Goal: Task Accomplishment & Management: Manage account settings

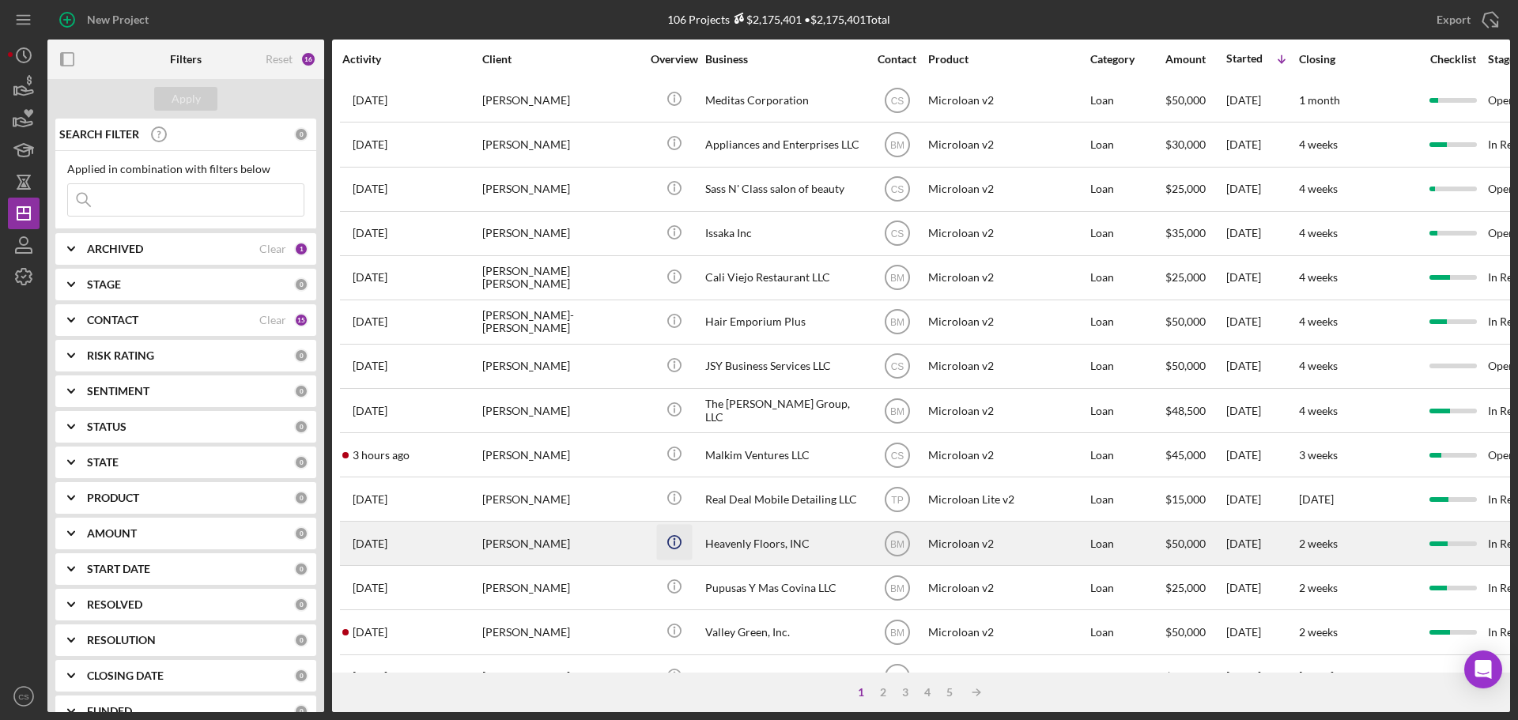
scroll to position [474, 0]
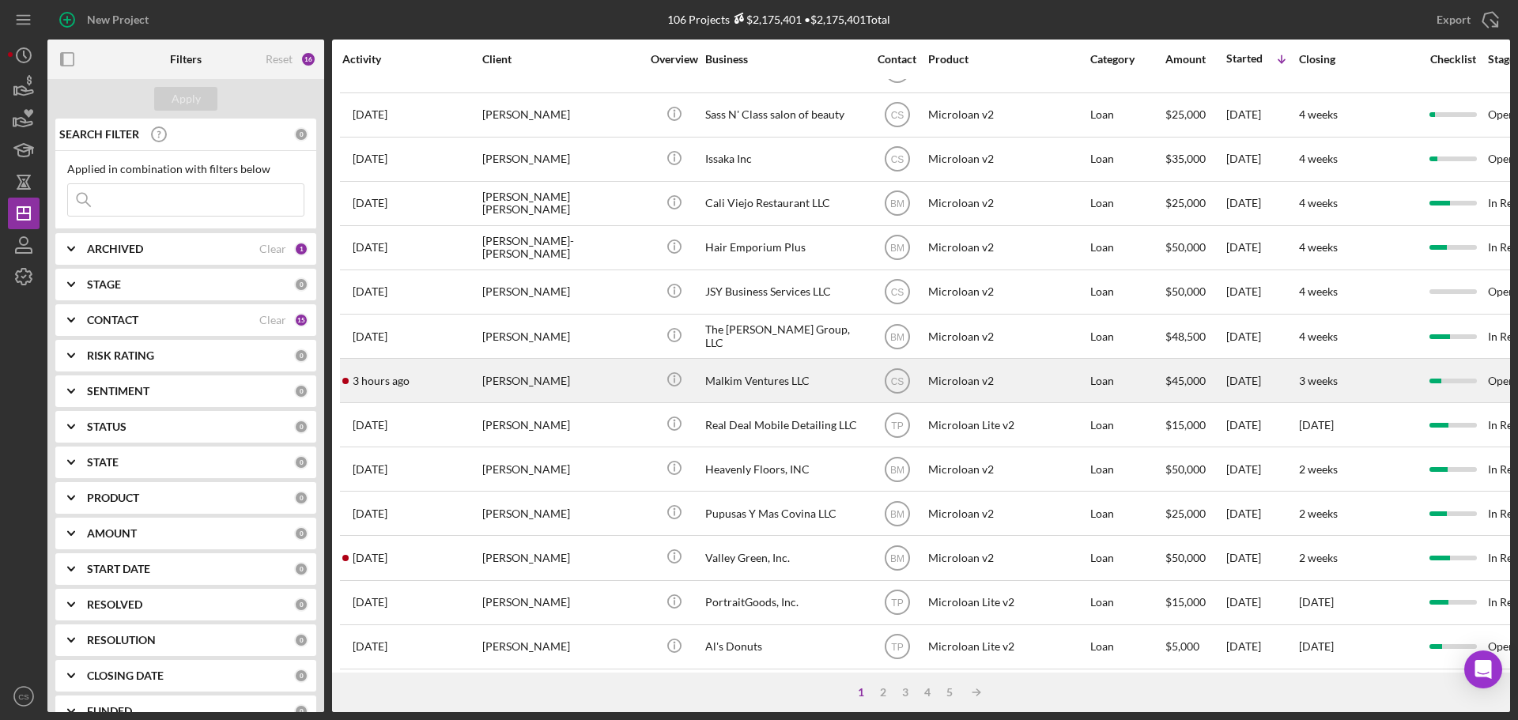
click at [618, 374] on div "[PERSON_NAME]" at bounding box center [561, 381] width 158 height 42
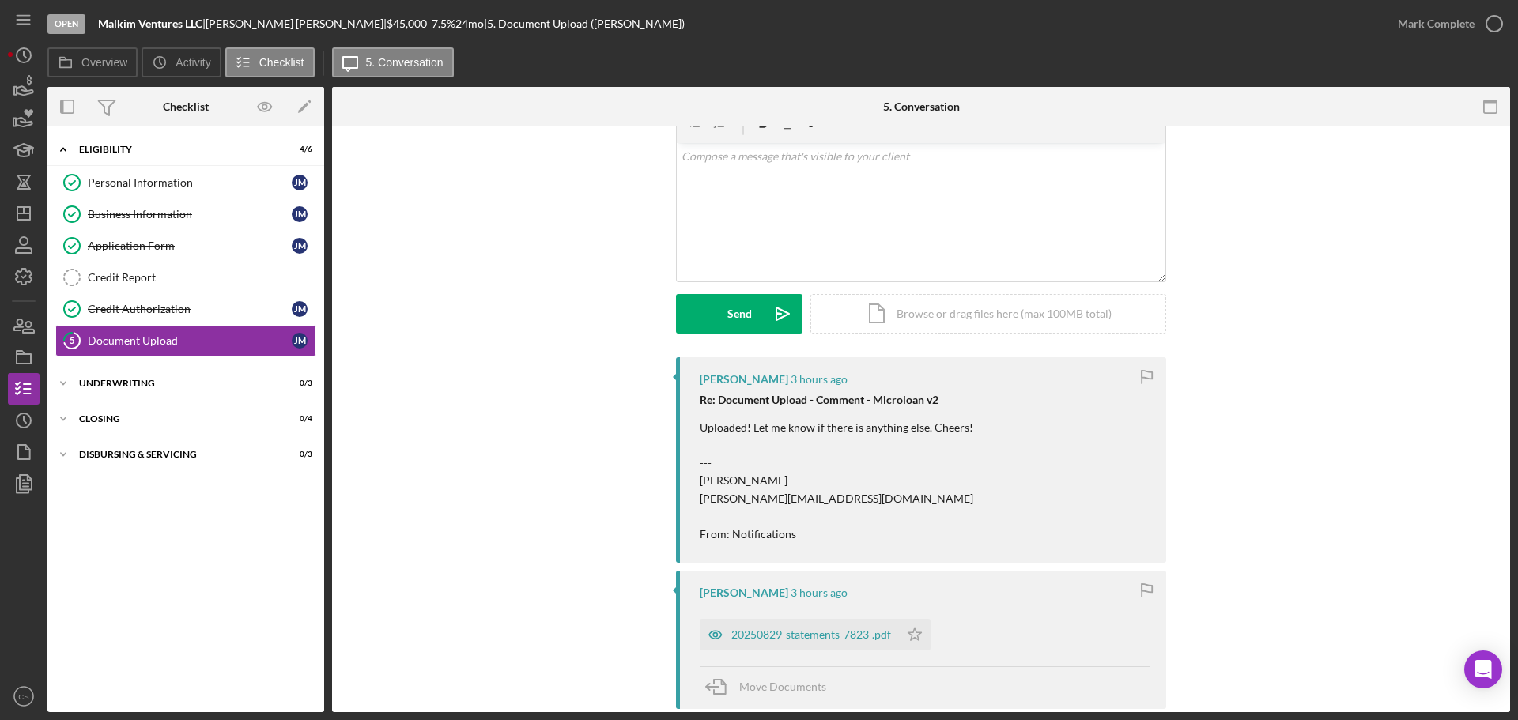
scroll to position [237, 0]
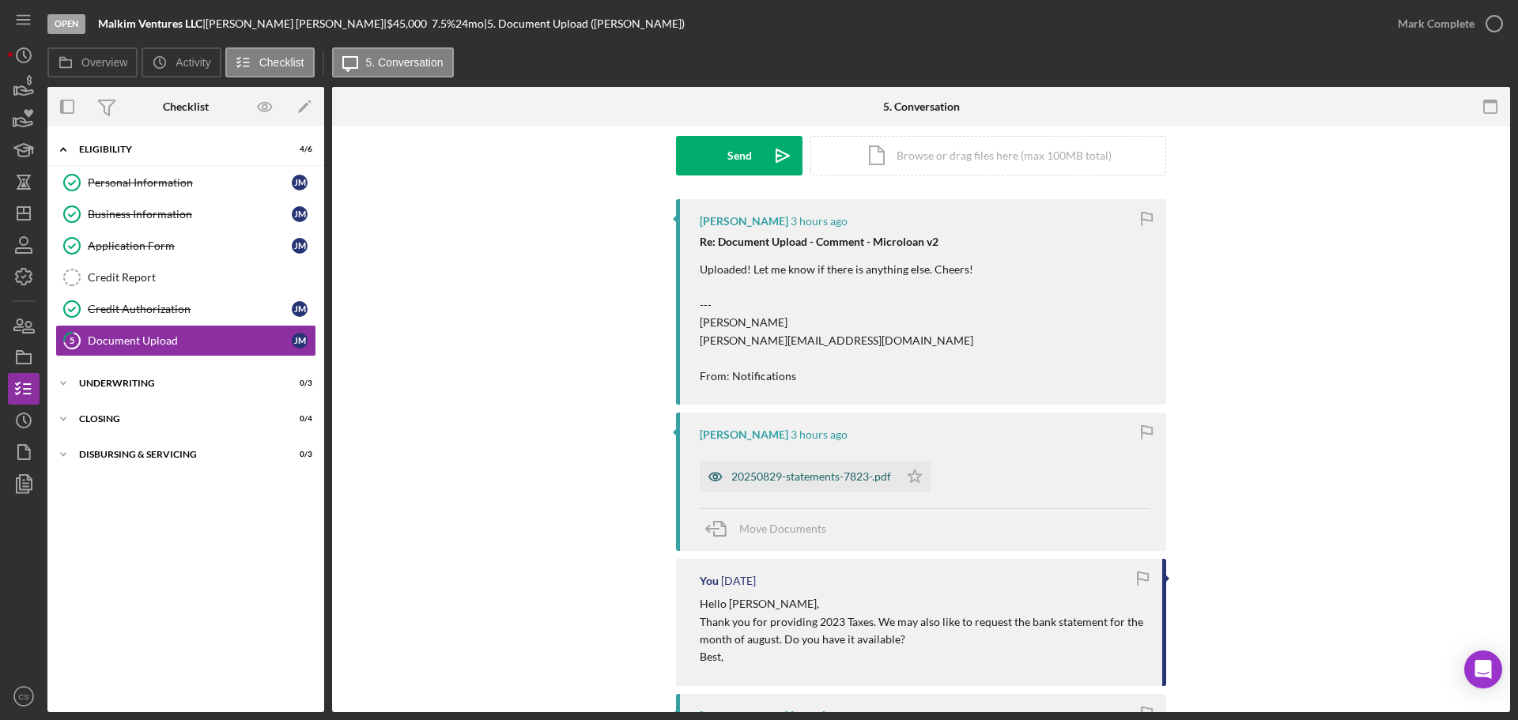
click at [768, 473] on div "20250829-statements-7823-.pdf" at bounding box center [811, 477] width 160 height 13
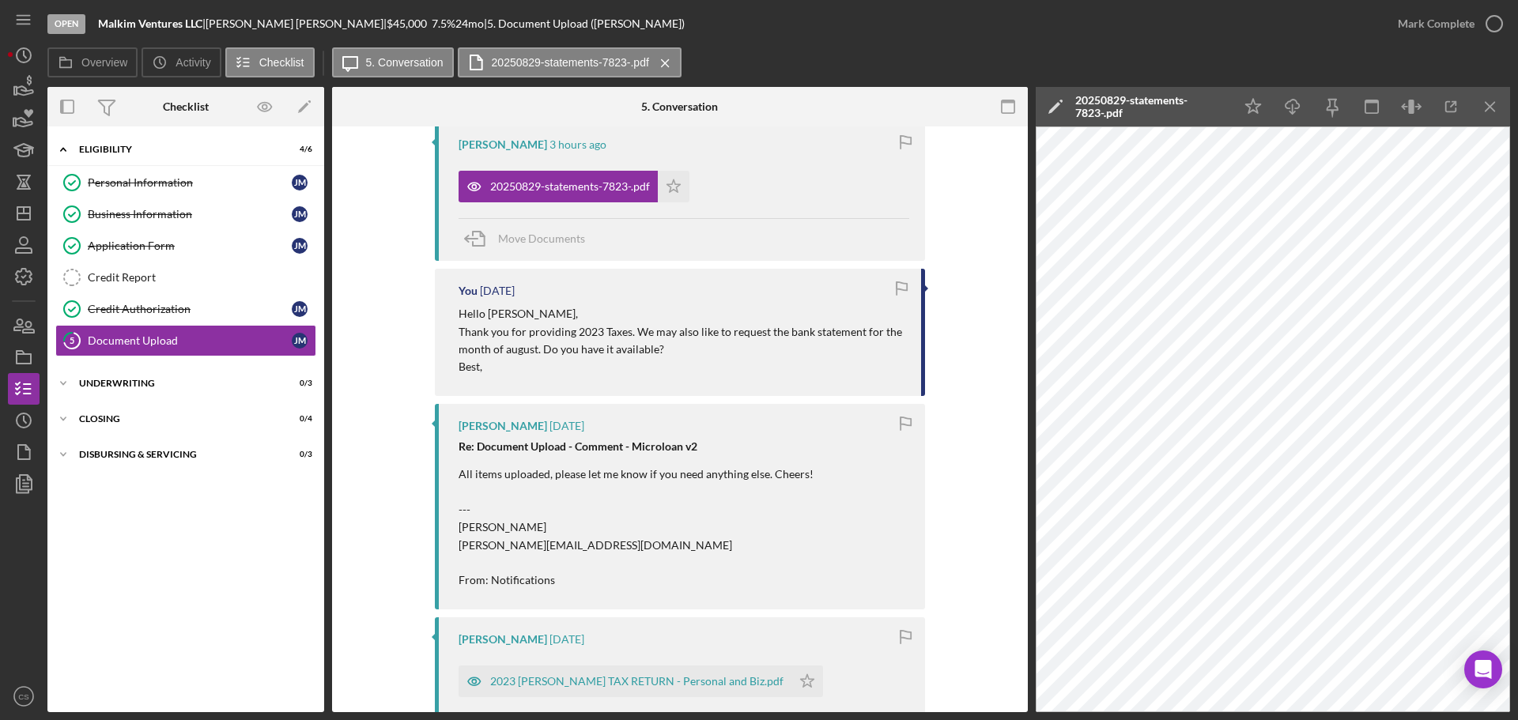
scroll to position [395, 0]
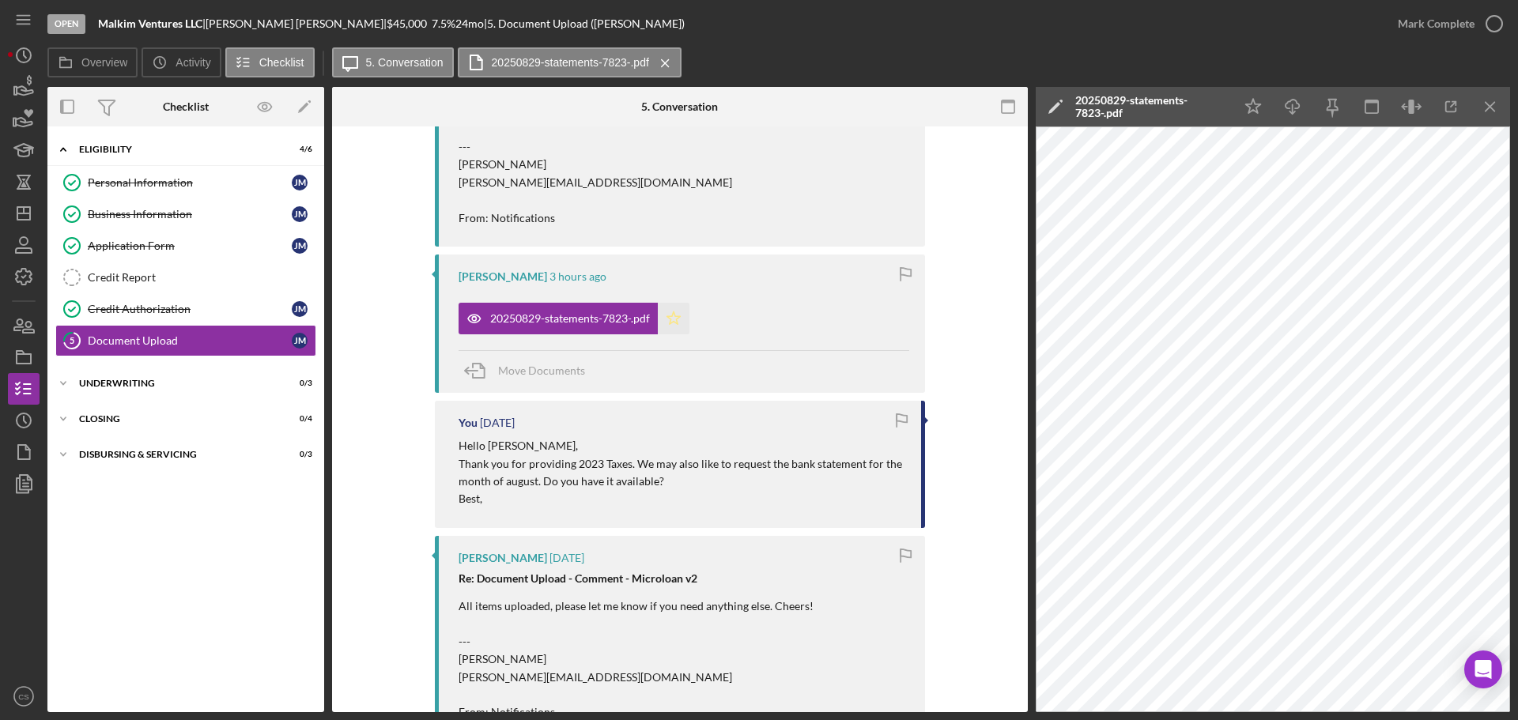
click at [670, 323] on polygon "button" at bounding box center [673, 318] width 13 height 13
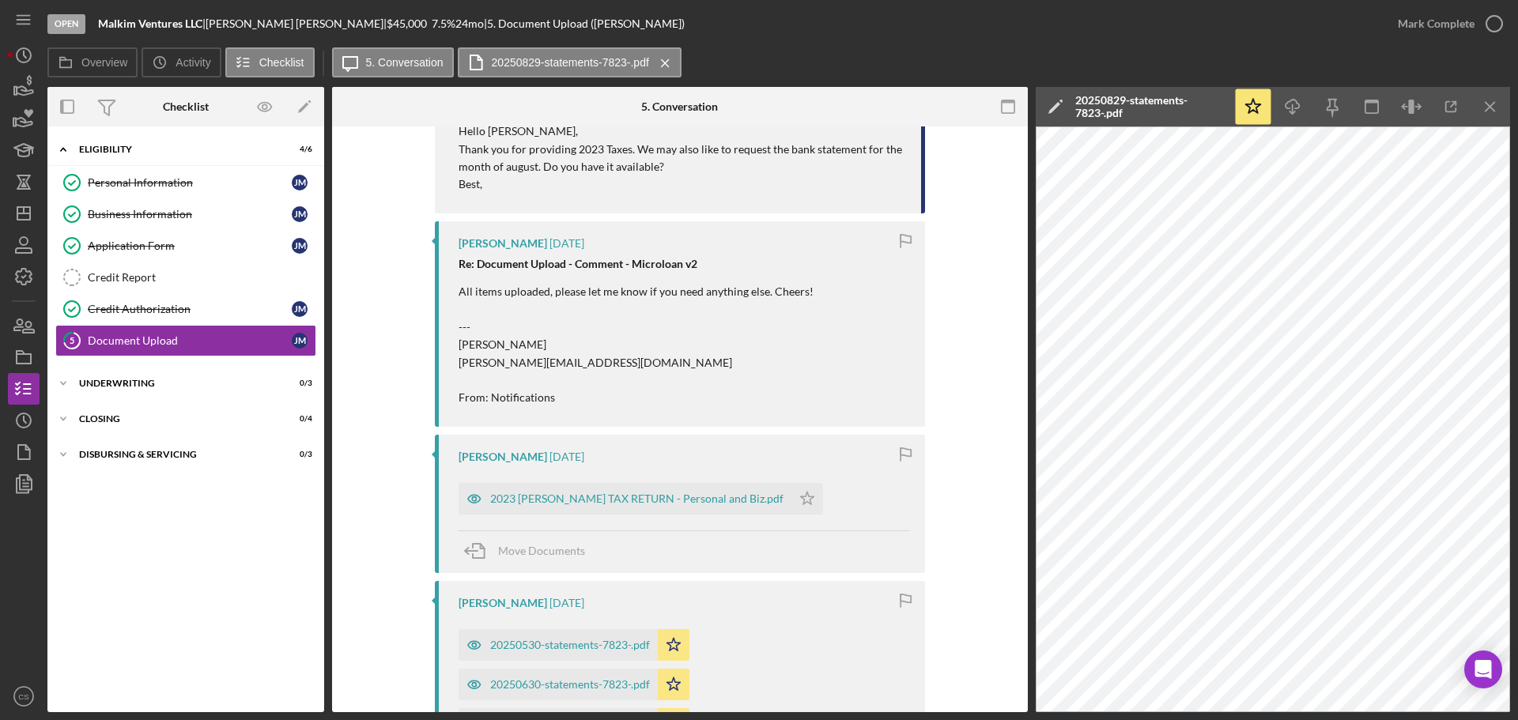
scroll to position [712, 0]
click at [801, 500] on polygon "button" at bounding box center [807, 496] width 13 height 13
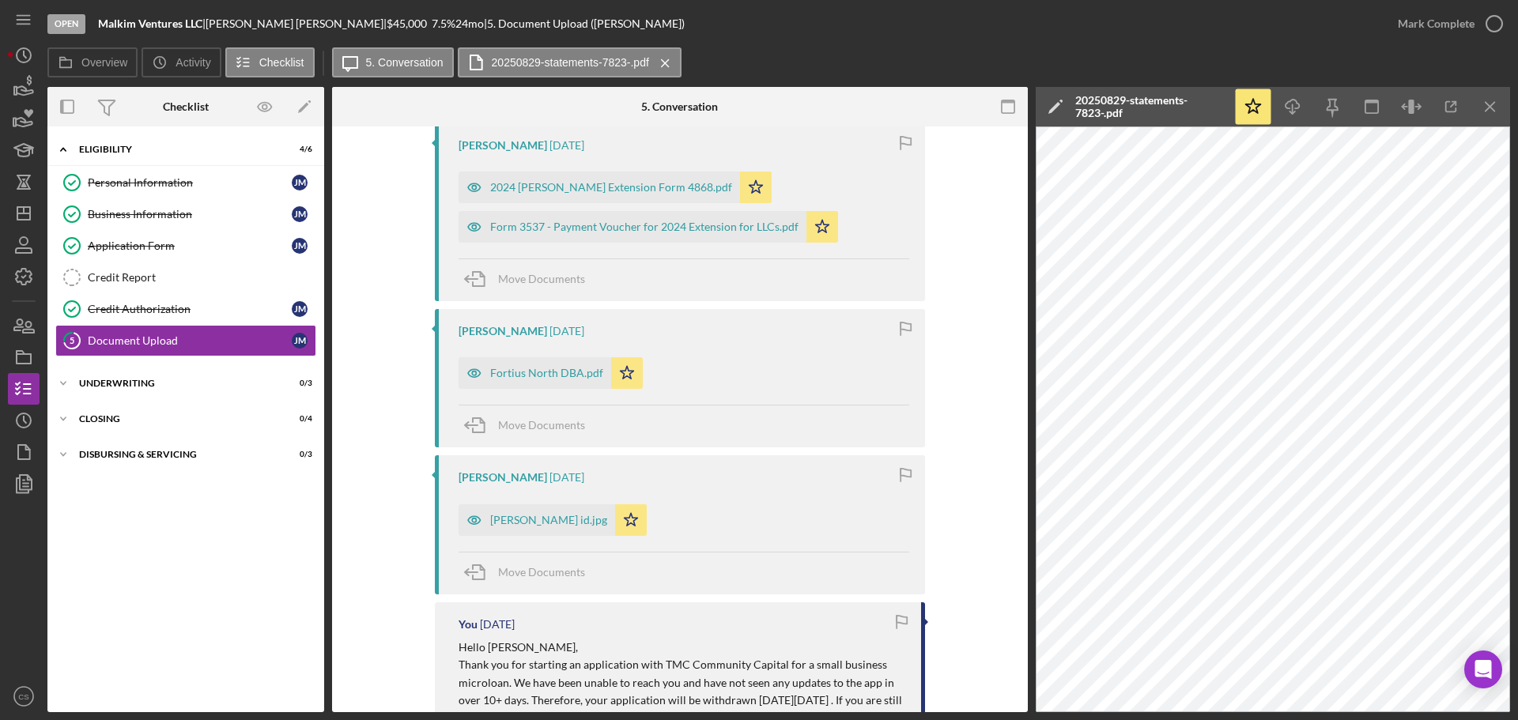
scroll to position [1661, 0]
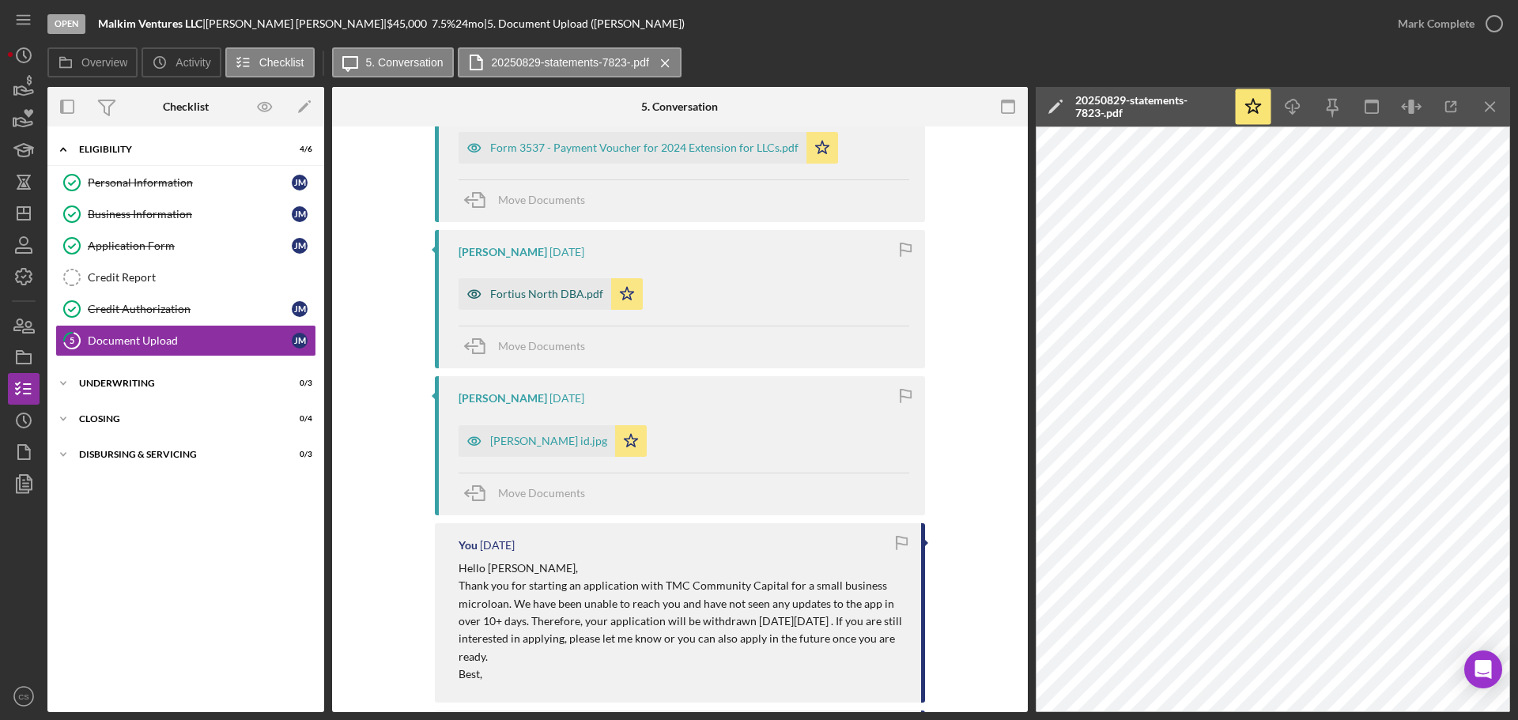
click at [527, 297] on div "Fortius North DBA.pdf" at bounding box center [546, 294] width 113 height 13
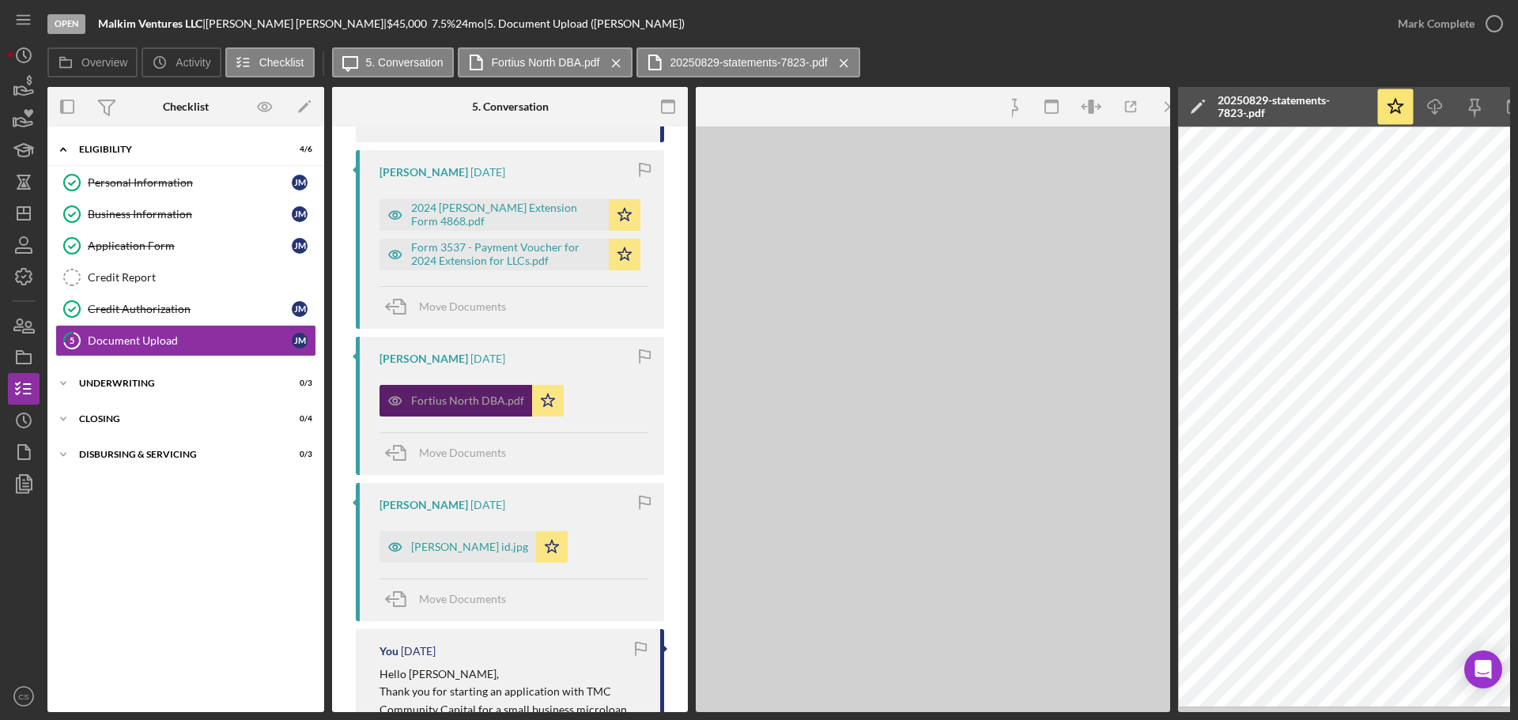
scroll to position [1732, 0]
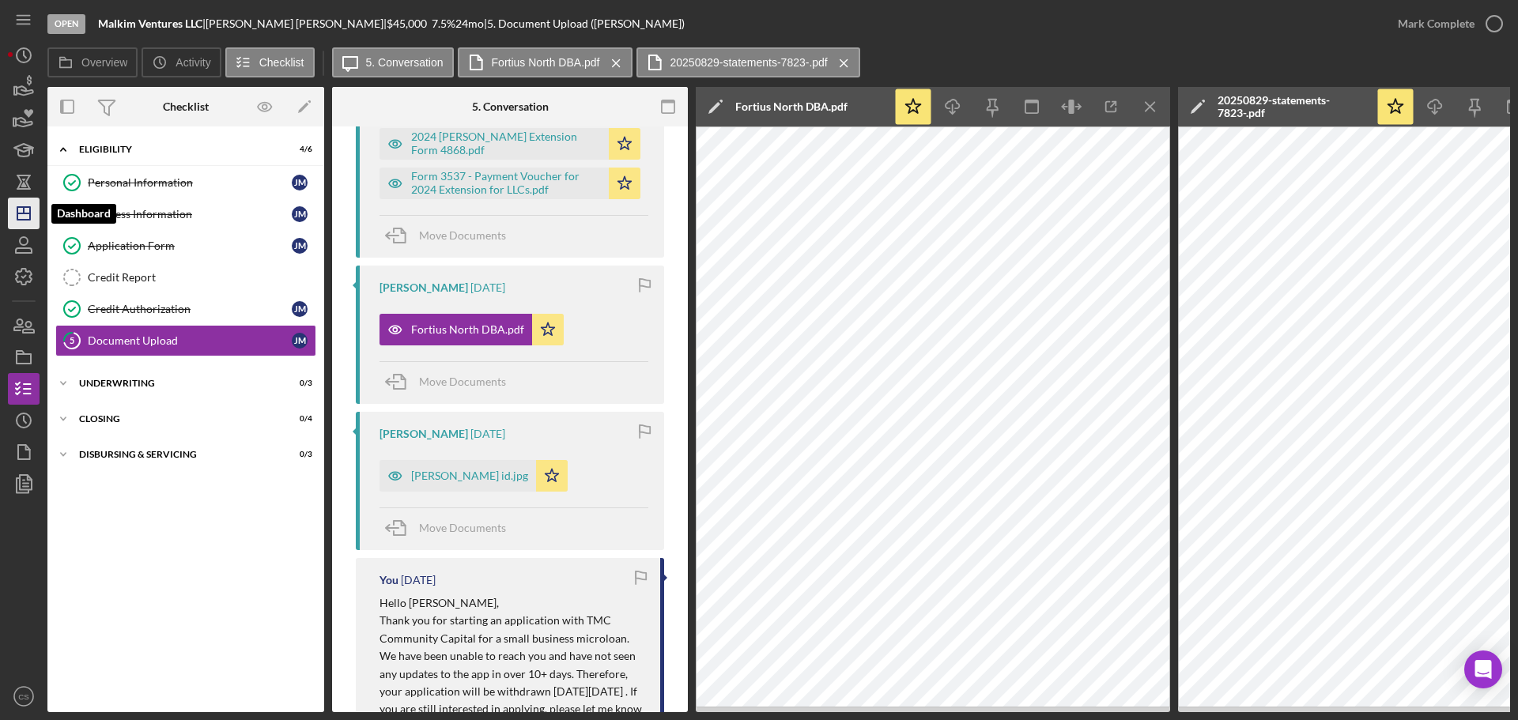
click at [30, 209] on polygon "button" at bounding box center [23, 213] width 13 height 13
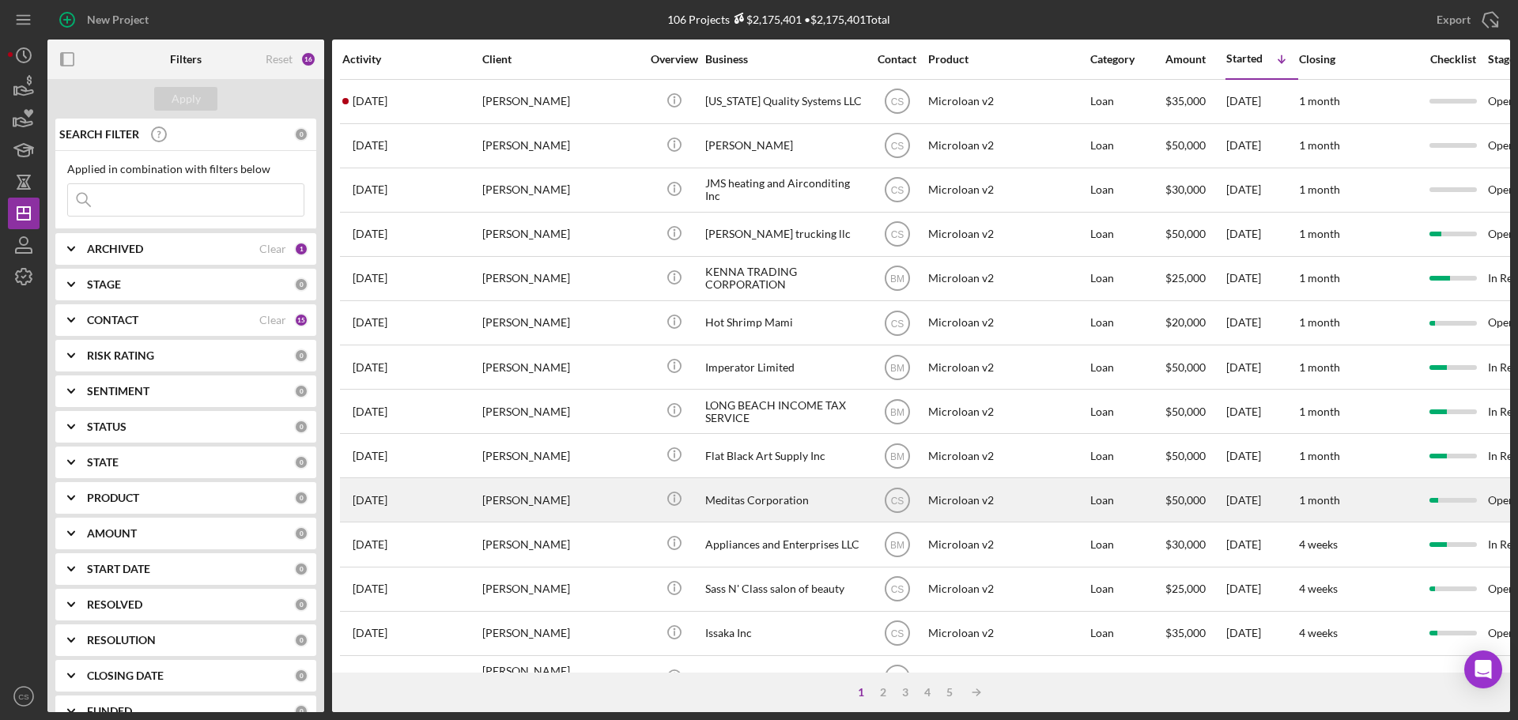
click at [633, 502] on div "[PERSON_NAME]" at bounding box center [561, 500] width 158 height 42
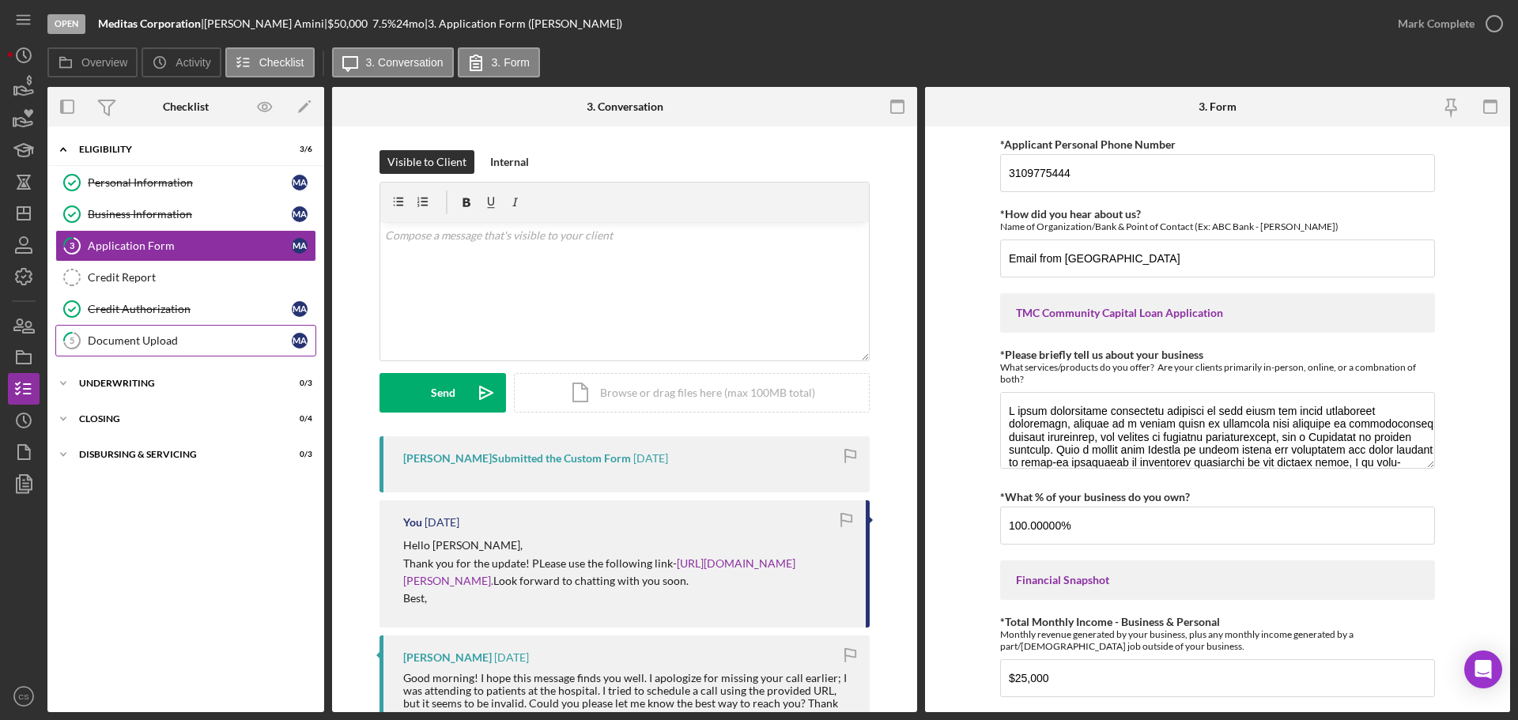
click at [210, 348] on link "5 Document Upload M A" at bounding box center [185, 341] width 261 height 32
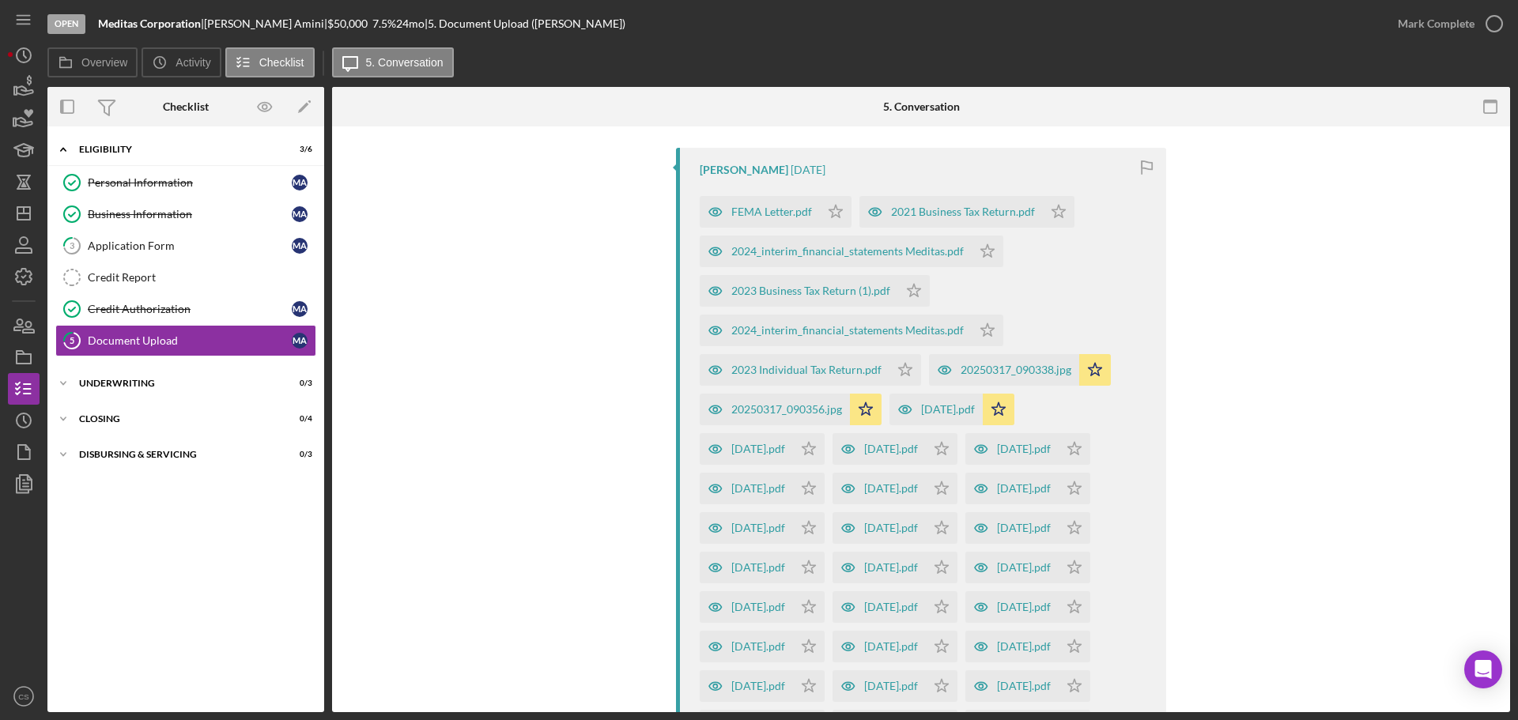
scroll to position [104, 0]
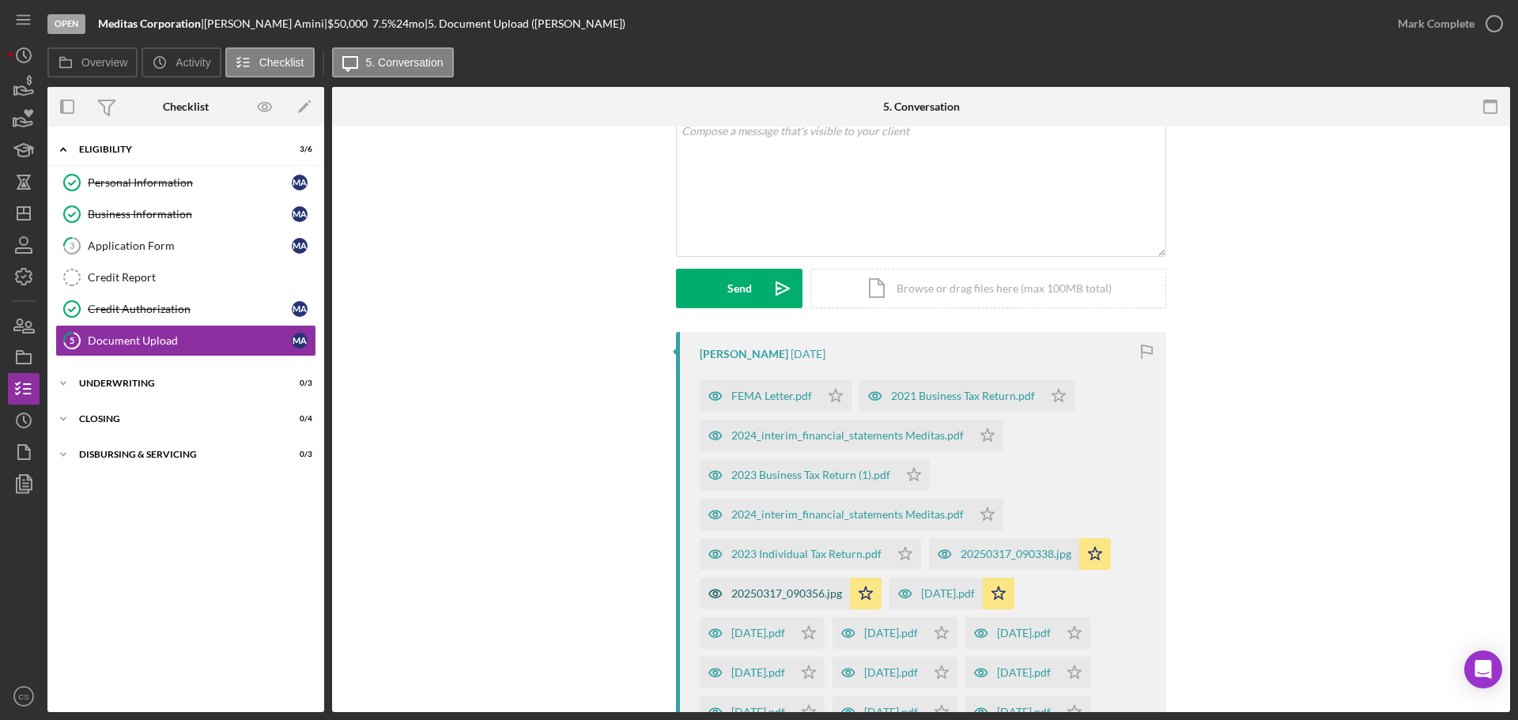
click at [738, 593] on div "20250317_090356.jpg" at bounding box center [786, 594] width 111 height 13
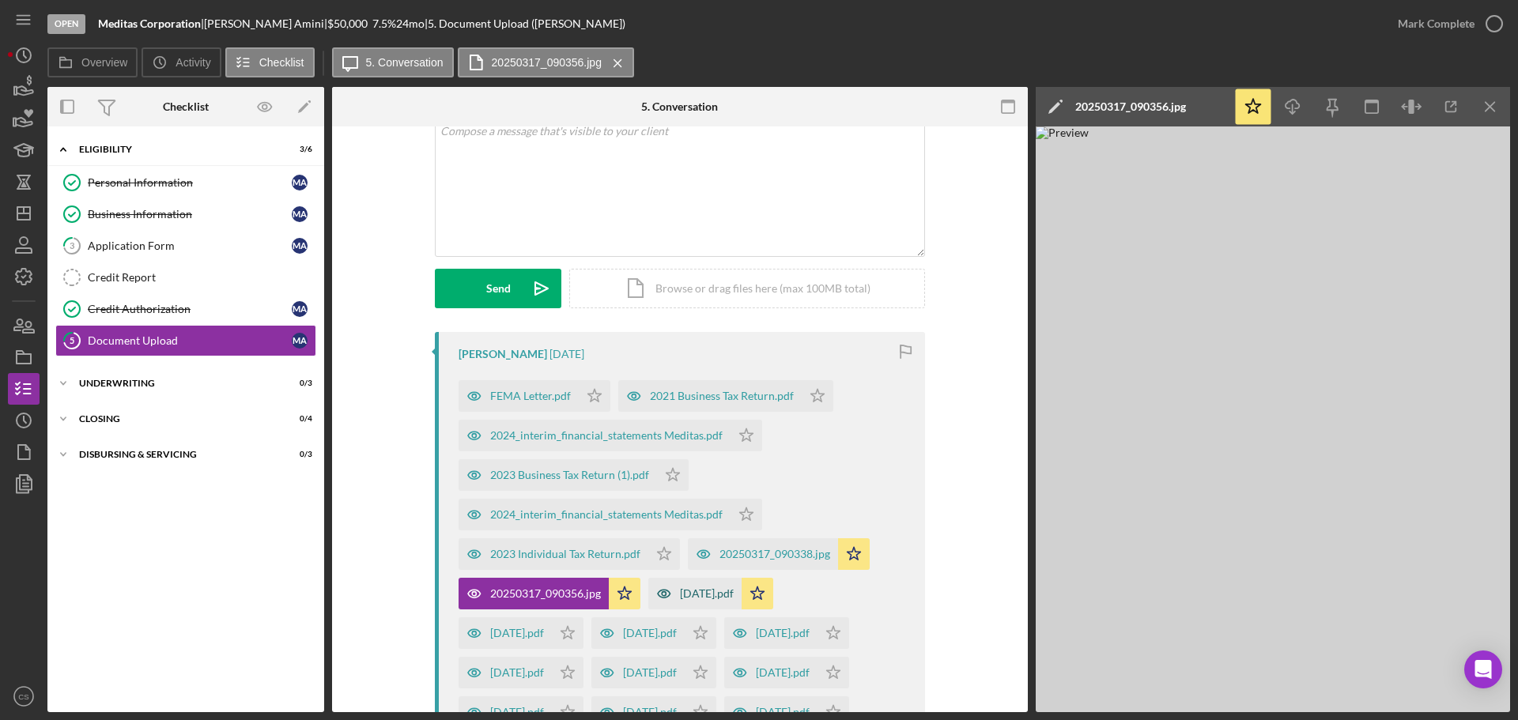
click at [710, 594] on div "[DATE].pdf" at bounding box center [707, 594] width 54 height 13
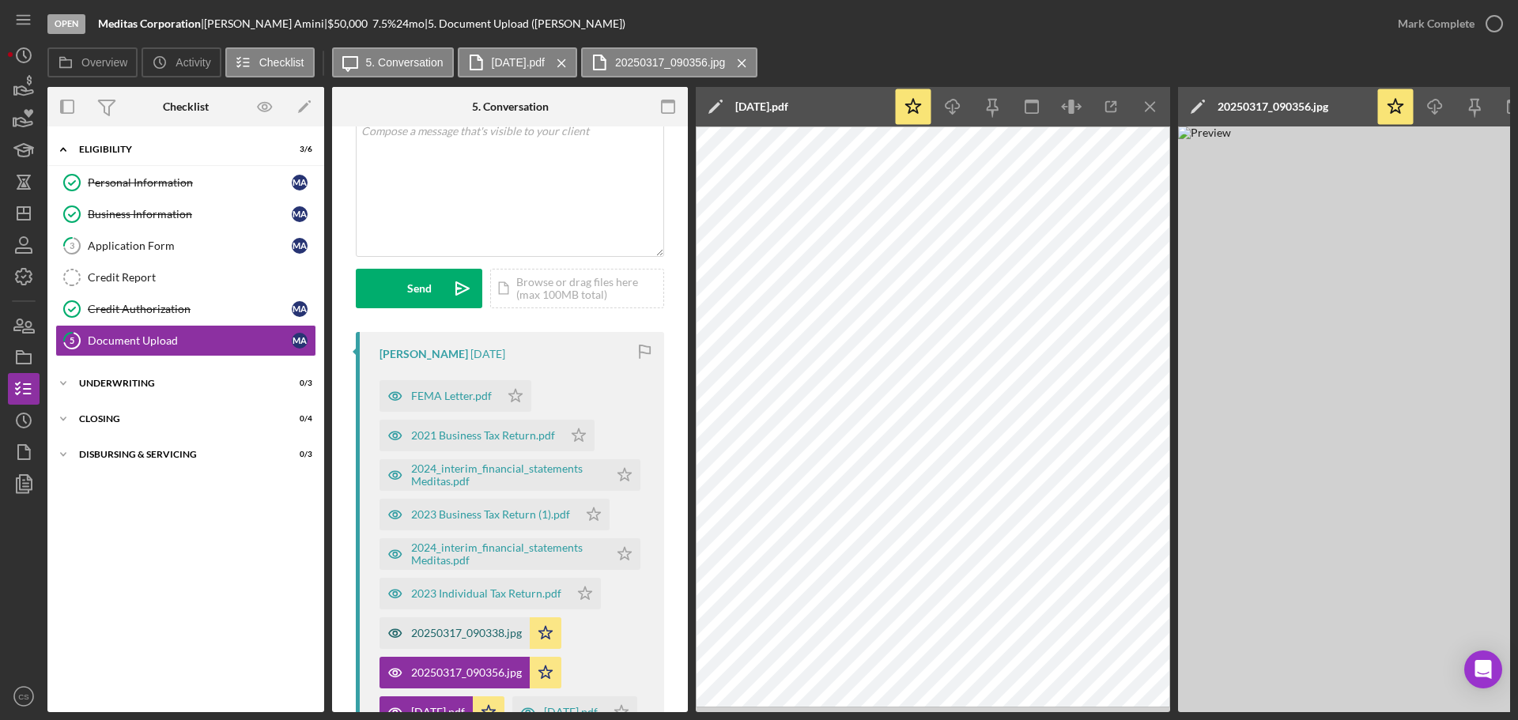
click at [452, 636] on div "20250317_090338.jpg" at bounding box center [466, 633] width 111 height 13
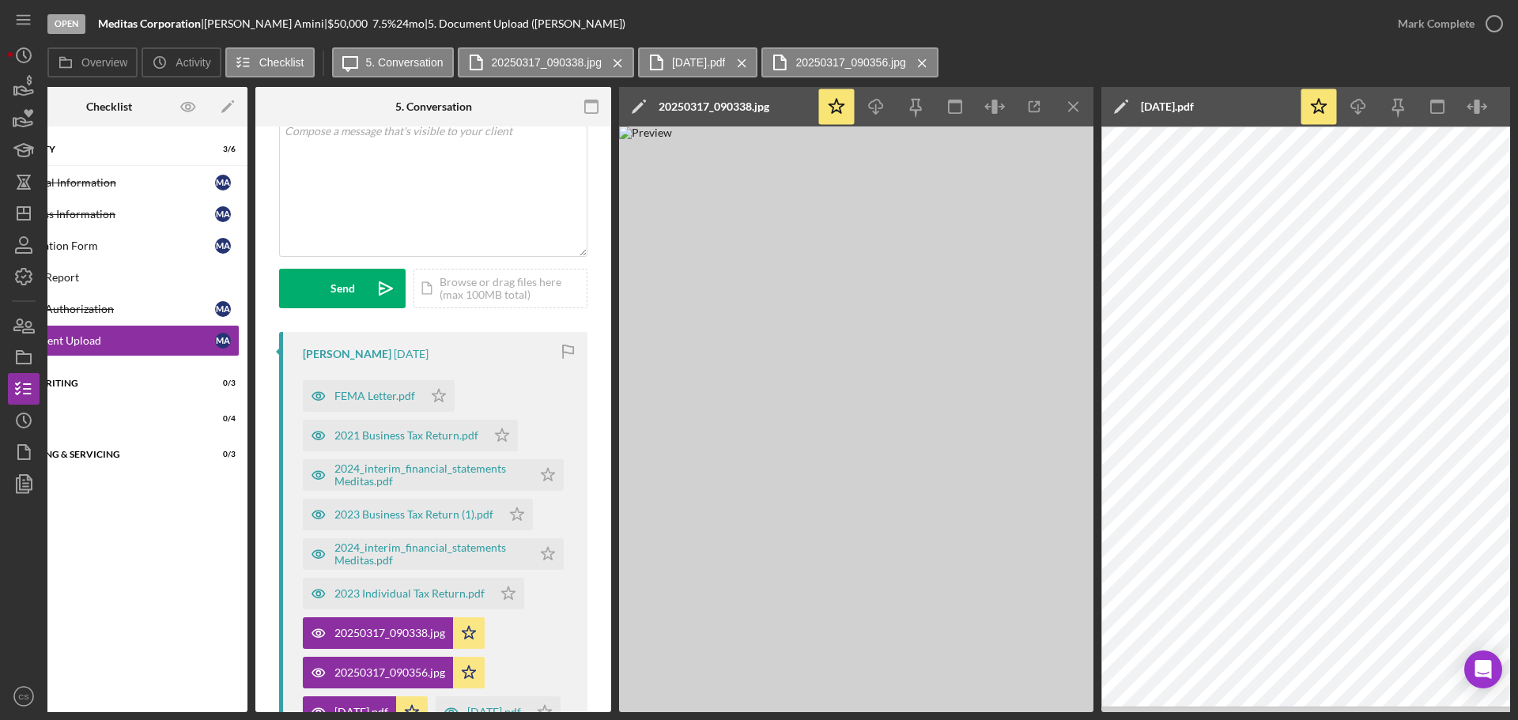
scroll to position [0, 71]
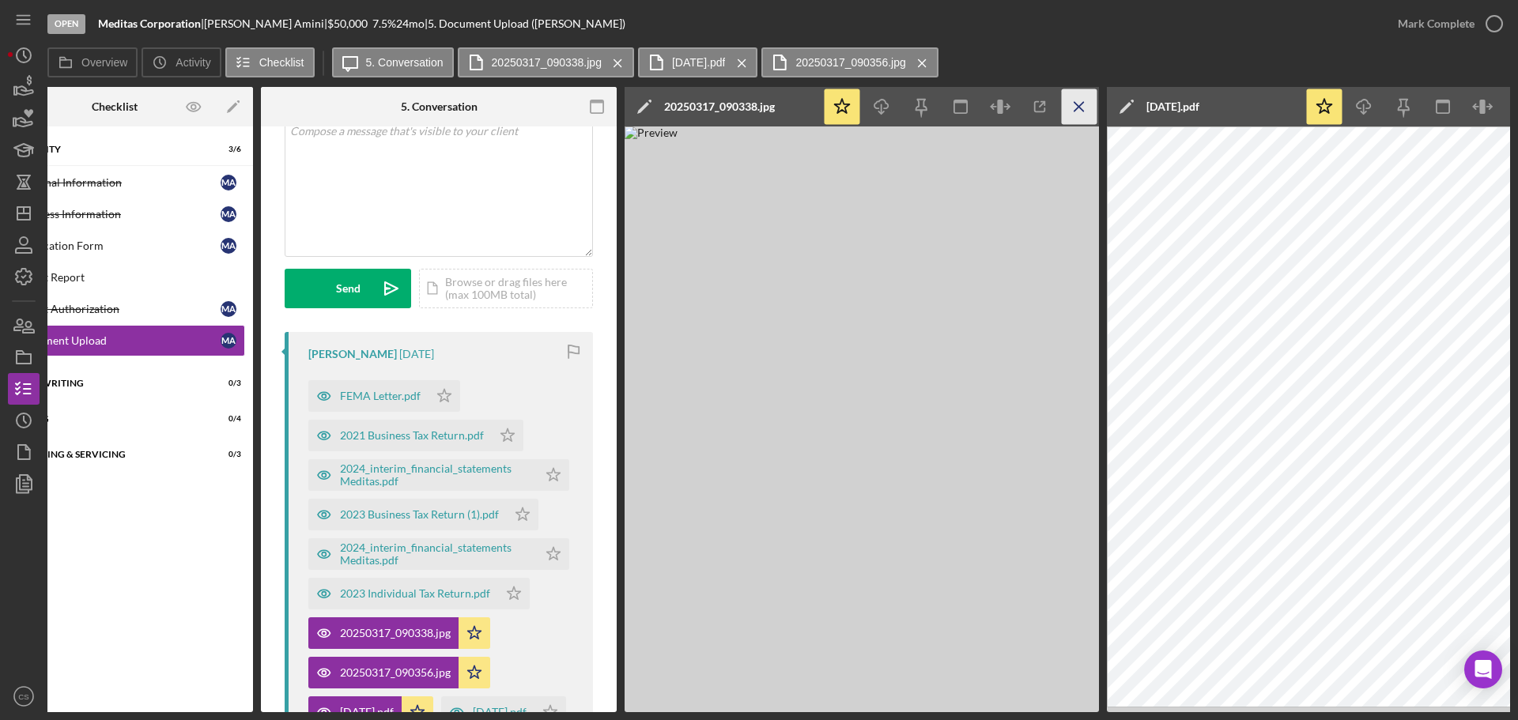
click at [1085, 111] on icon "Icon/Menu Close" at bounding box center [1080, 107] width 36 height 36
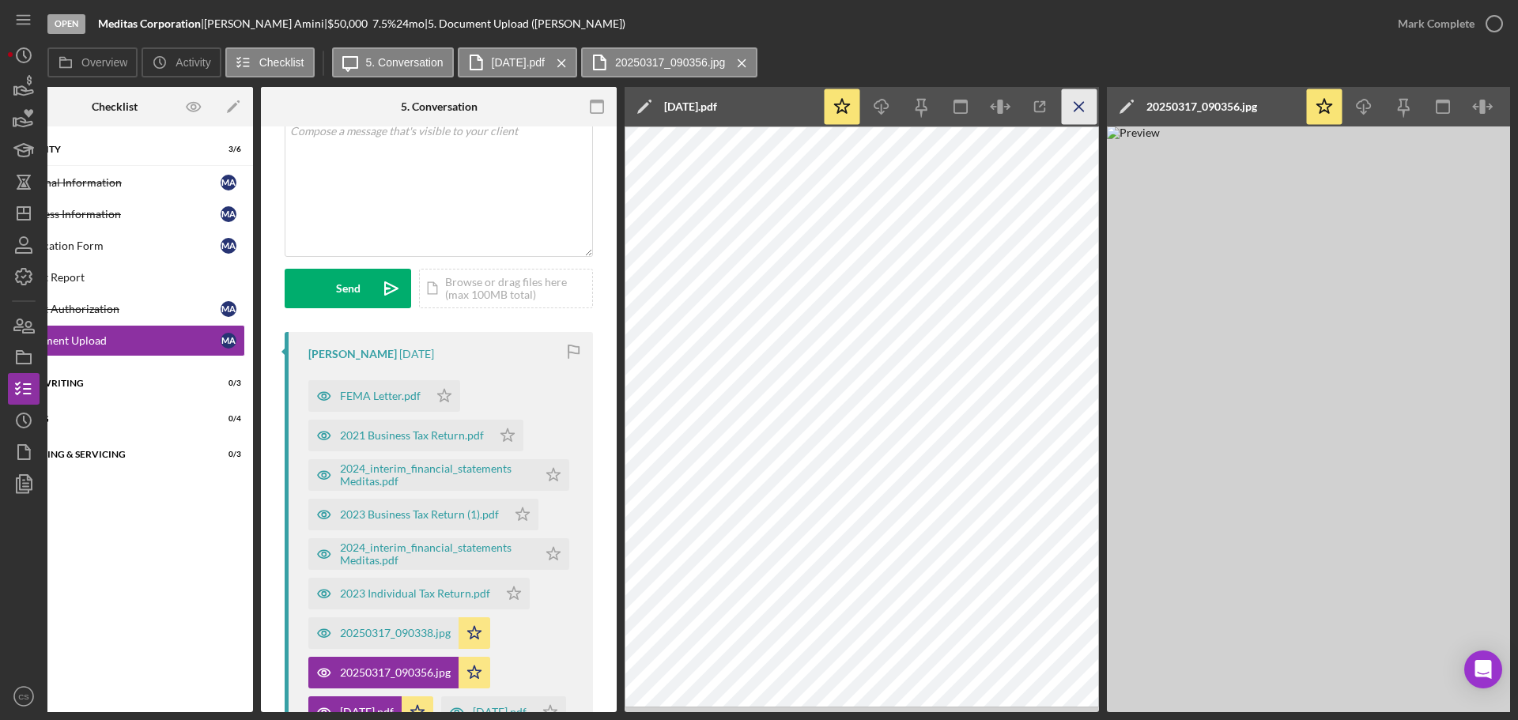
click at [1083, 100] on icon "Icon/Menu Close" at bounding box center [1080, 107] width 36 height 36
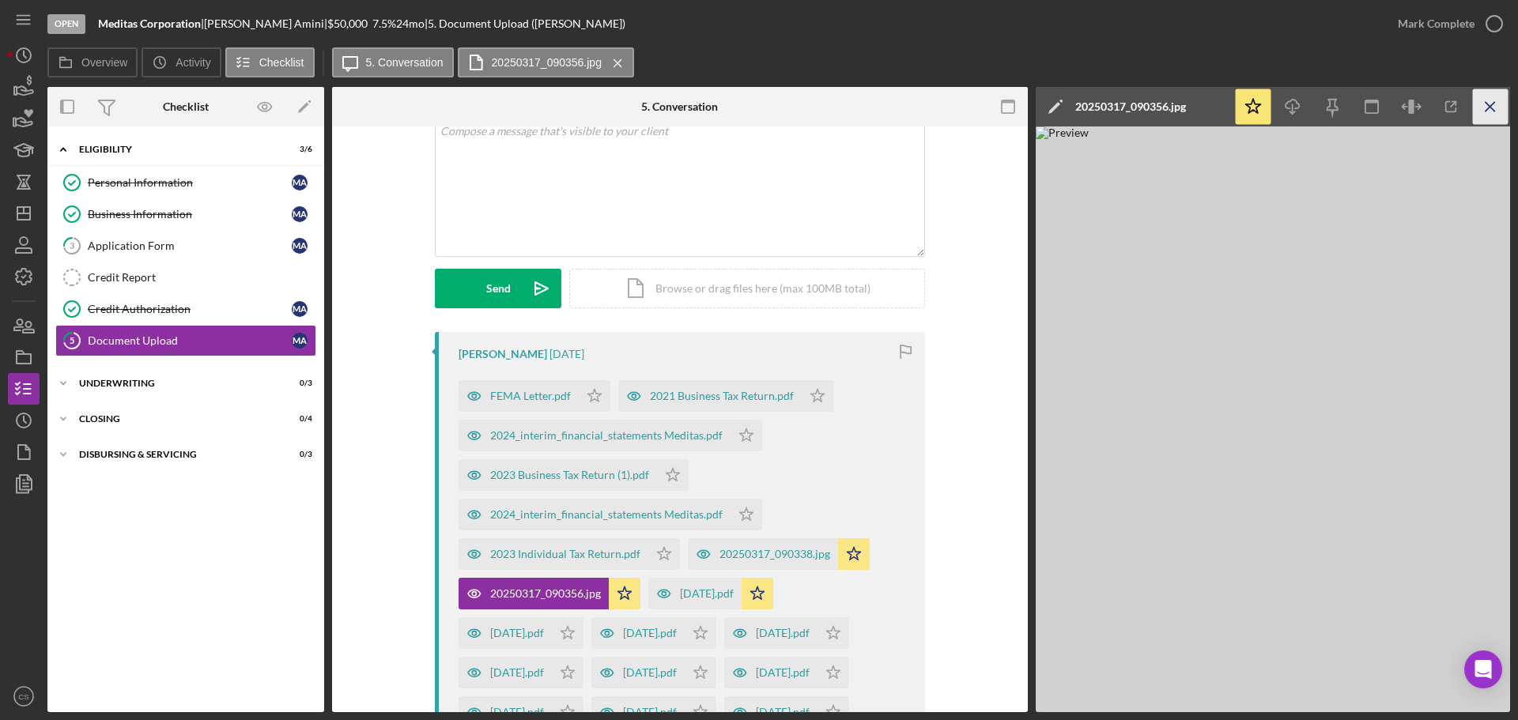
click at [1497, 106] on icon "Icon/Menu Close" at bounding box center [1491, 107] width 36 height 36
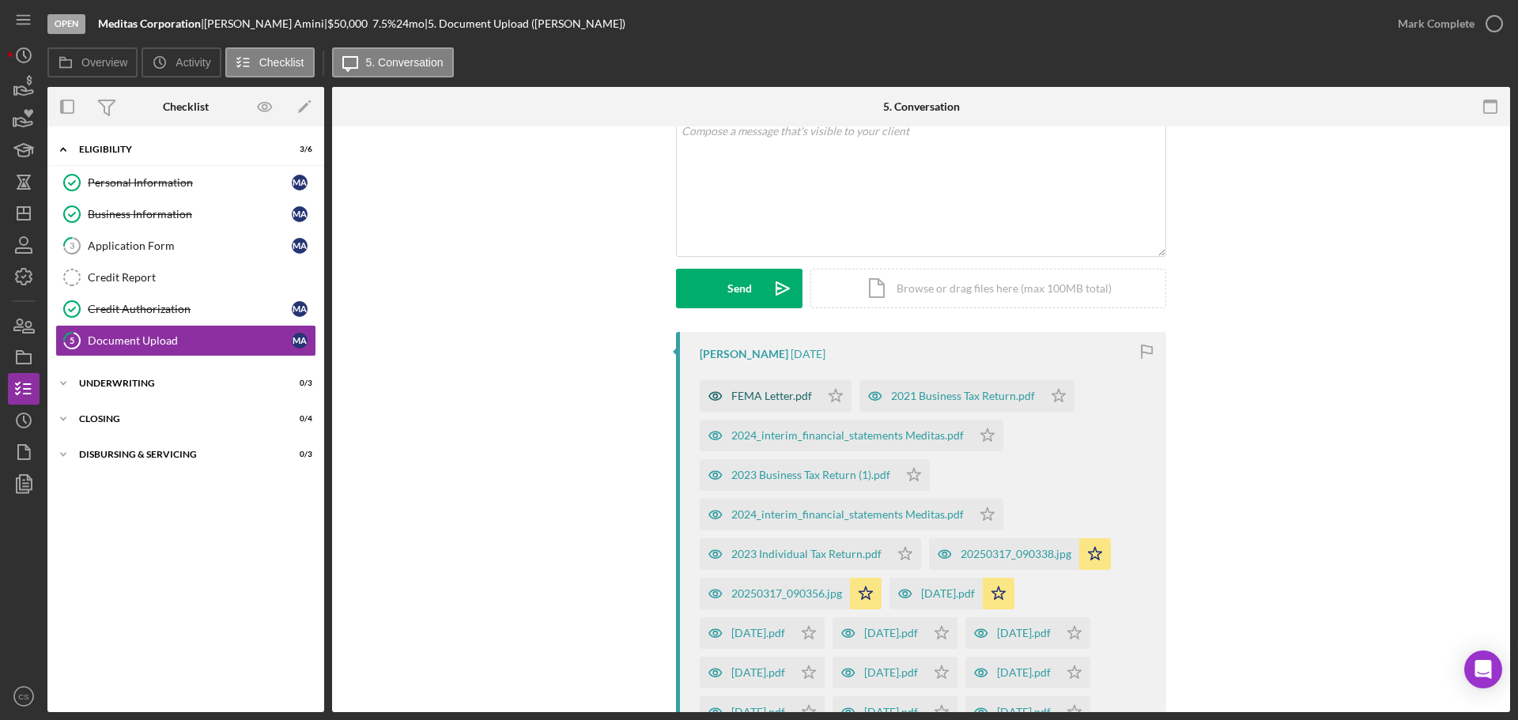
click at [782, 399] on div "FEMA Letter.pdf" at bounding box center [771, 396] width 81 height 13
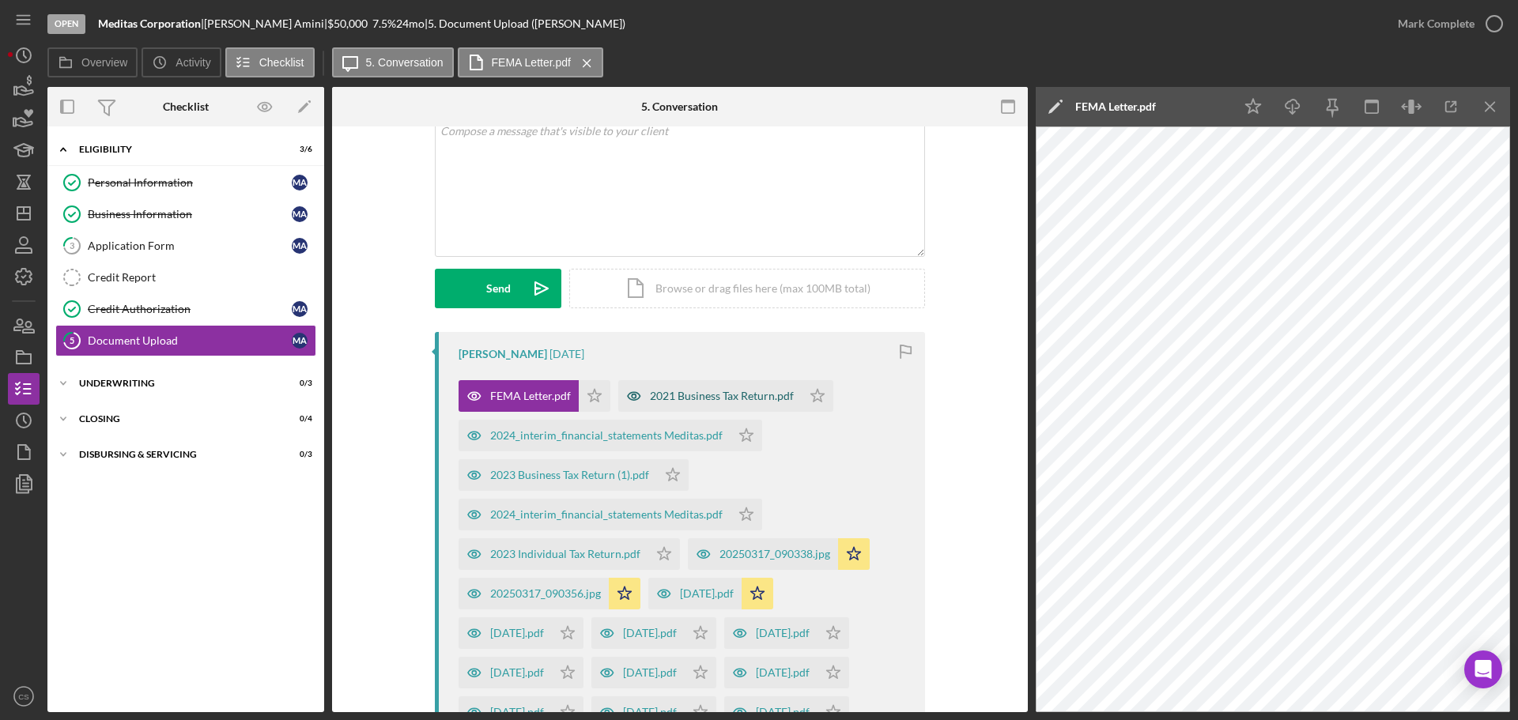
click at [743, 393] on div "2021 Business Tax Return.pdf" at bounding box center [722, 396] width 144 height 13
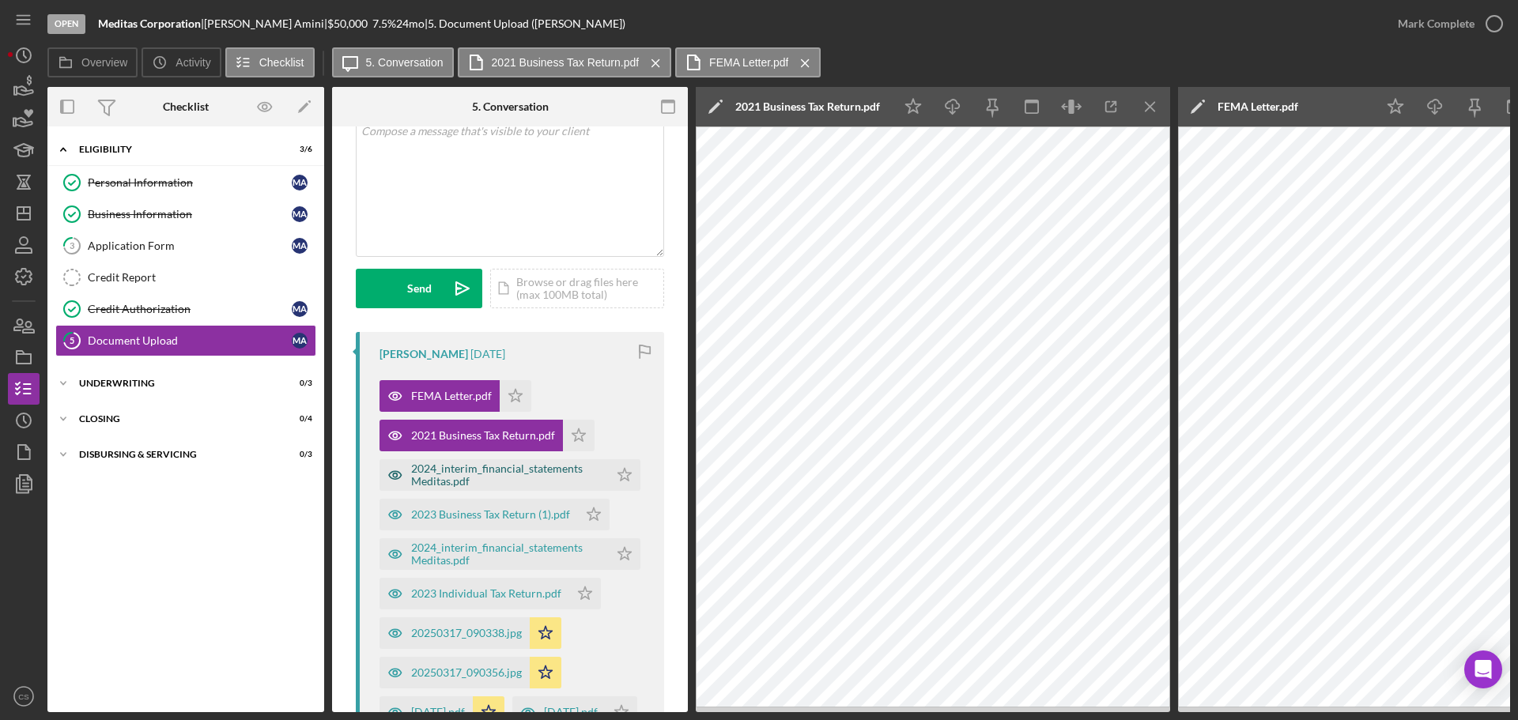
click at [473, 474] on div "2024_interim_financial_statements Meditas.pdf" at bounding box center [506, 475] width 190 height 25
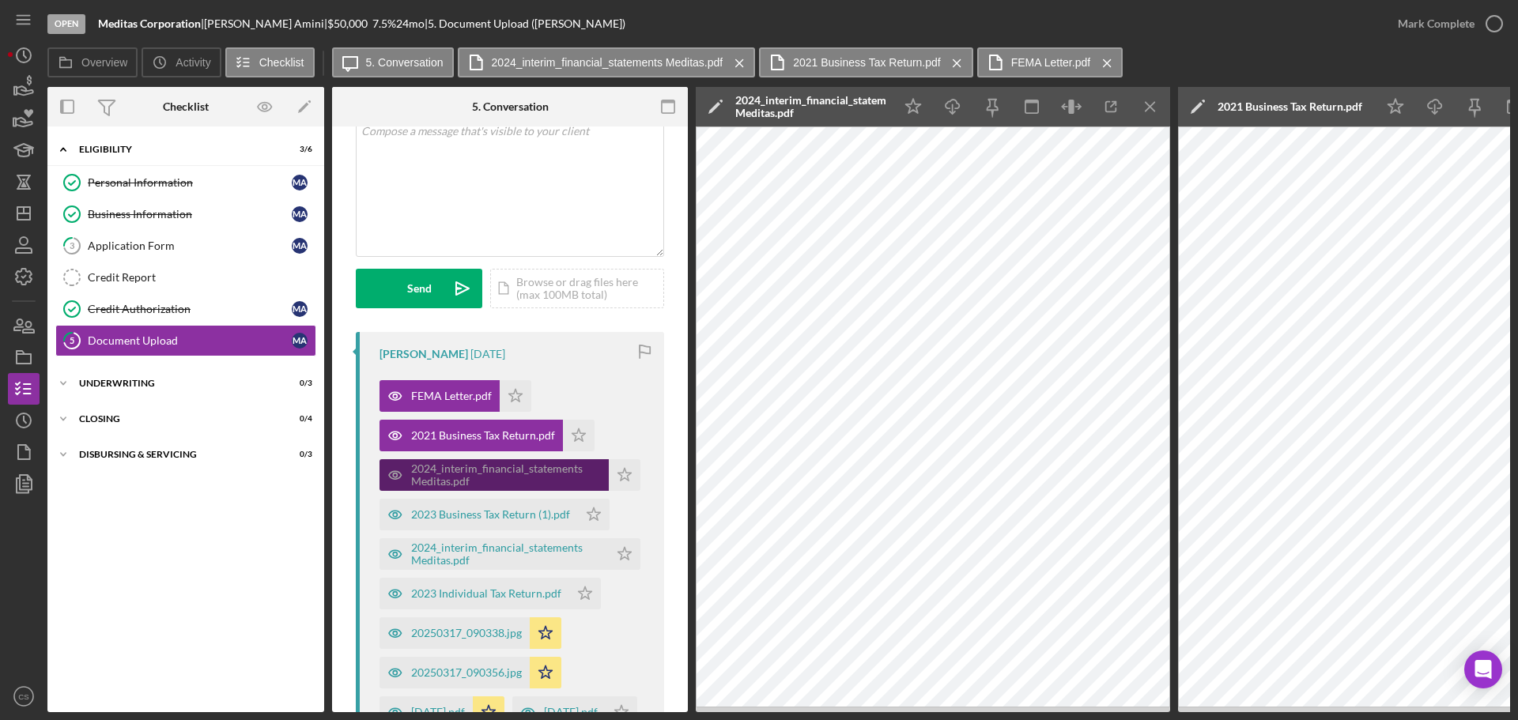
scroll to position [183, 0]
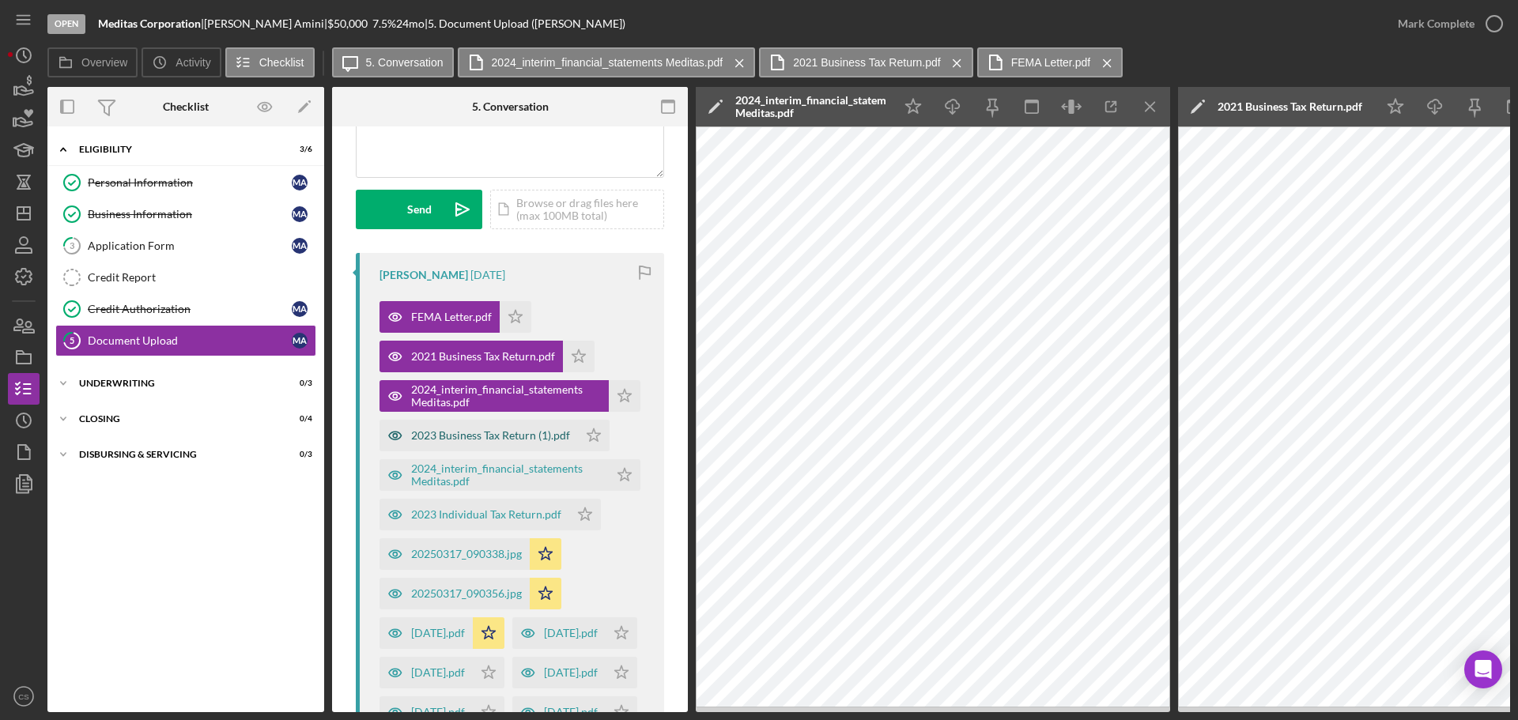
click at [477, 442] on div "2023 Business Tax Return (1).pdf" at bounding box center [490, 435] width 159 height 13
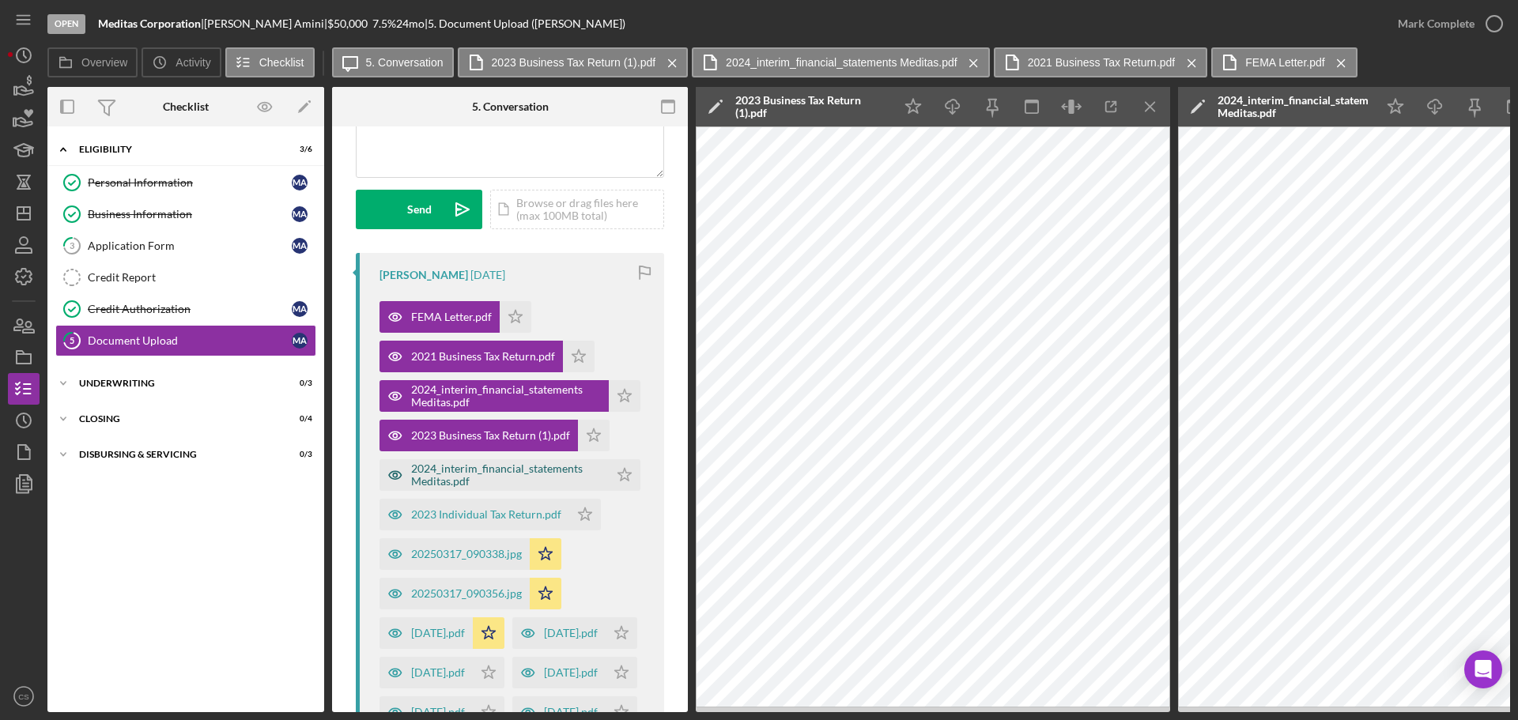
click at [468, 476] on div "2024_interim_financial_statements Meditas.pdf" at bounding box center [506, 475] width 190 height 25
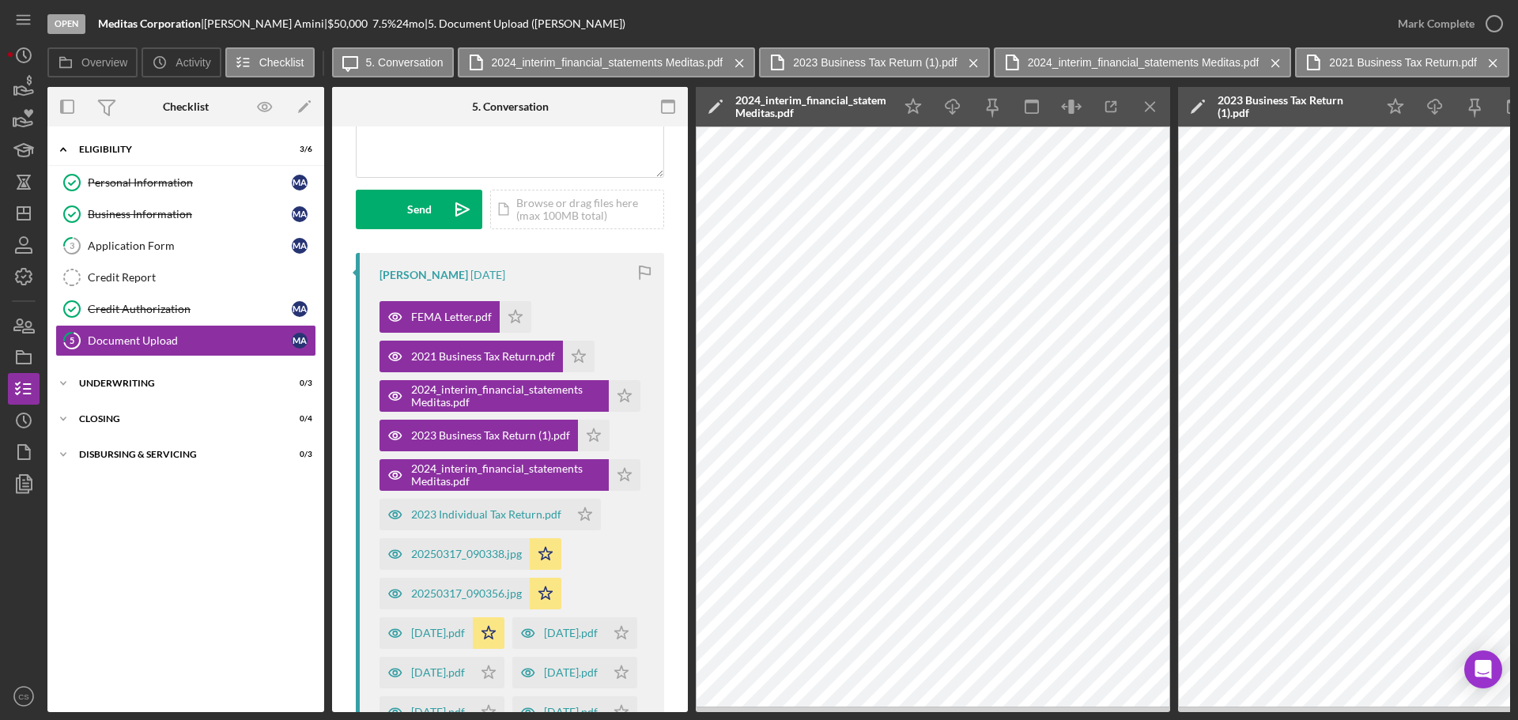
scroll to position [0, 79]
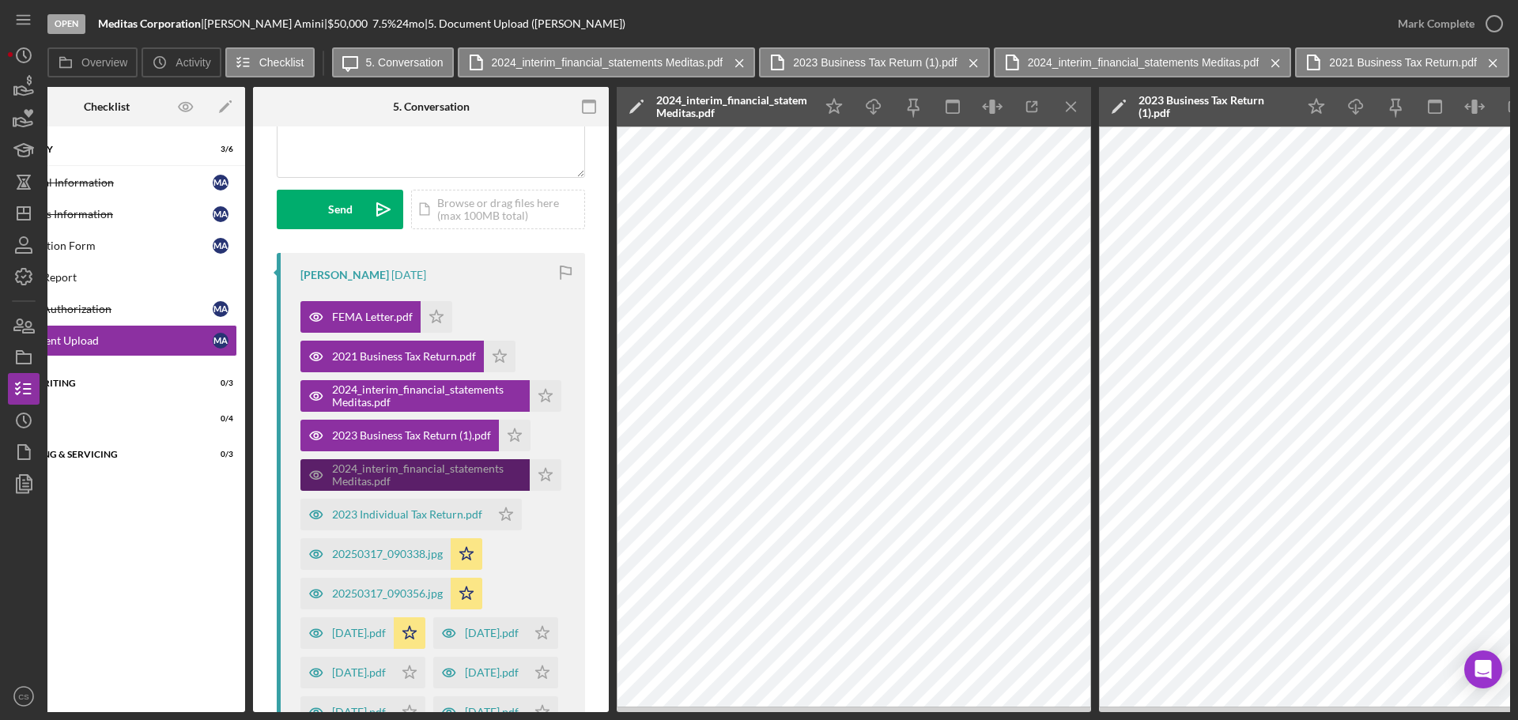
click at [371, 470] on div "2024_interim_financial_statements Meditas.pdf" at bounding box center [427, 475] width 190 height 25
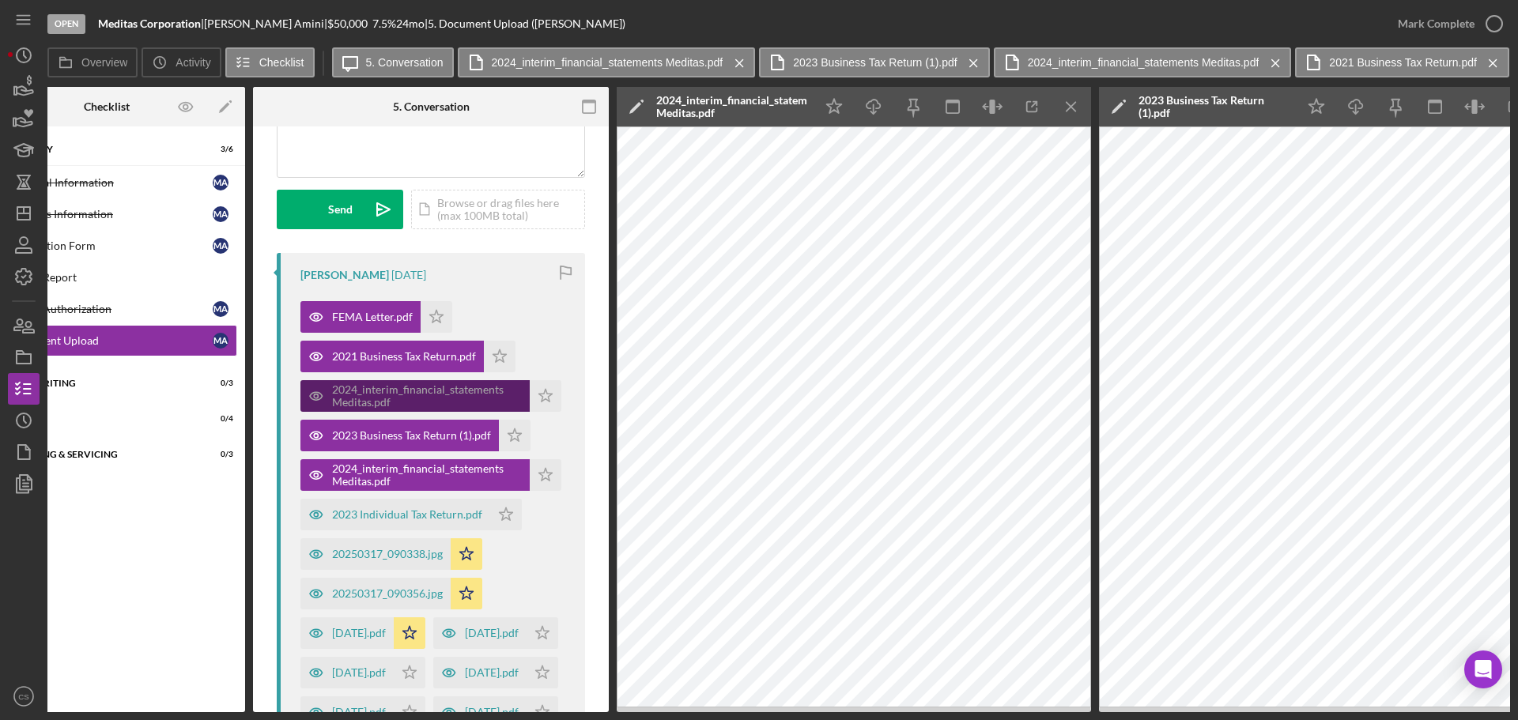
click at [376, 405] on div "2024_interim_financial_statements Meditas.pdf" at bounding box center [427, 396] width 190 height 25
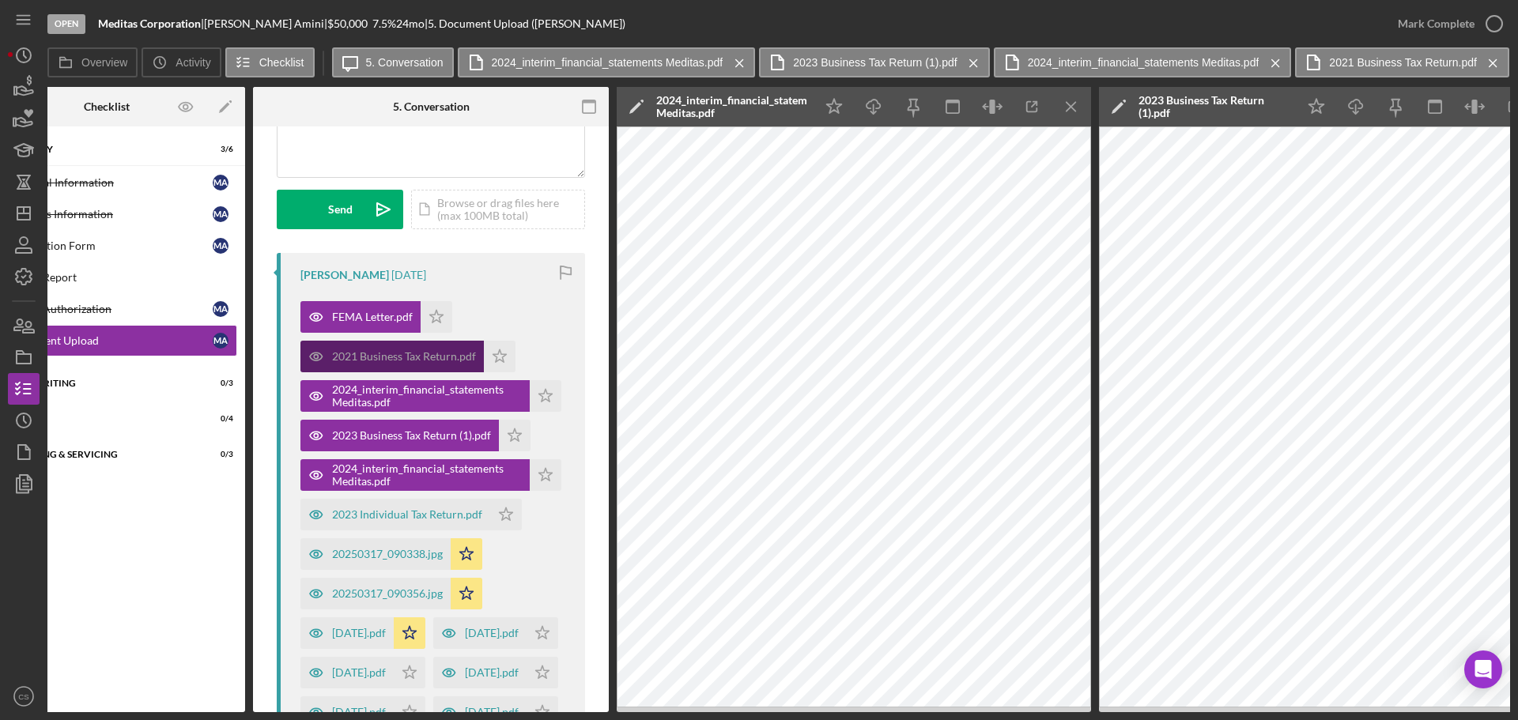
click at [376, 363] on div "2021 Business Tax Return.pdf" at bounding box center [404, 356] width 144 height 13
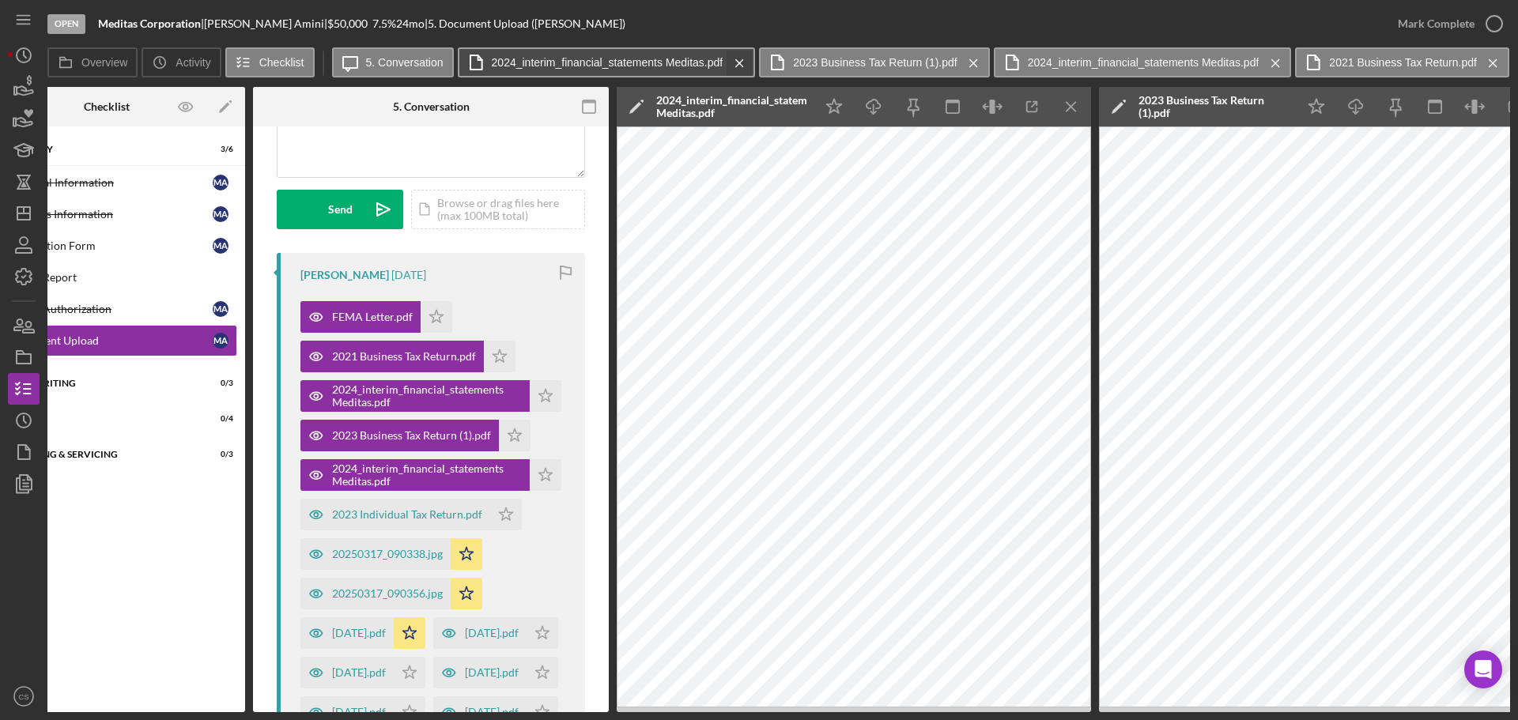
click at [740, 52] on icon "Icon/Menu Close" at bounding box center [740, 63] width 28 height 40
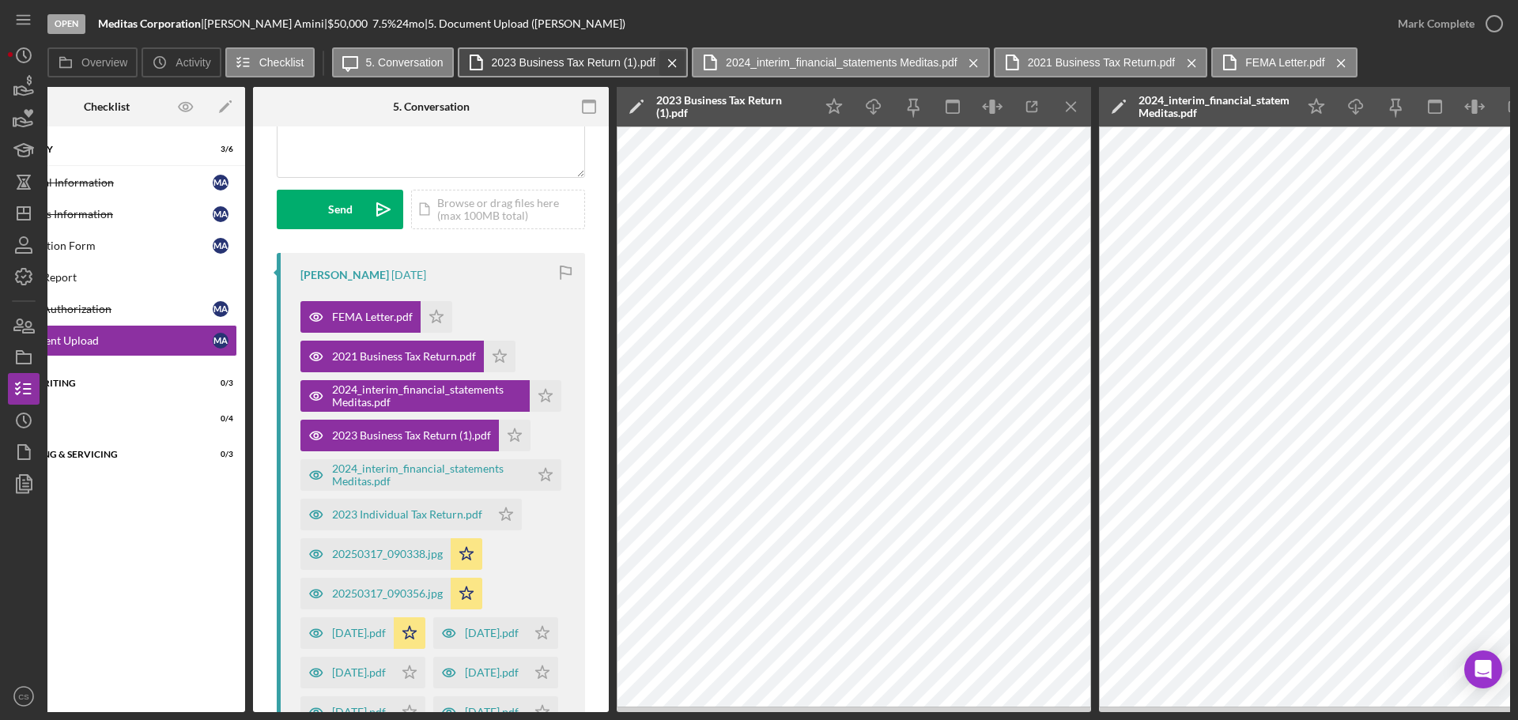
click at [683, 61] on div "Icon/Message 5. Conversation 2023 Business Tax Return (1).pdf Icon/Menu Close 2…" at bounding box center [847, 63] width 1030 height 32
click at [679, 61] on icon "Icon/Menu Close" at bounding box center [673, 63] width 28 height 40
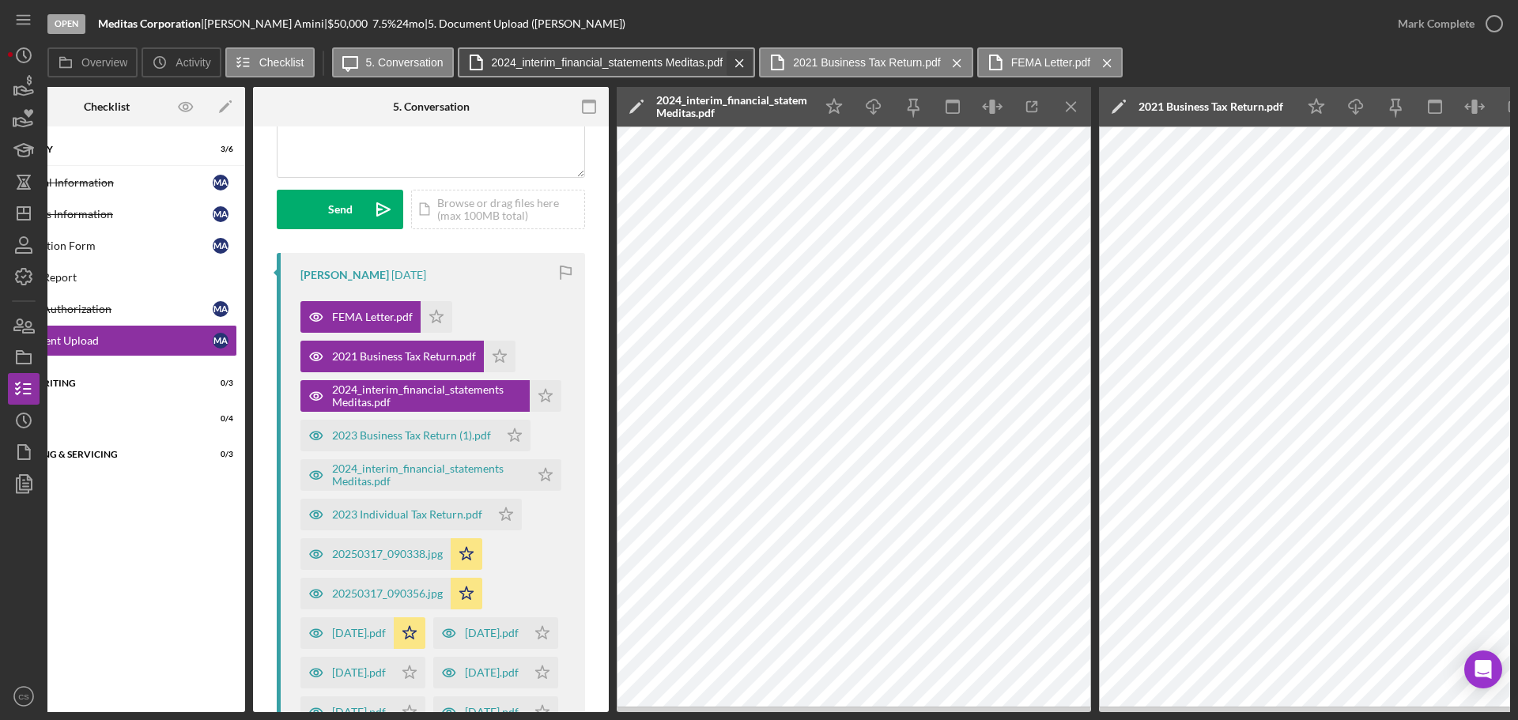
click at [739, 63] on icon "Icon/Menu Close" at bounding box center [740, 63] width 28 height 40
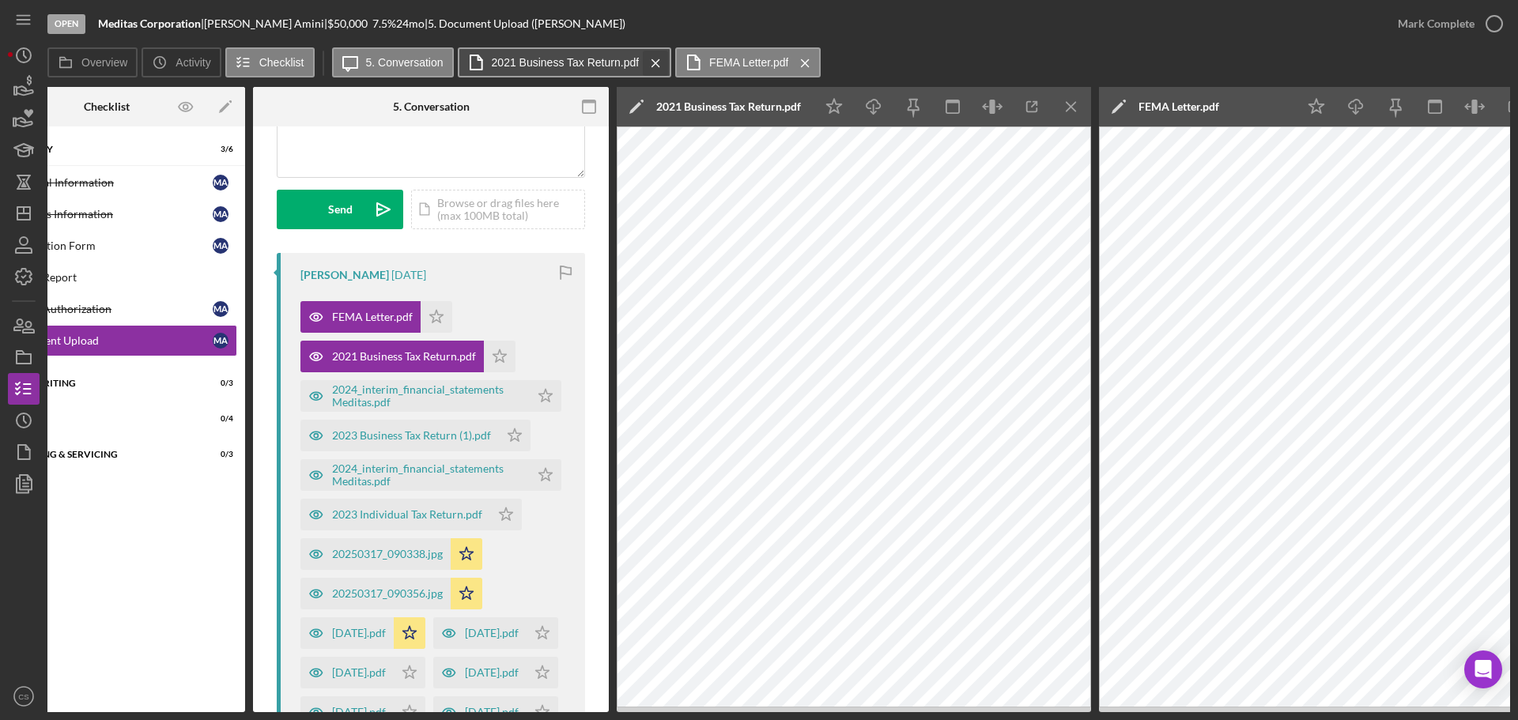
click at [657, 62] on icon "Icon/Menu Close" at bounding box center [656, 63] width 28 height 40
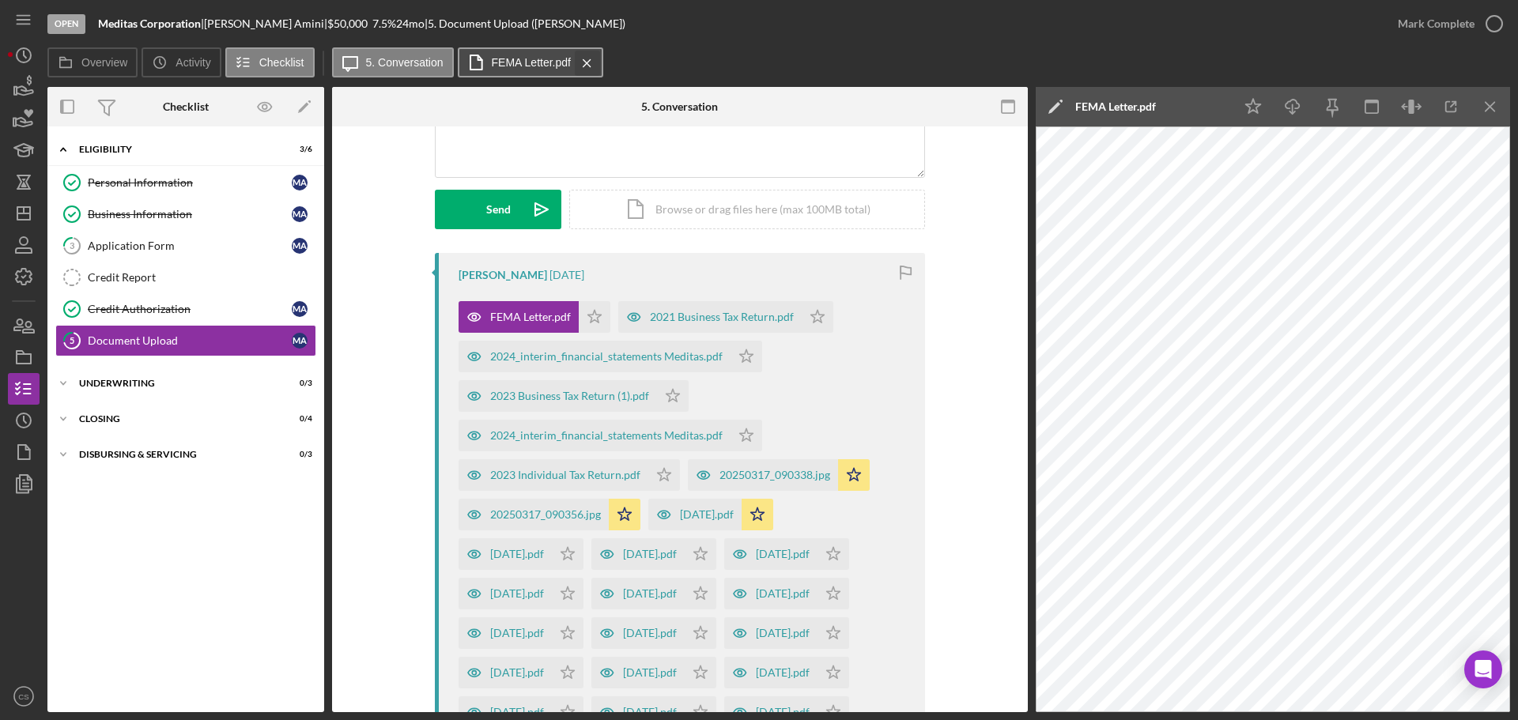
click at [595, 63] on icon "Icon/Menu Close" at bounding box center [587, 63] width 28 height 40
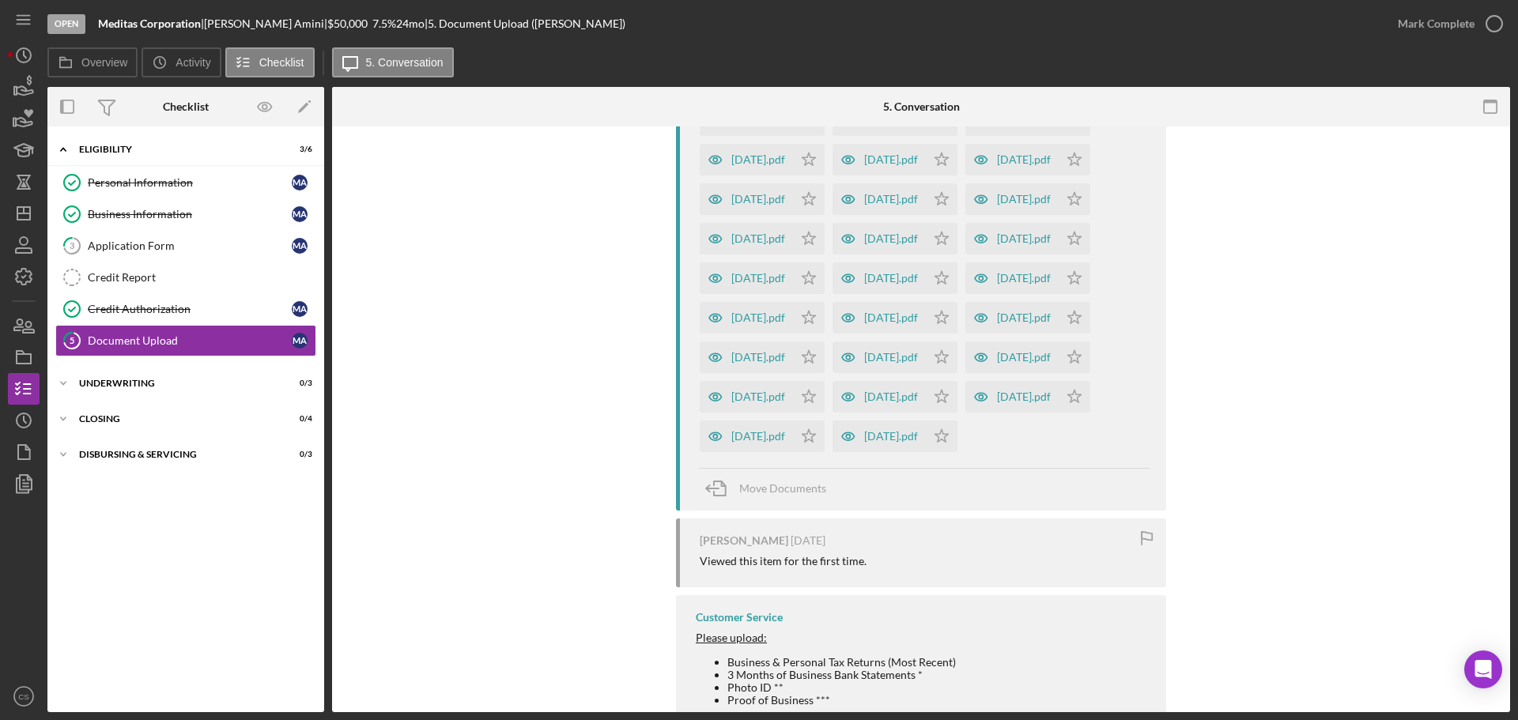
scroll to position [816, 0]
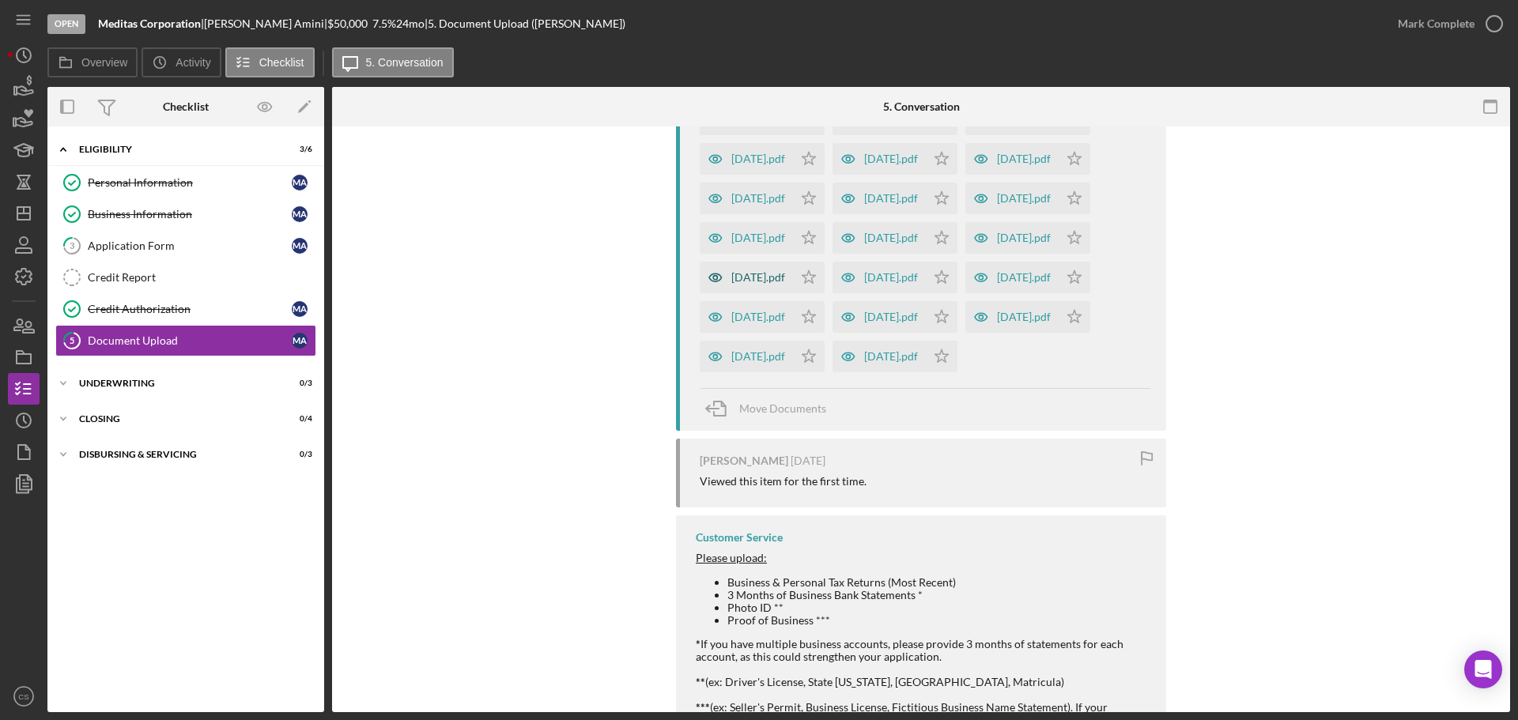
click at [785, 284] on div "[DATE].pdf" at bounding box center [758, 277] width 54 height 13
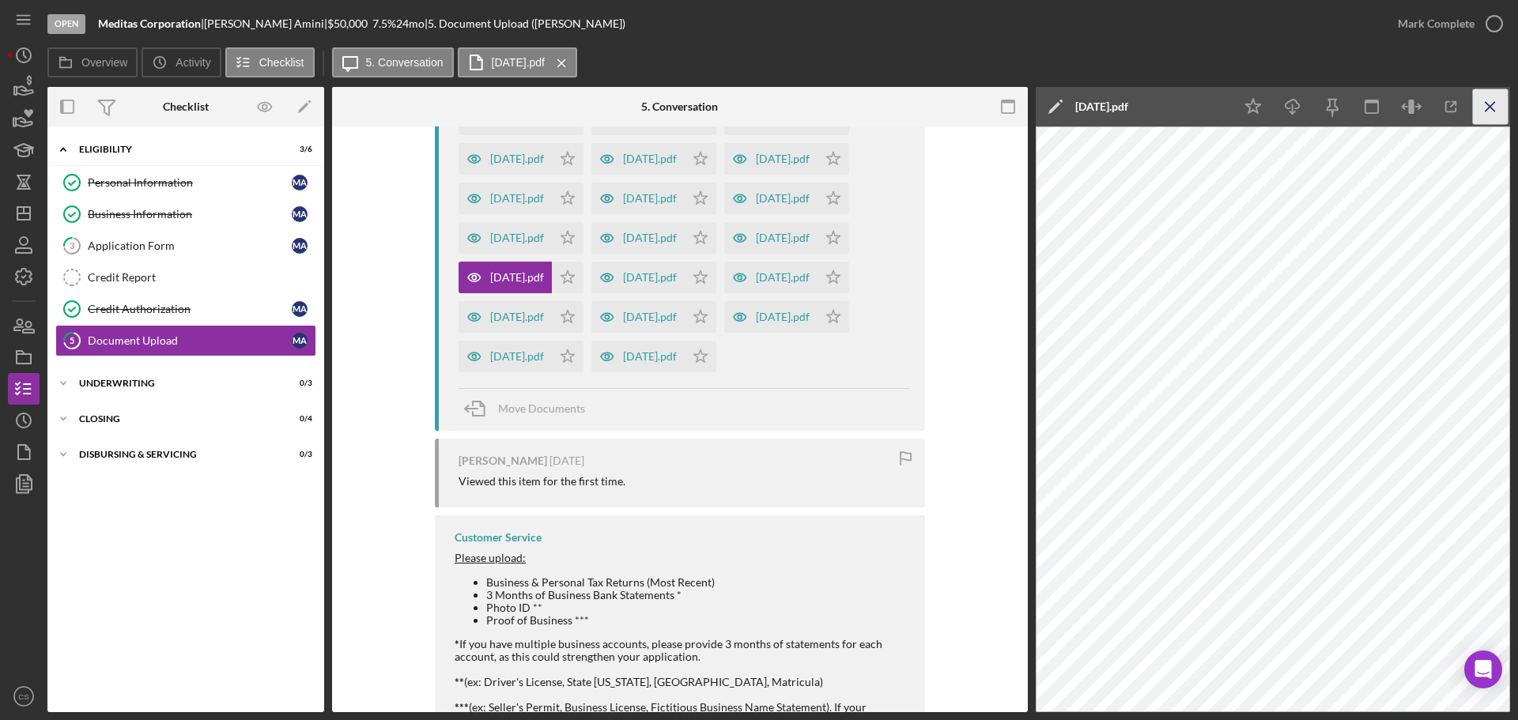
click at [1484, 108] on icon "Icon/Menu Close" at bounding box center [1491, 107] width 36 height 36
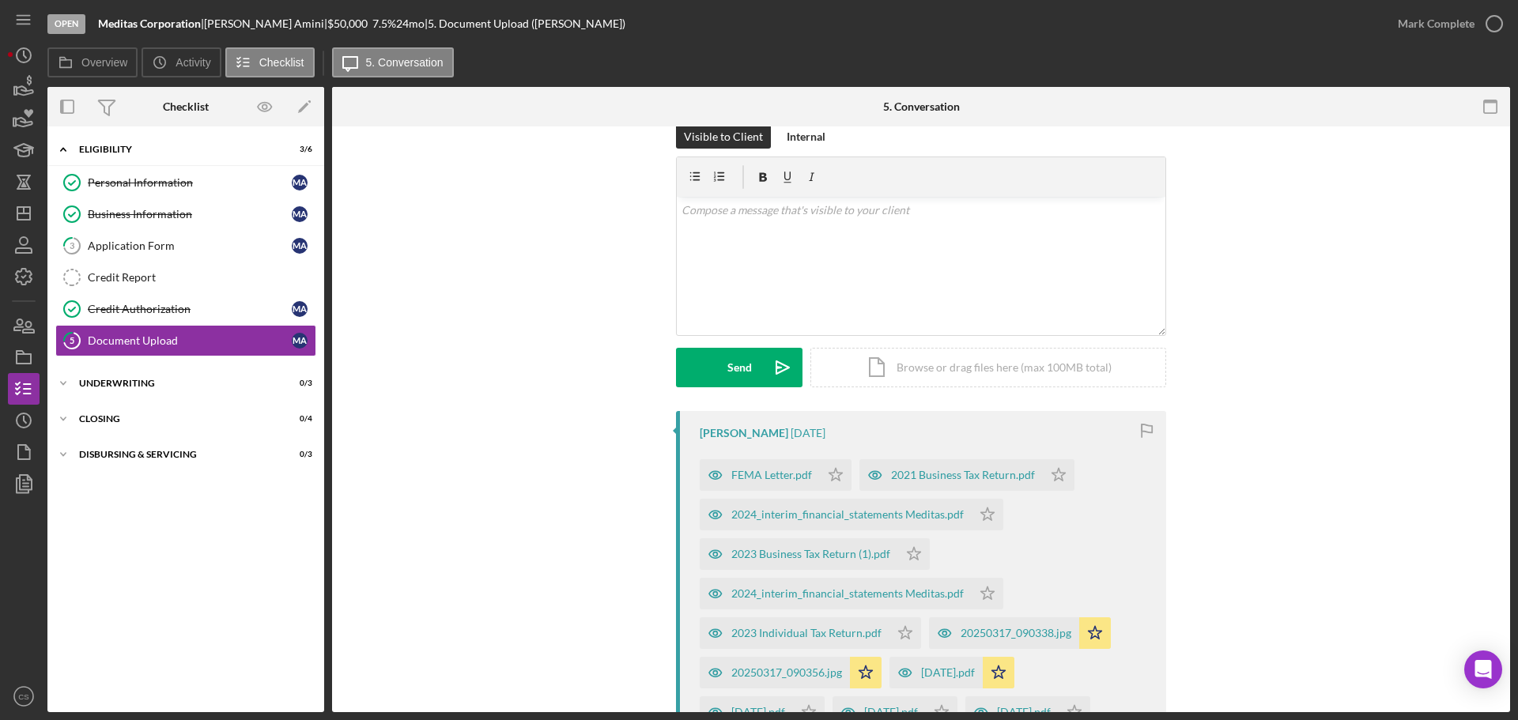
scroll to position [104, 0]
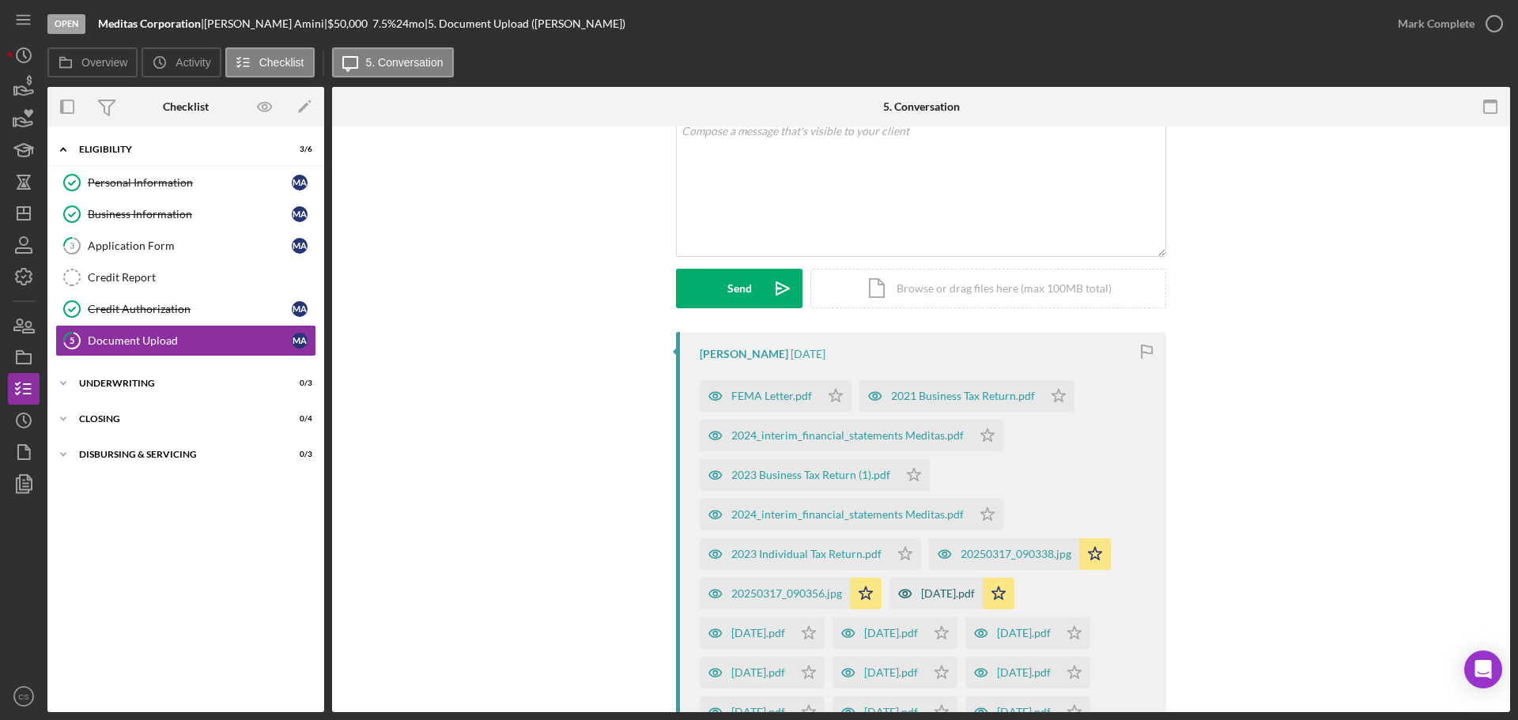
click at [921, 598] on div "[DATE].pdf" at bounding box center [948, 594] width 54 height 13
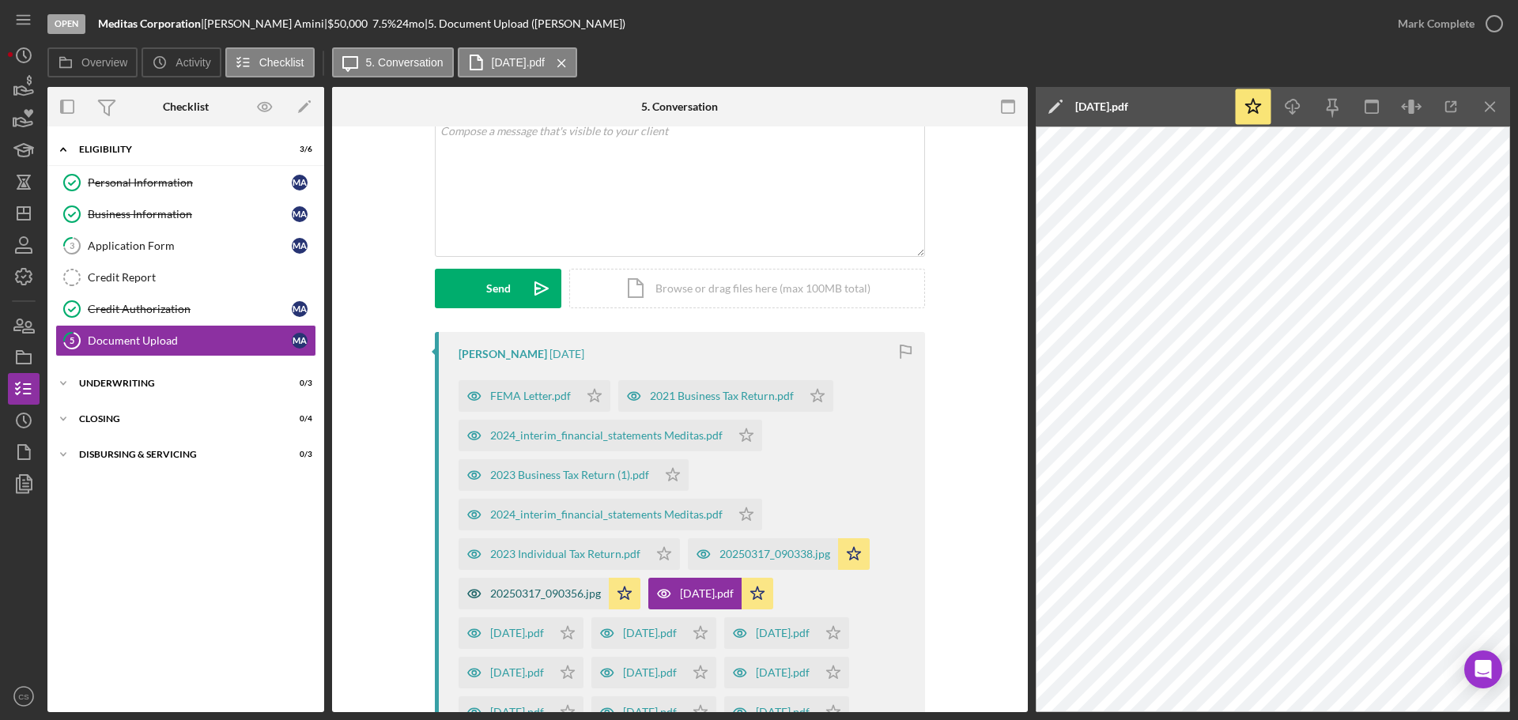
click at [576, 592] on div "20250317_090356.jpg" at bounding box center [545, 594] width 111 height 13
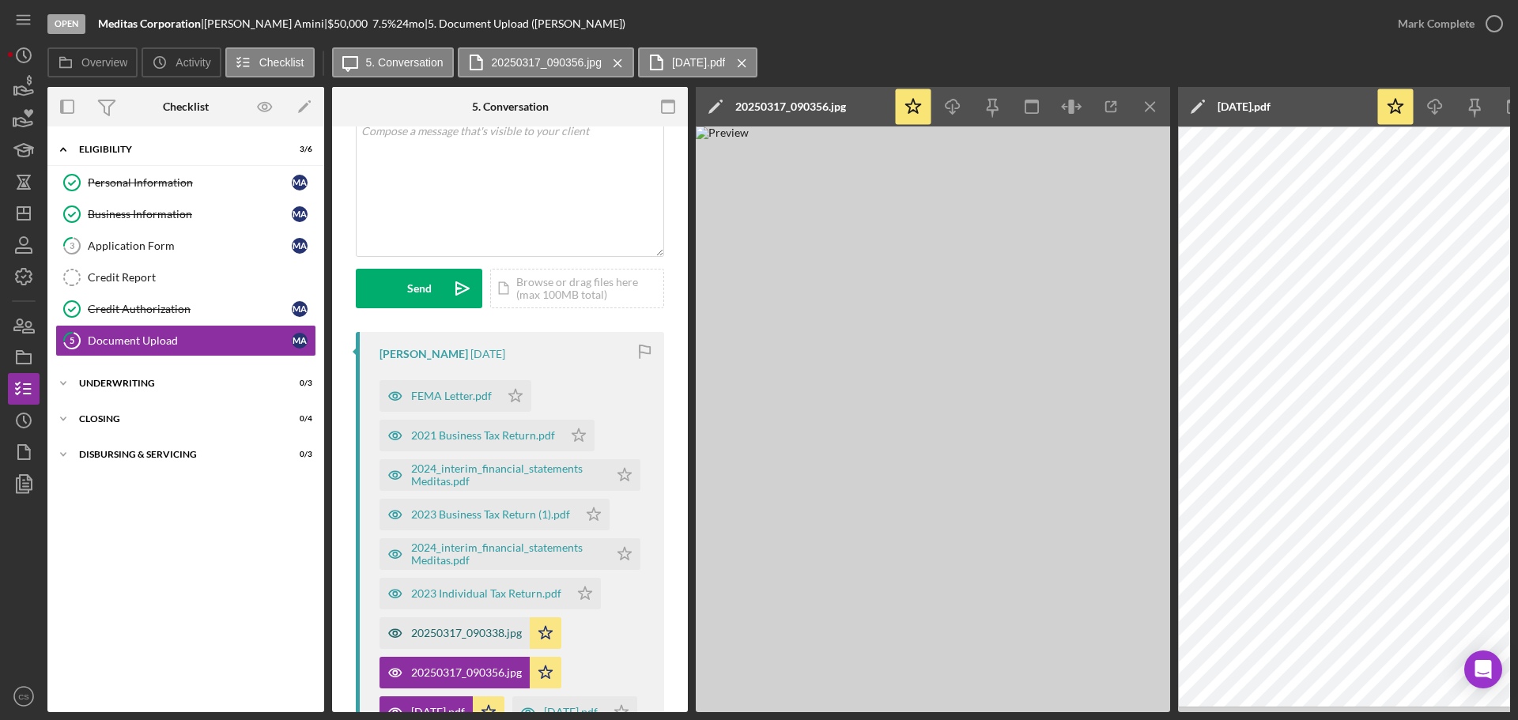
click at [447, 641] on div "20250317_090338.jpg" at bounding box center [455, 634] width 150 height 32
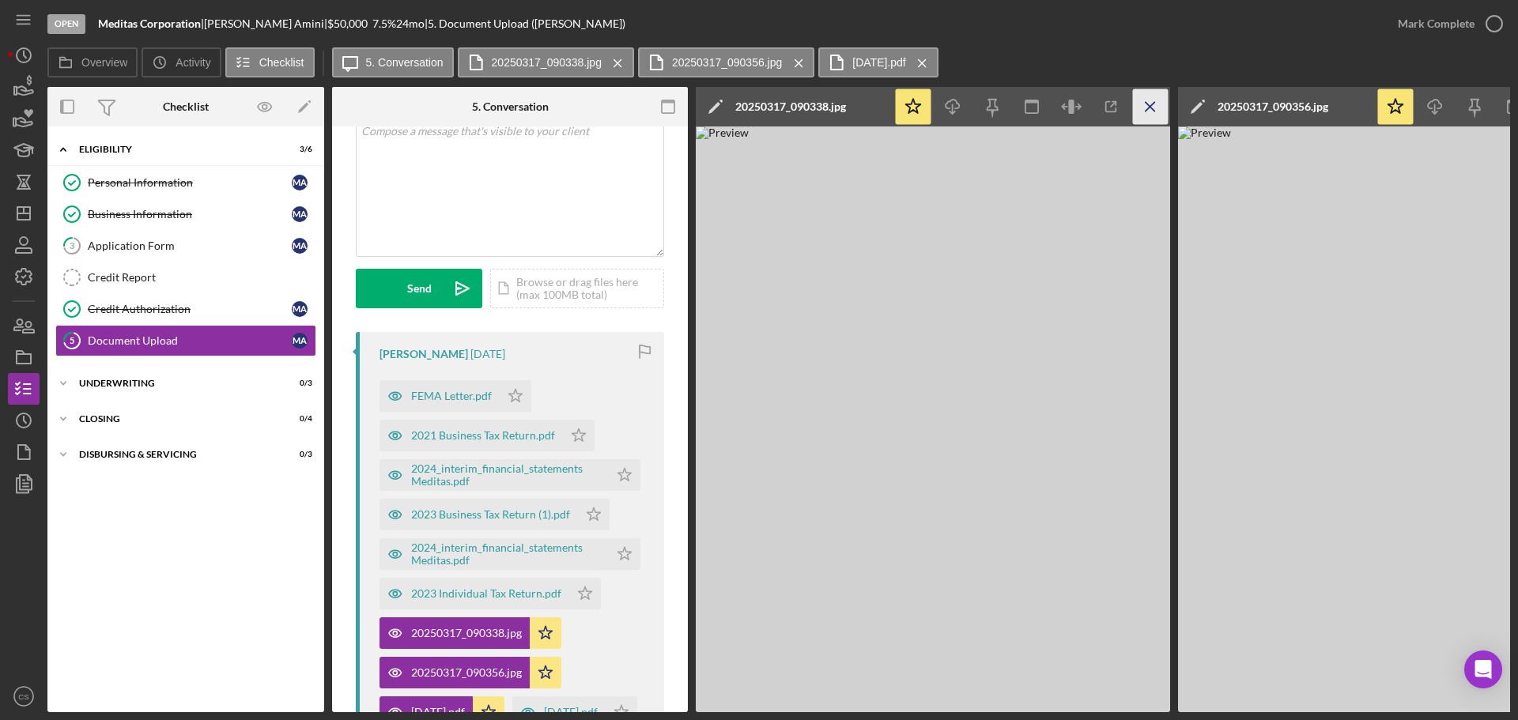
click at [1157, 91] on icon "Icon/Menu Close" at bounding box center [1151, 107] width 36 height 36
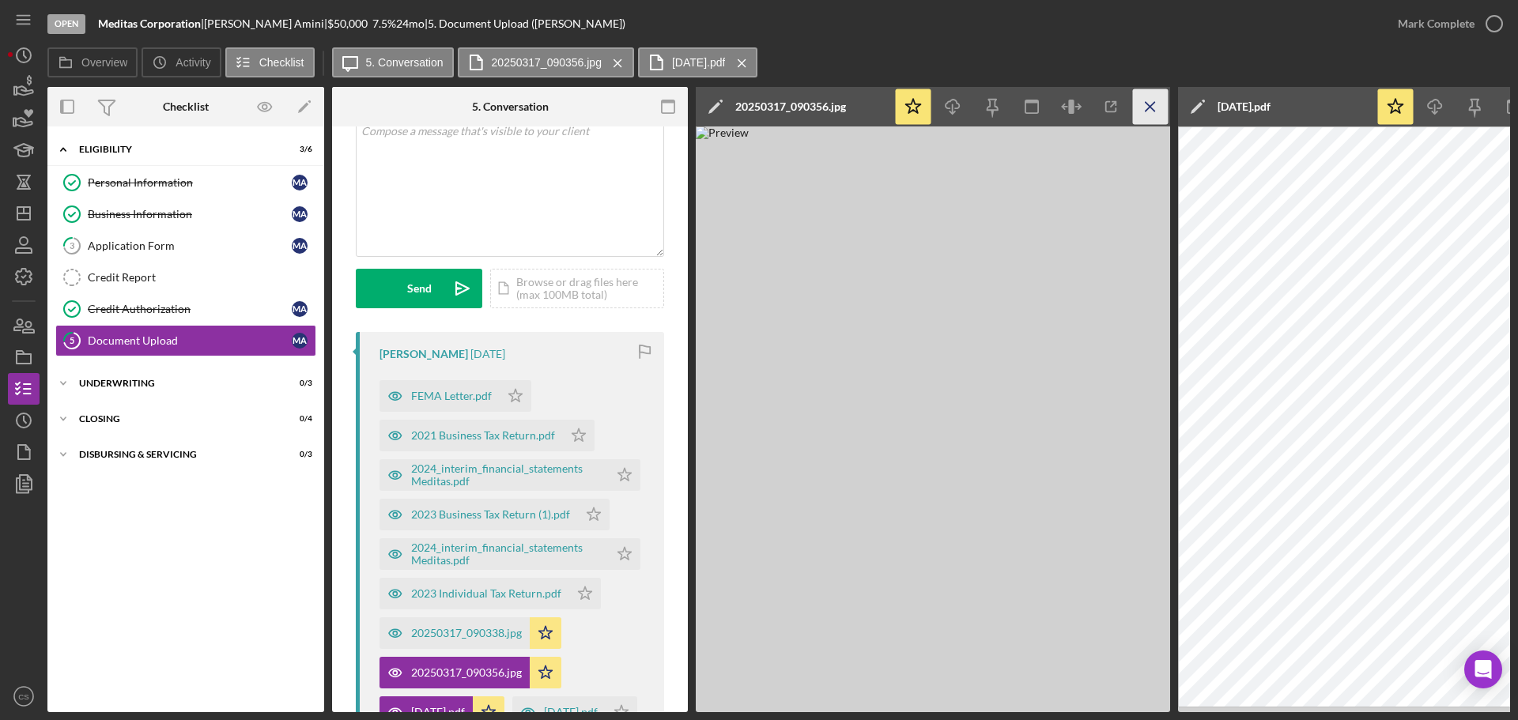
click at [1155, 104] on icon "Icon/Menu Close" at bounding box center [1151, 107] width 36 height 36
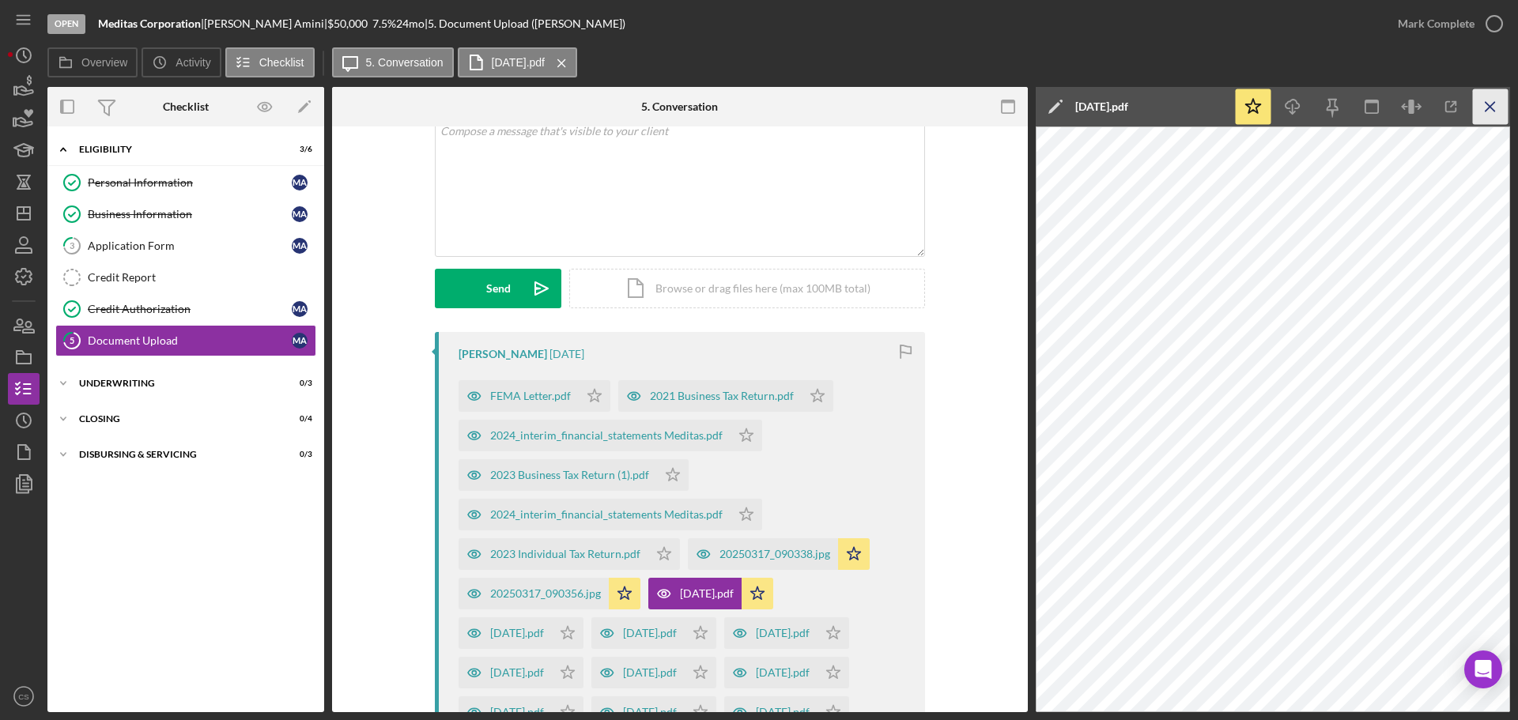
click at [1479, 101] on icon "Icon/Menu Close" at bounding box center [1491, 107] width 36 height 36
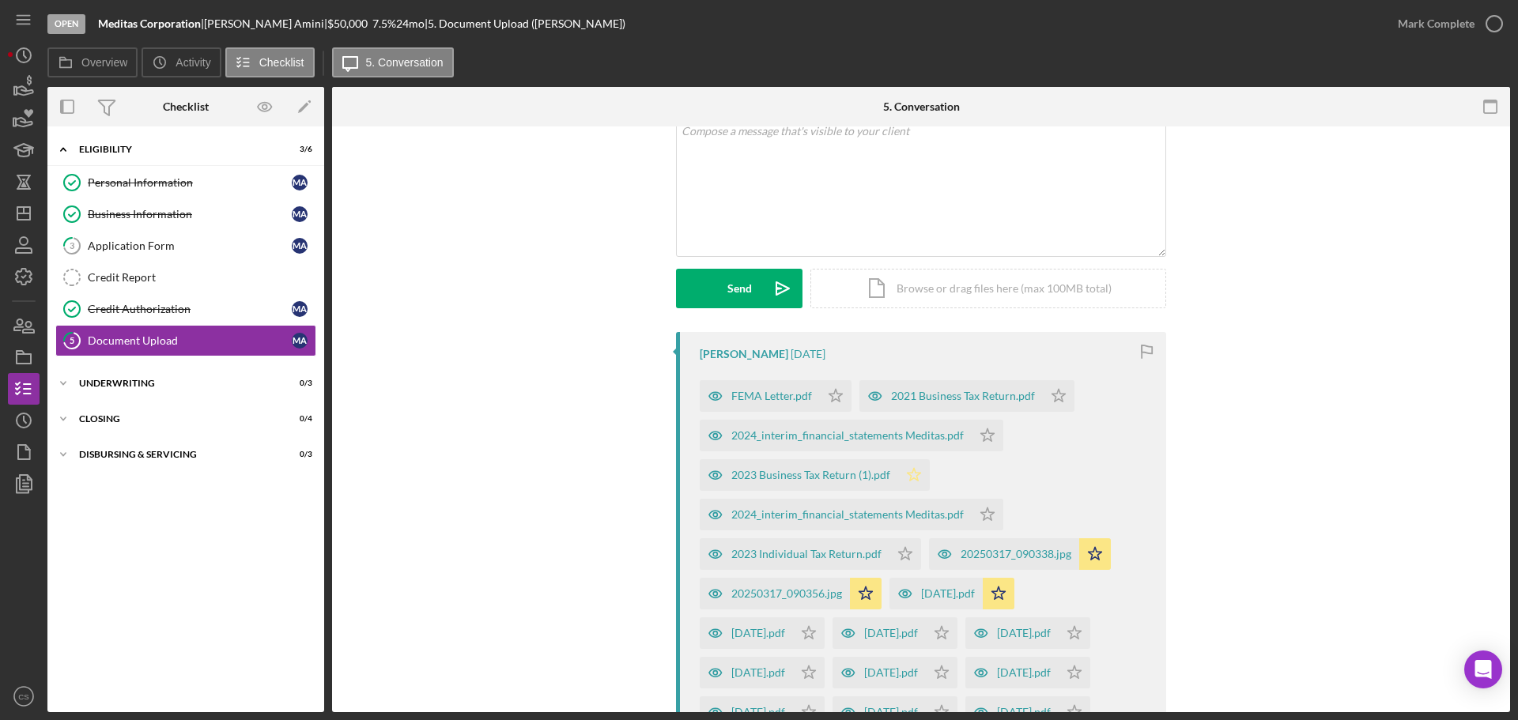
click at [912, 474] on icon "Icon/Star" at bounding box center [914, 475] width 32 height 32
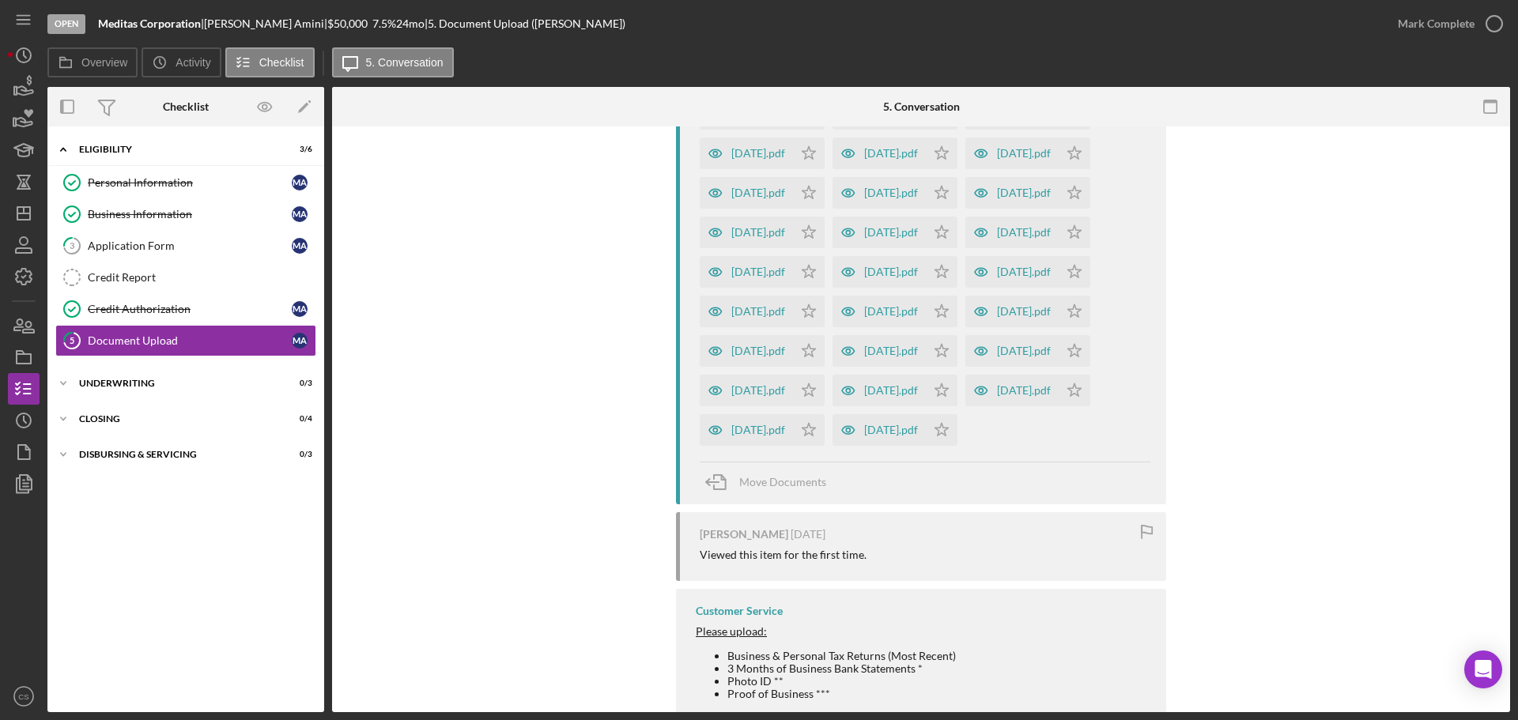
scroll to position [500, 0]
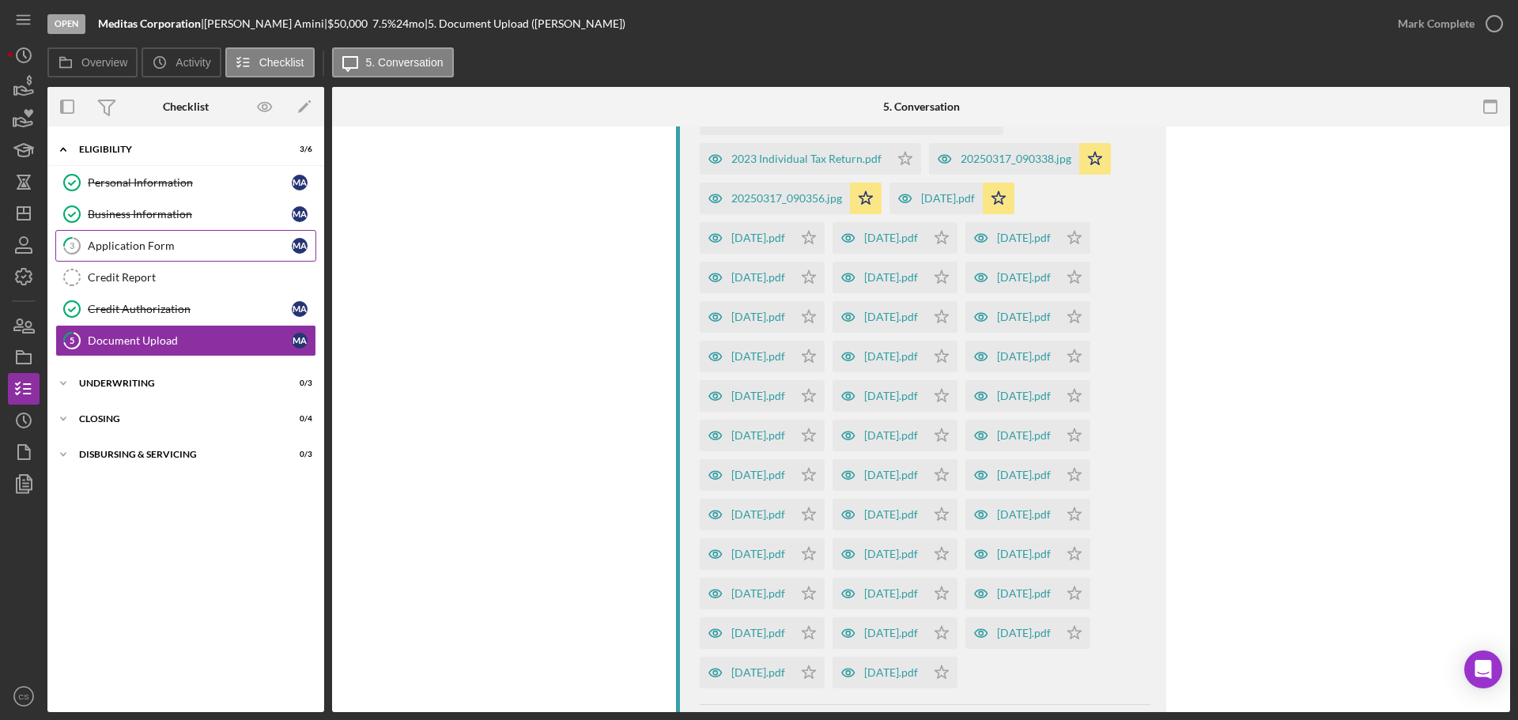
click at [164, 236] on link "3 Application Form M A" at bounding box center [185, 246] width 261 height 32
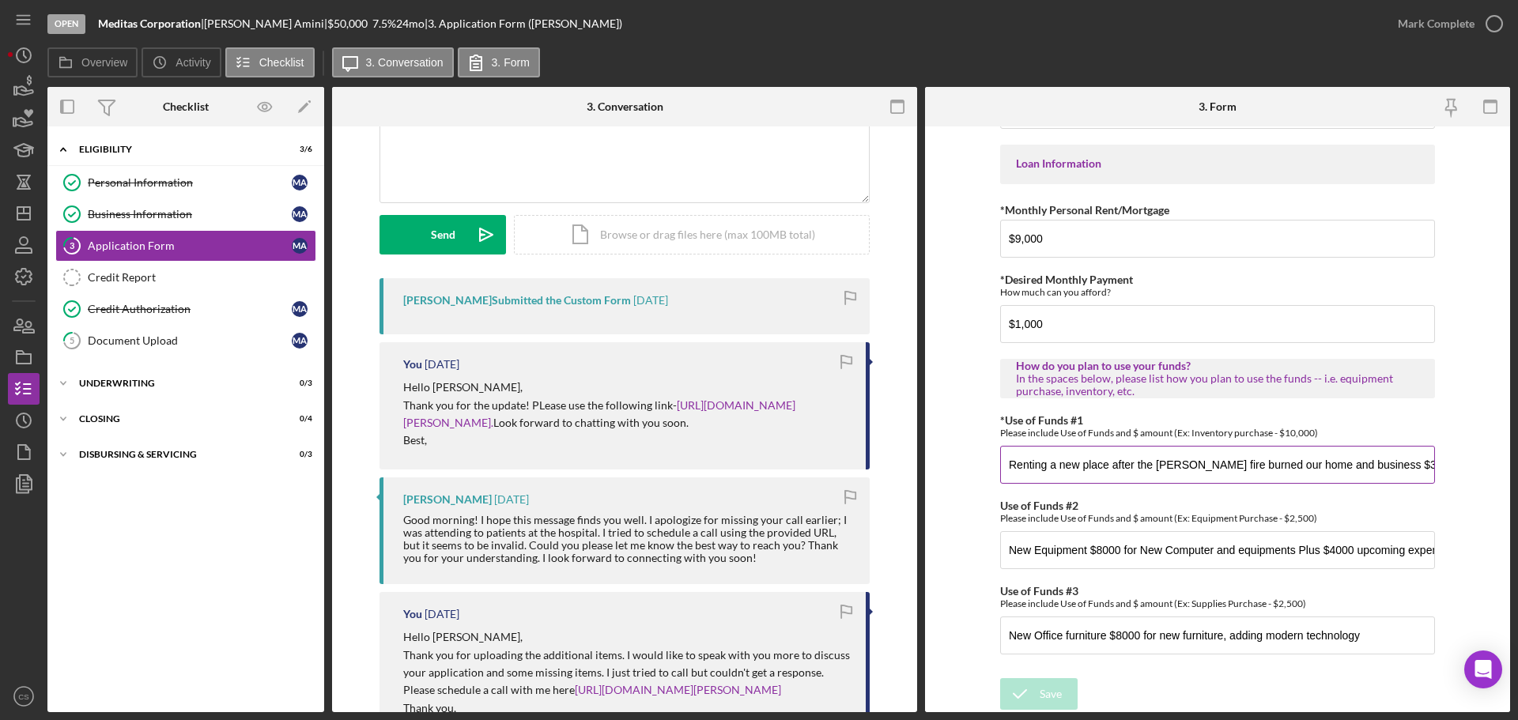
scroll to position [0, 31]
drag, startPoint x: 1064, startPoint y: 469, endPoint x: 1434, endPoint y: 482, distance: 370.3
click at [1434, 482] on form "*Applicant Personal Phone Number [PHONE_NUMBER] *How did you hear about us? Nam…" at bounding box center [1217, 420] width 585 height 586
click at [1470, 495] on form "*Applicant Personal Phone Number [PHONE_NUMBER] *How did you hear about us? Nam…" at bounding box center [1217, 420] width 585 height 586
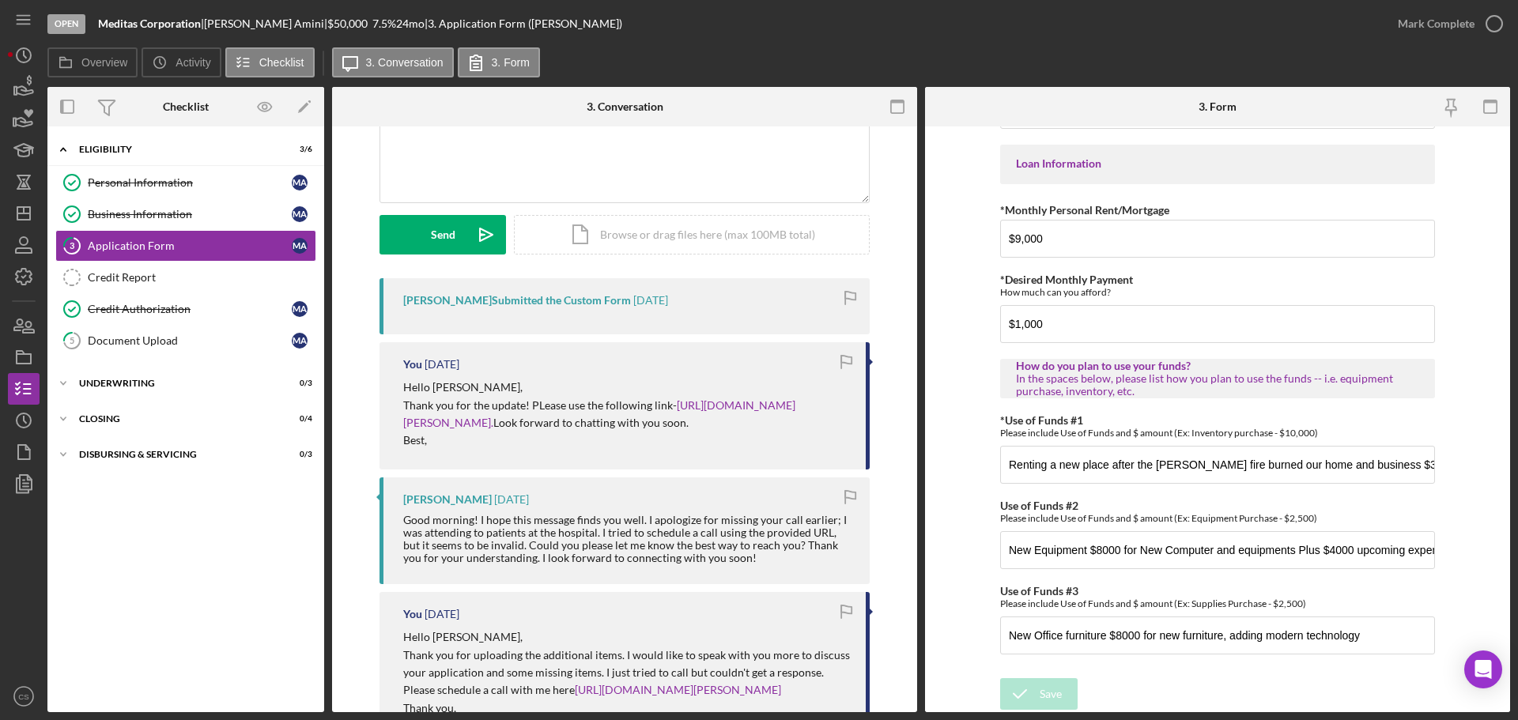
scroll to position [237, 0]
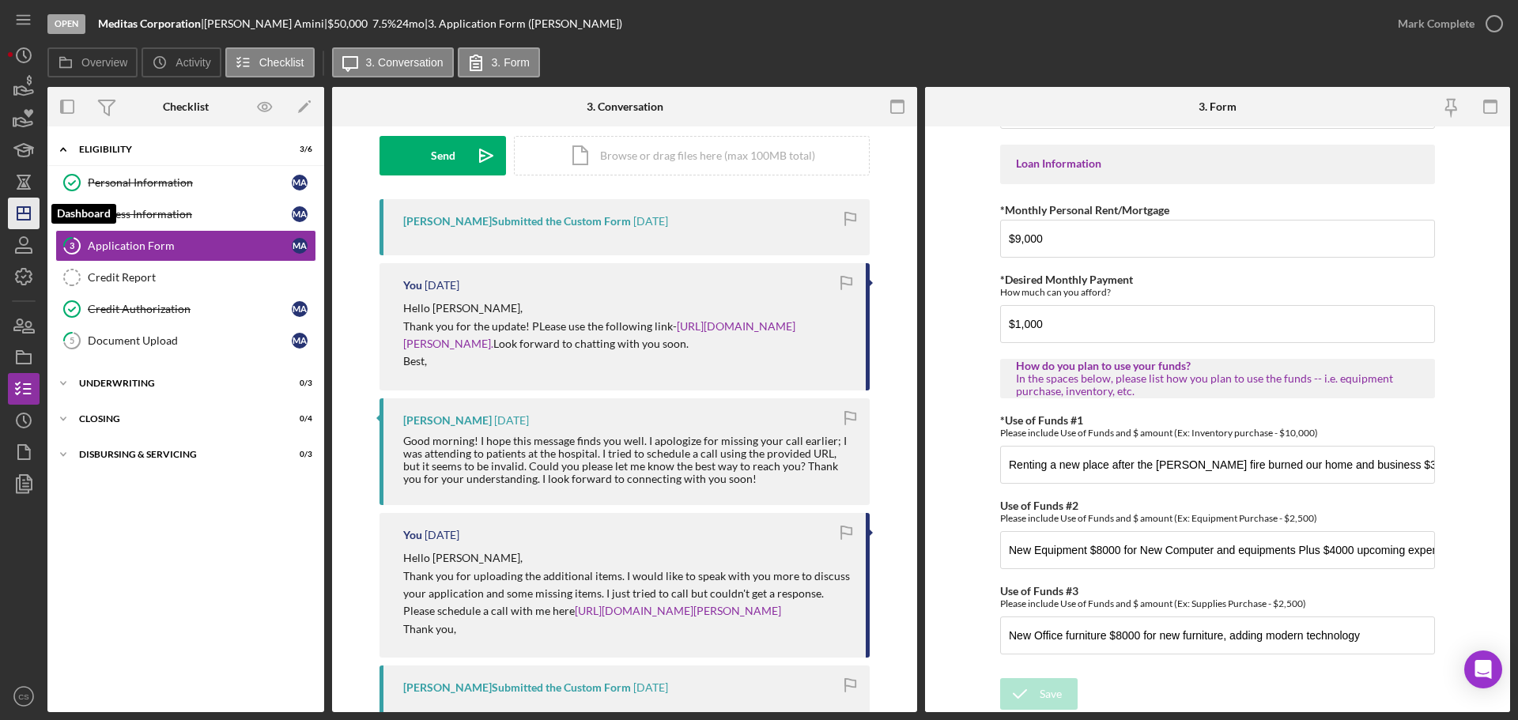
click at [25, 211] on icon "Icon/Dashboard" at bounding box center [24, 214] width 40 height 40
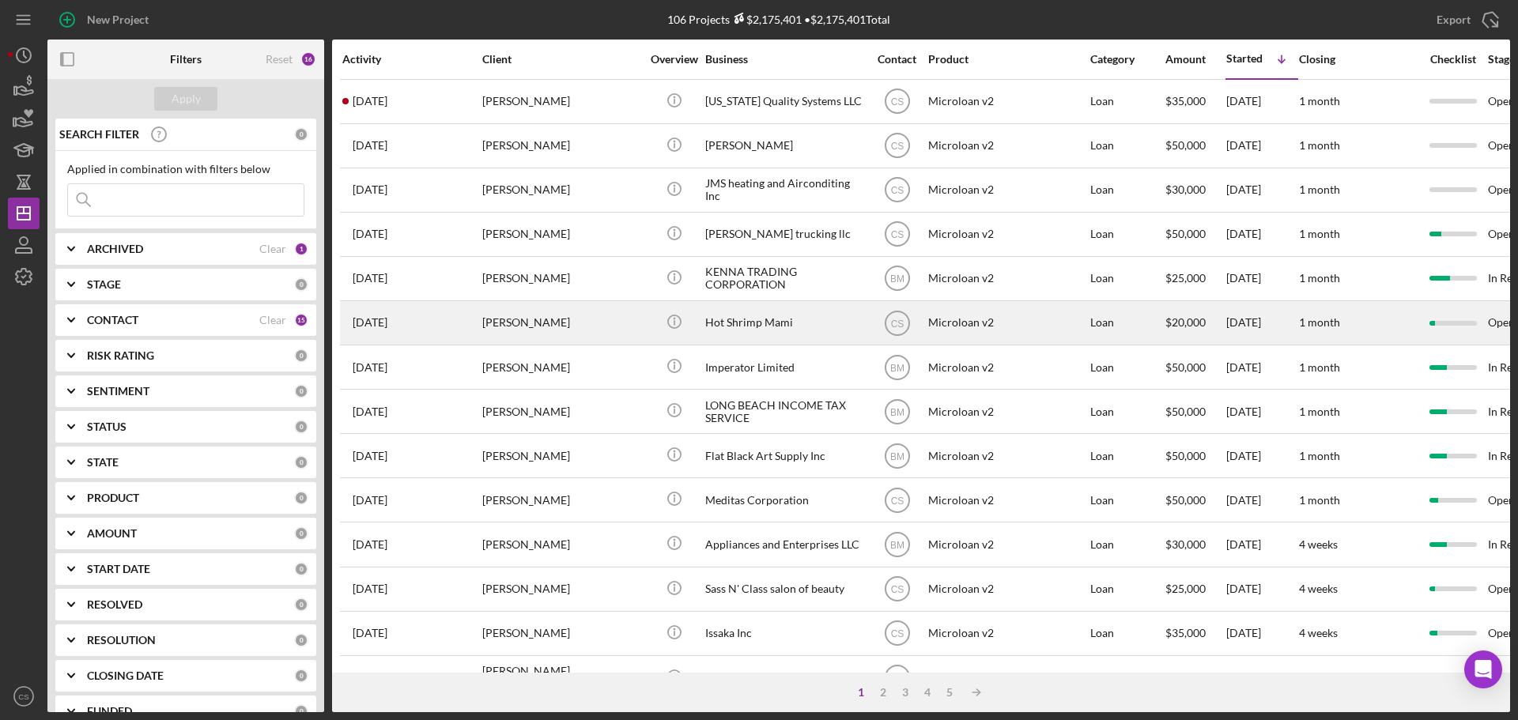
click at [585, 331] on div "[PERSON_NAME]" at bounding box center [561, 323] width 158 height 42
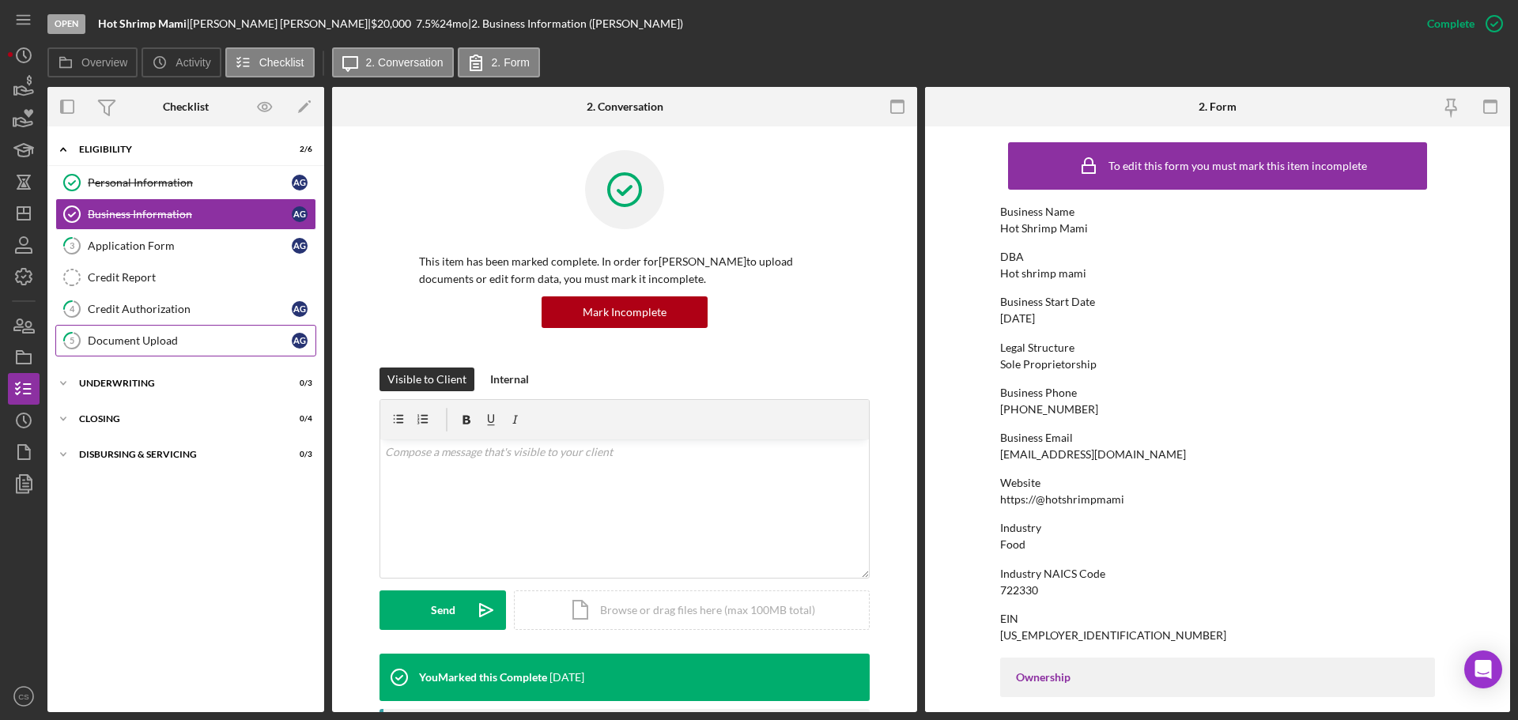
click at [207, 337] on div "Document Upload" at bounding box center [190, 341] width 204 height 13
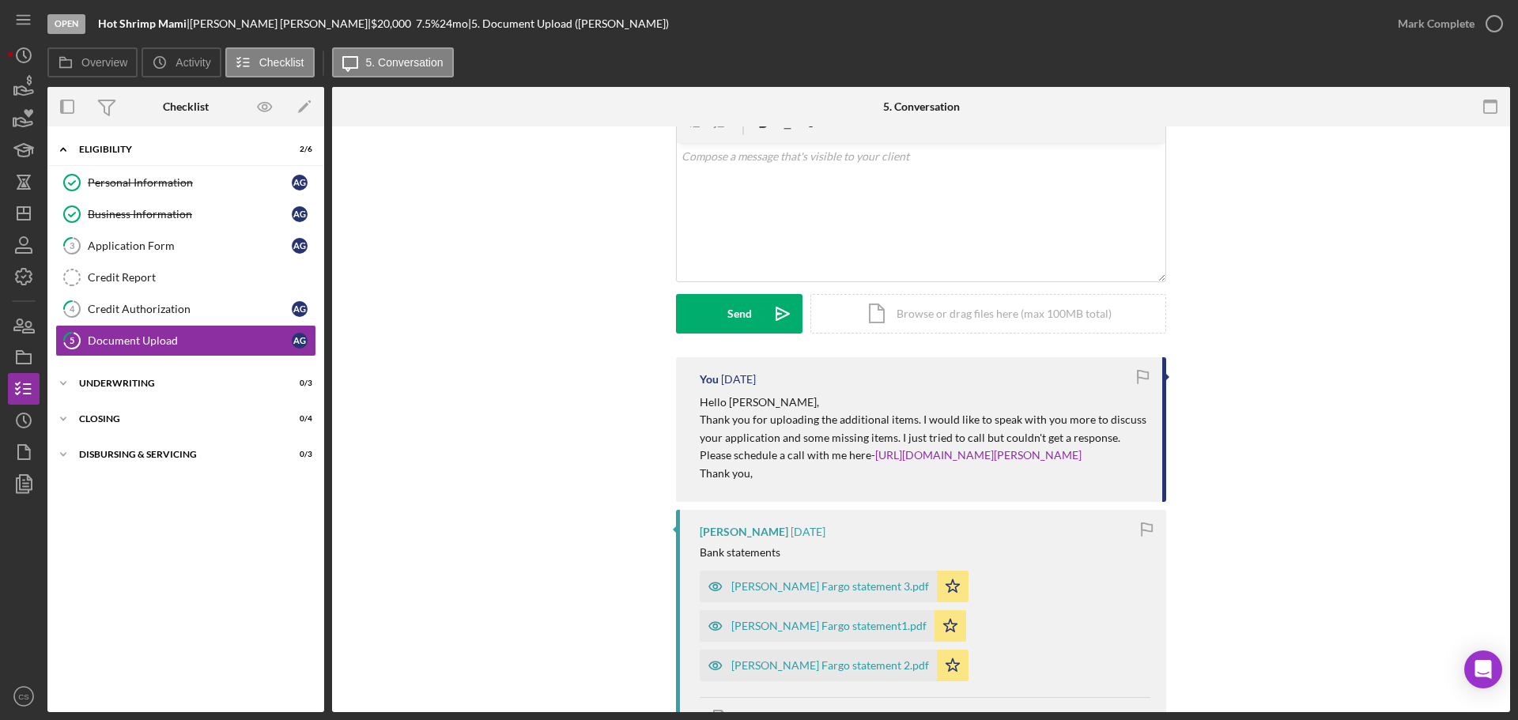
scroll to position [158, 0]
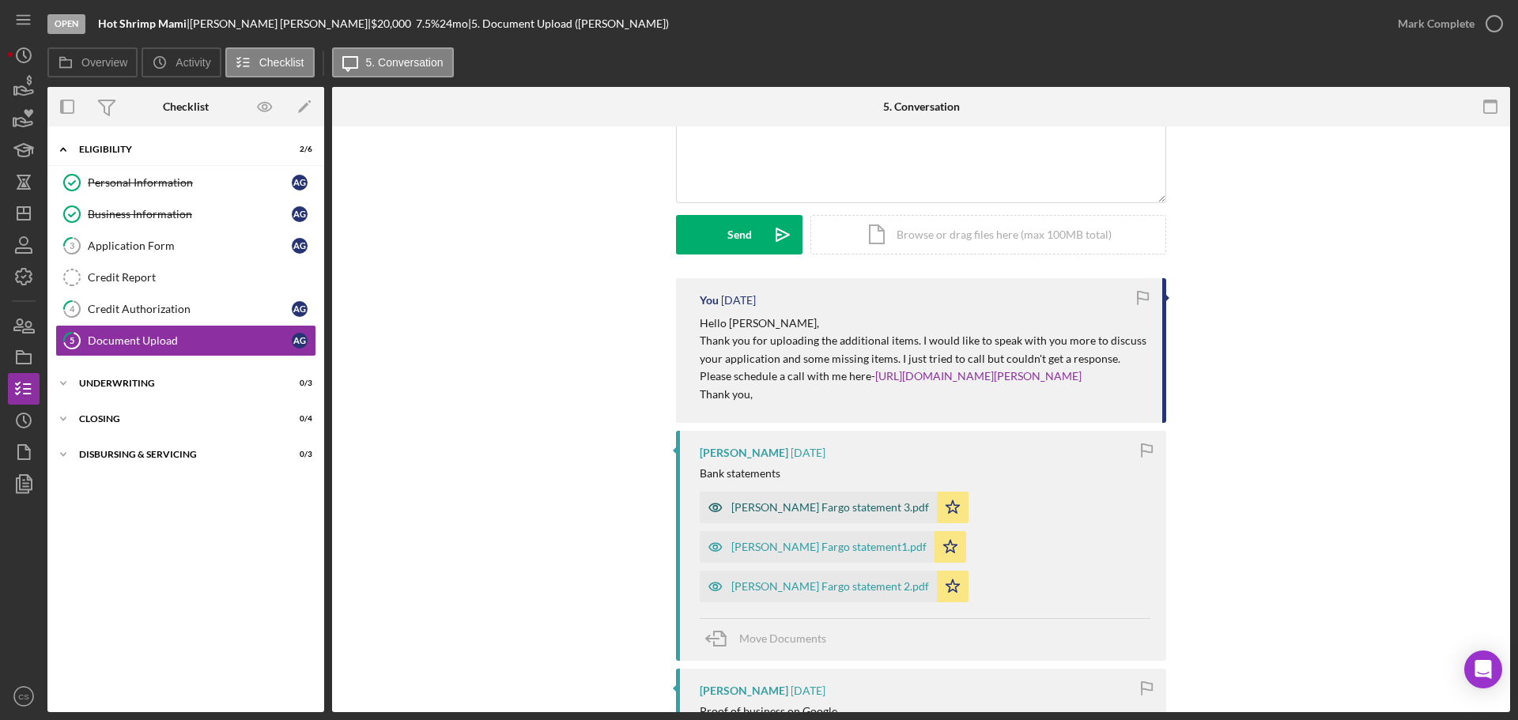
click at [799, 524] on div "[PERSON_NAME] Fargo statement 3.pdf" at bounding box center [818, 508] width 237 height 32
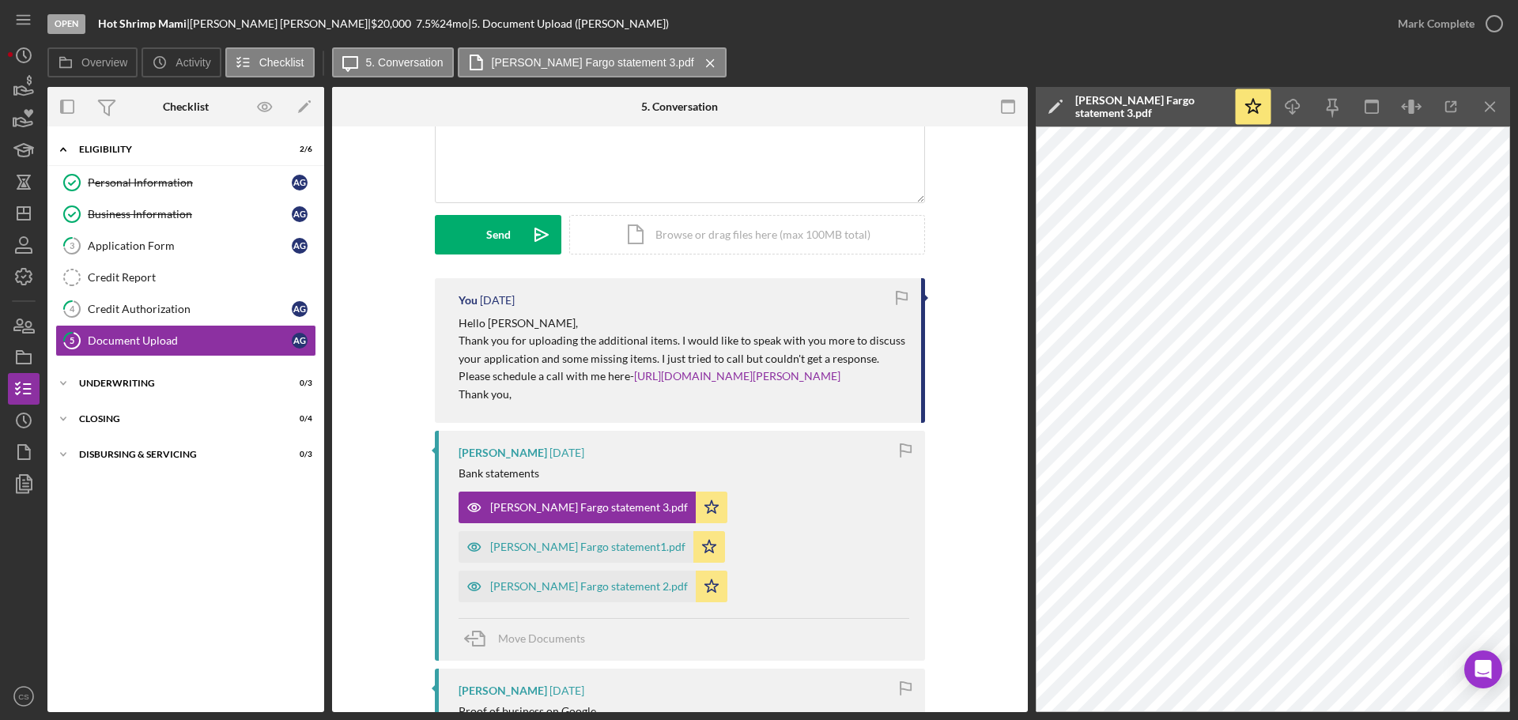
drag, startPoint x: 716, startPoint y: 524, endPoint x: 606, endPoint y: 554, distance: 113.8
click at [686, 541] on div "[PERSON_NAME] Fargo statement1.pdf" at bounding box center [587, 547] width 195 height 13
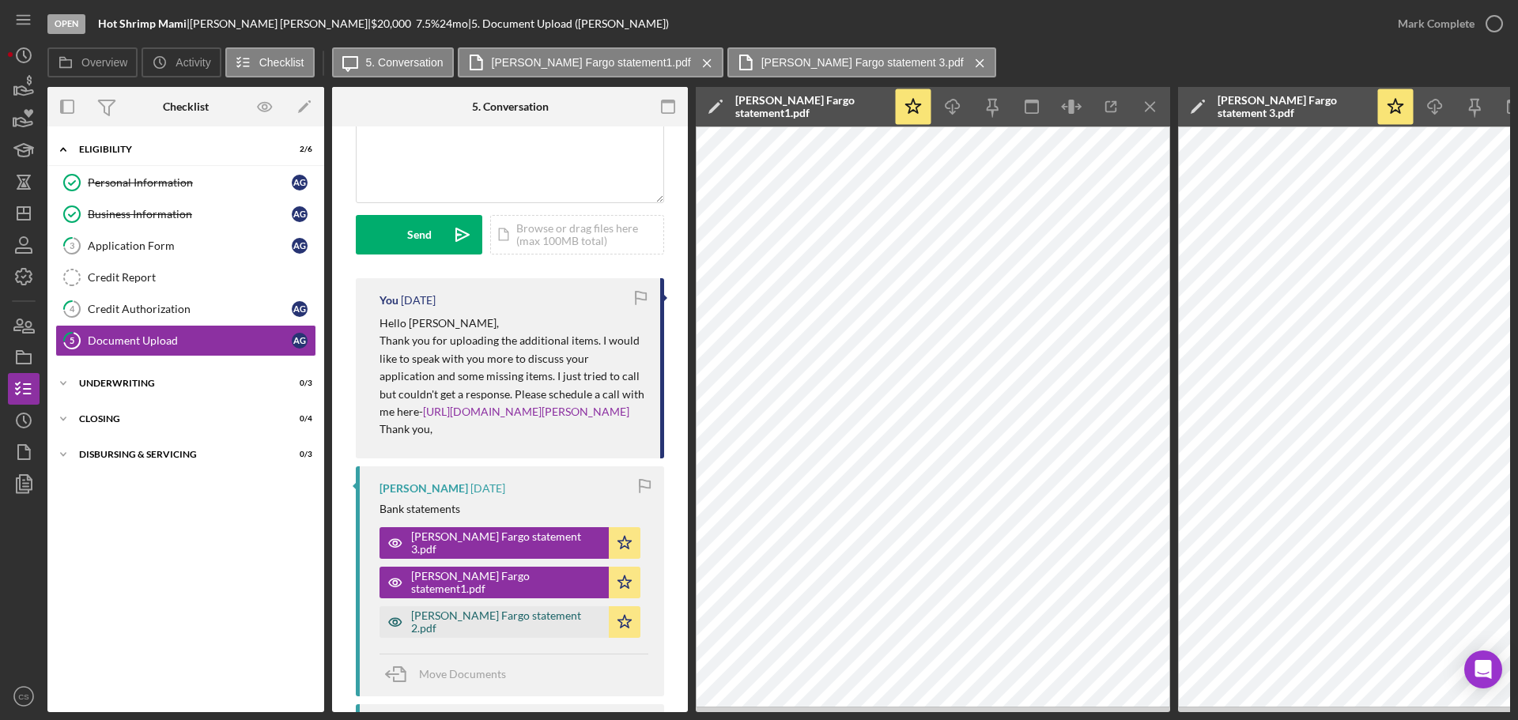
click at [456, 635] on div "[PERSON_NAME] Fargo statement 2.pdf" at bounding box center [506, 622] width 190 height 25
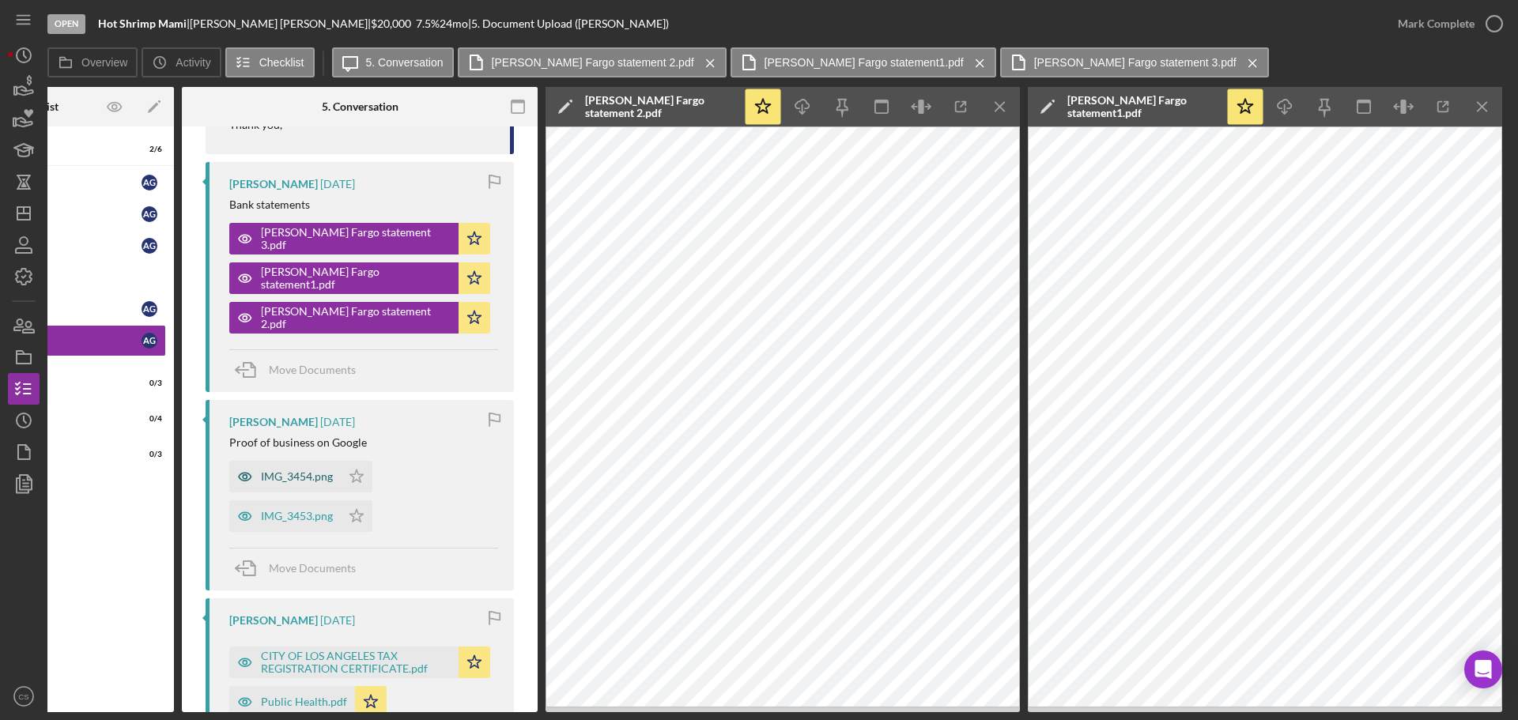
scroll to position [554, 0]
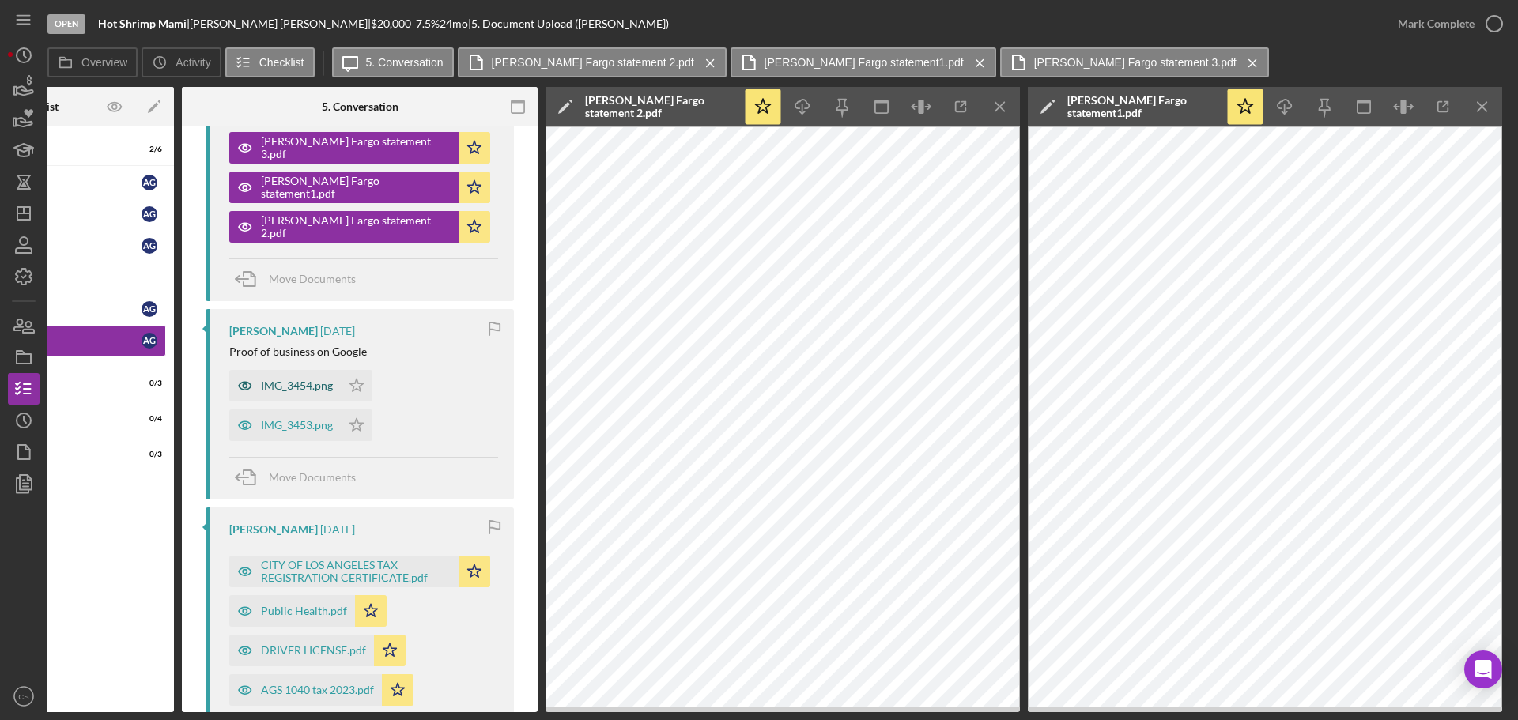
click at [270, 402] on div "IMG_3454.png" at bounding box center [285, 386] width 112 height 32
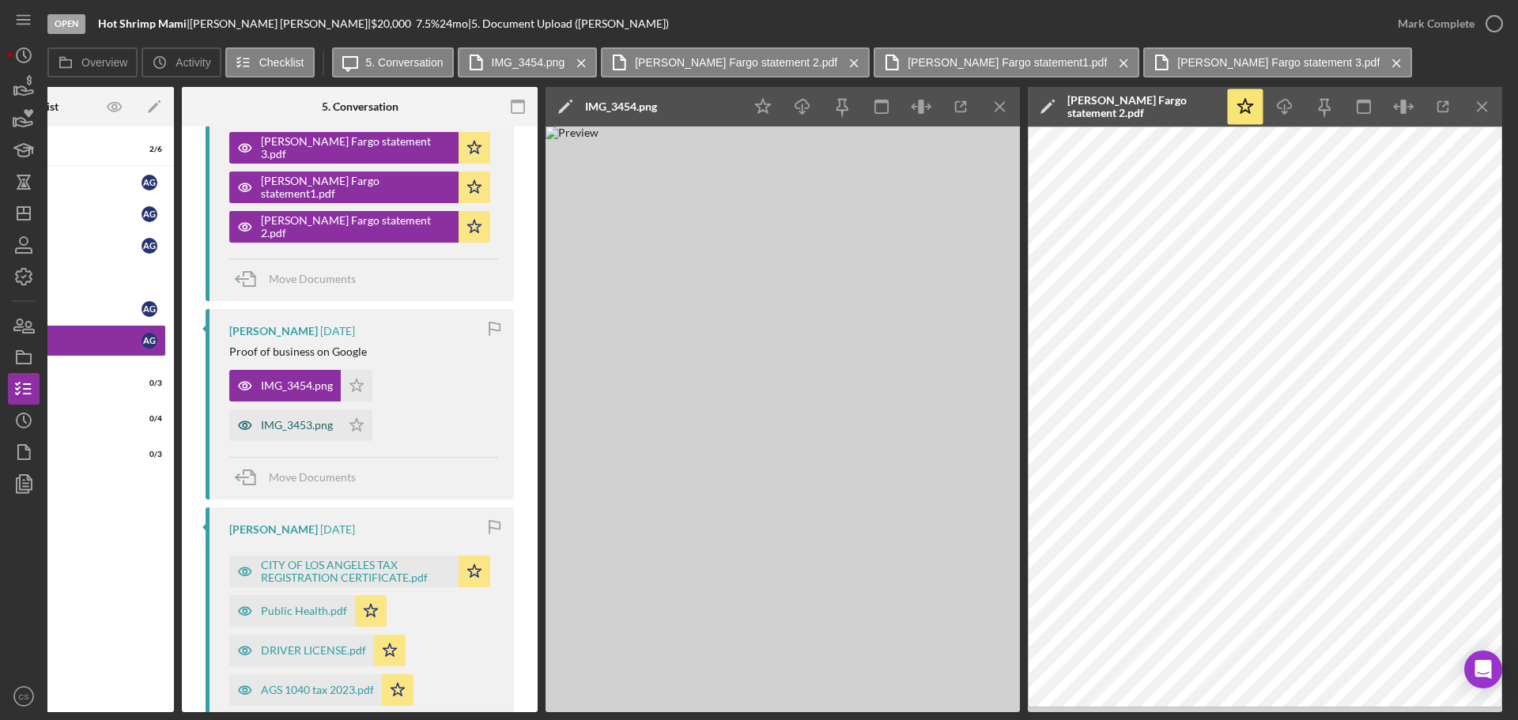
click at [269, 441] on div "IMG_3453.png" at bounding box center [285, 426] width 112 height 32
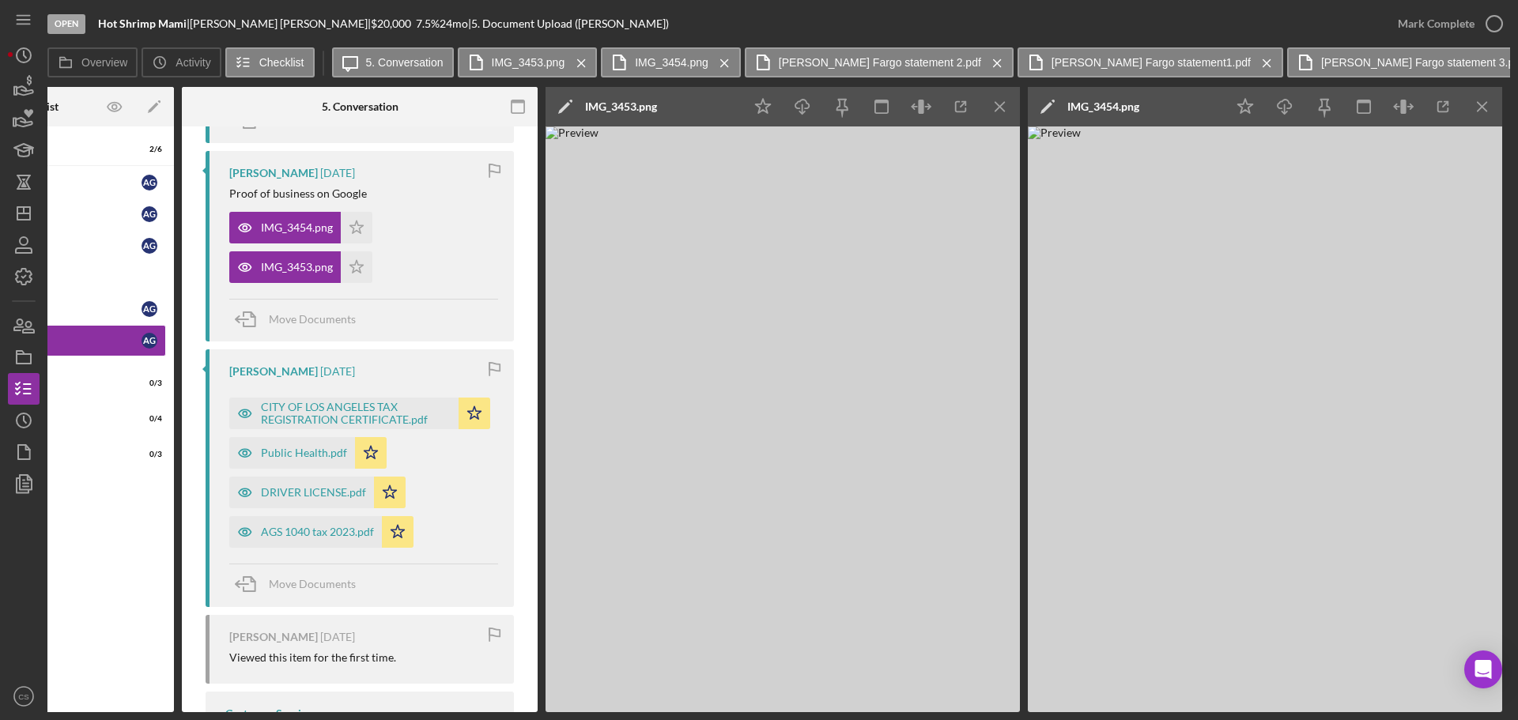
scroll to position [0, 0]
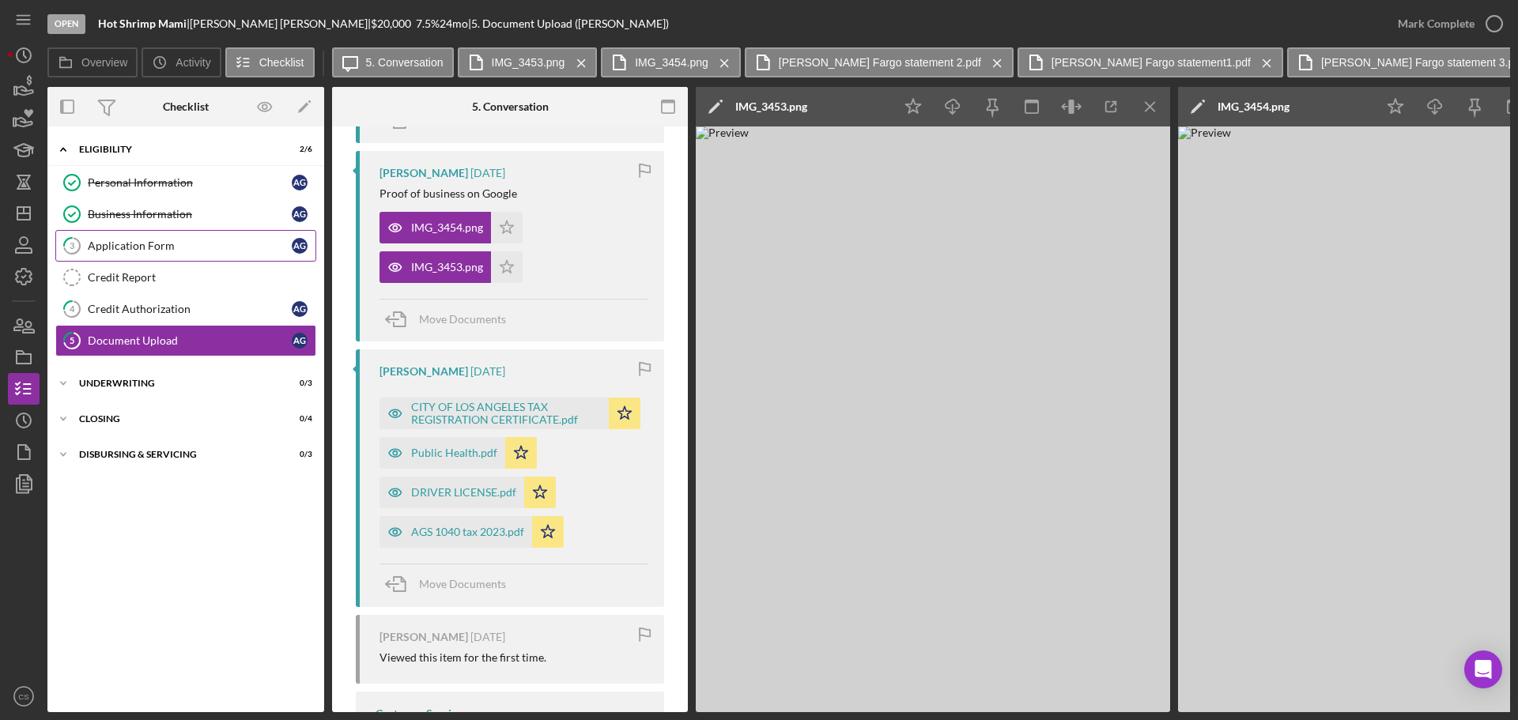
click at [157, 247] on div "Application Form" at bounding box center [190, 246] width 204 height 13
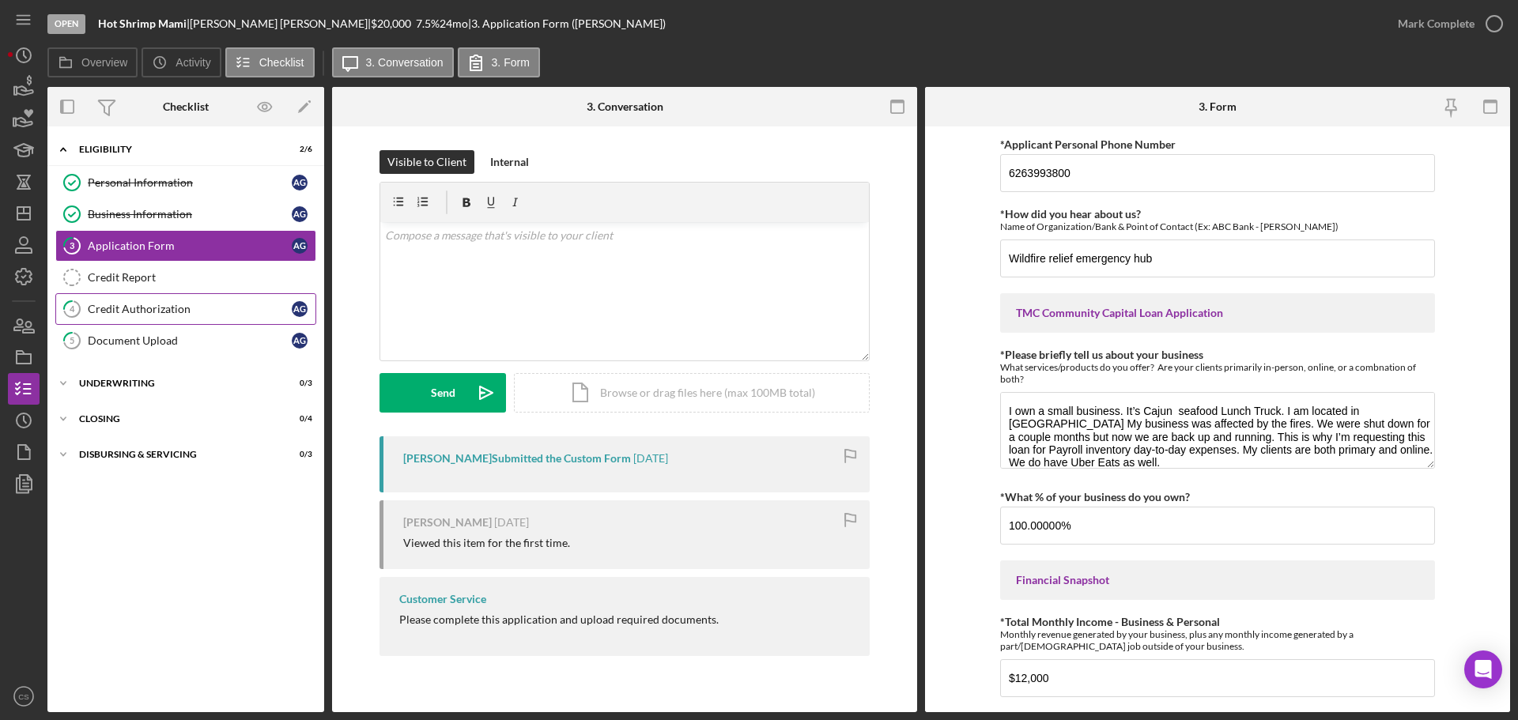
click at [161, 308] on div "Credit Authorization" at bounding box center [190, 309] width 204 height 13
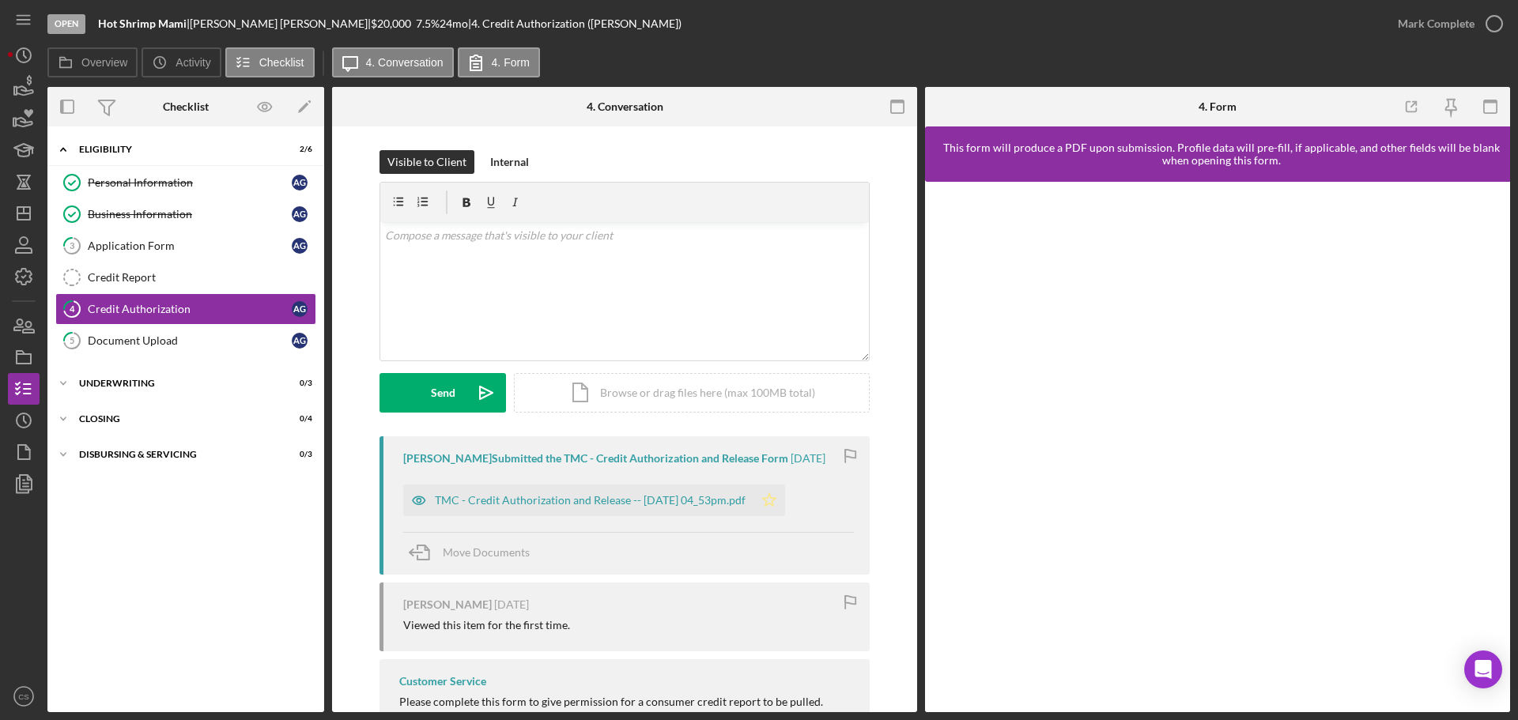
click at [777, 506] on polygon "button" at bounding box center [769, 499] width 13 height 13
click at [176, 244] on div "Application Form" at bounding box center [190, 246] width 204 height 13
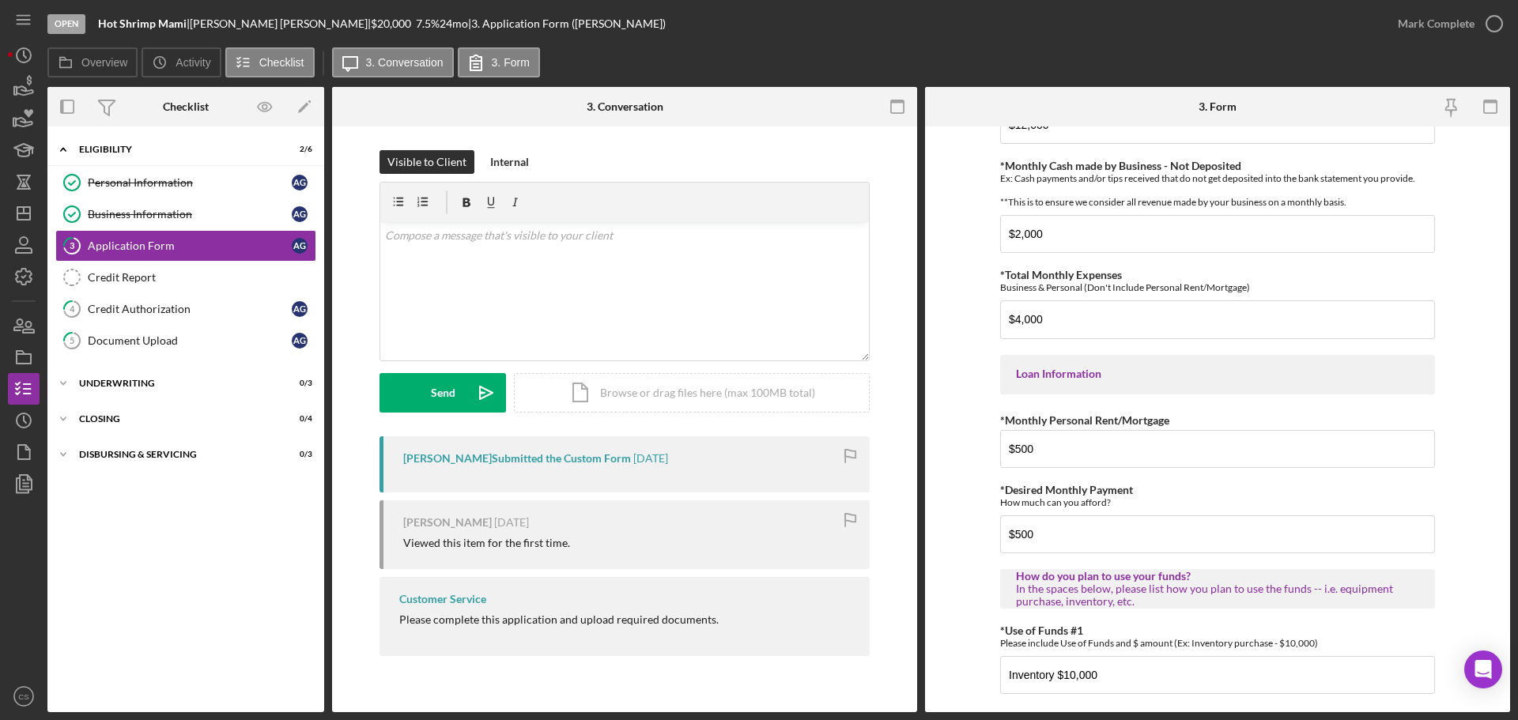
scroll to position [776, 0]
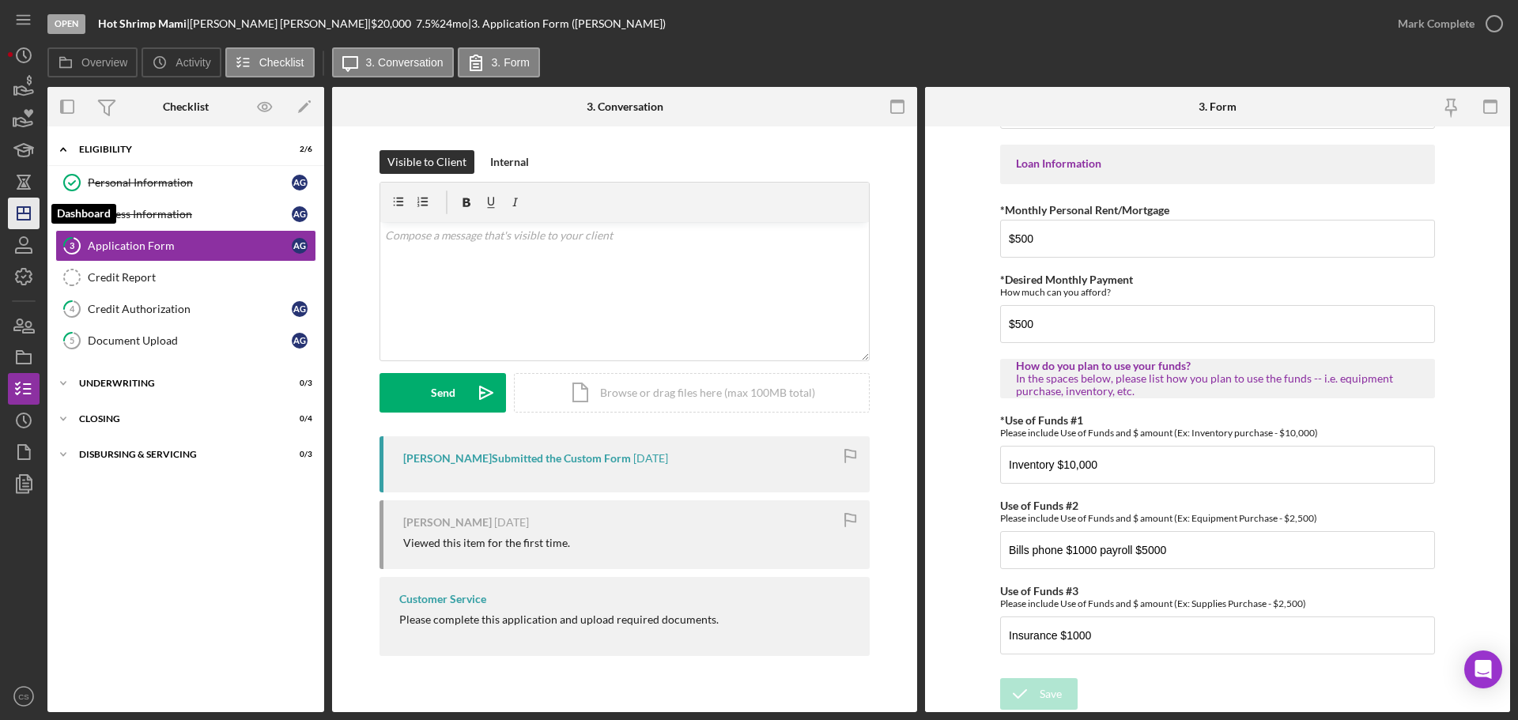
click at [21, 215] on icon "Icon/Dashboard" at bounding box center [24, 214] width 40 height 40
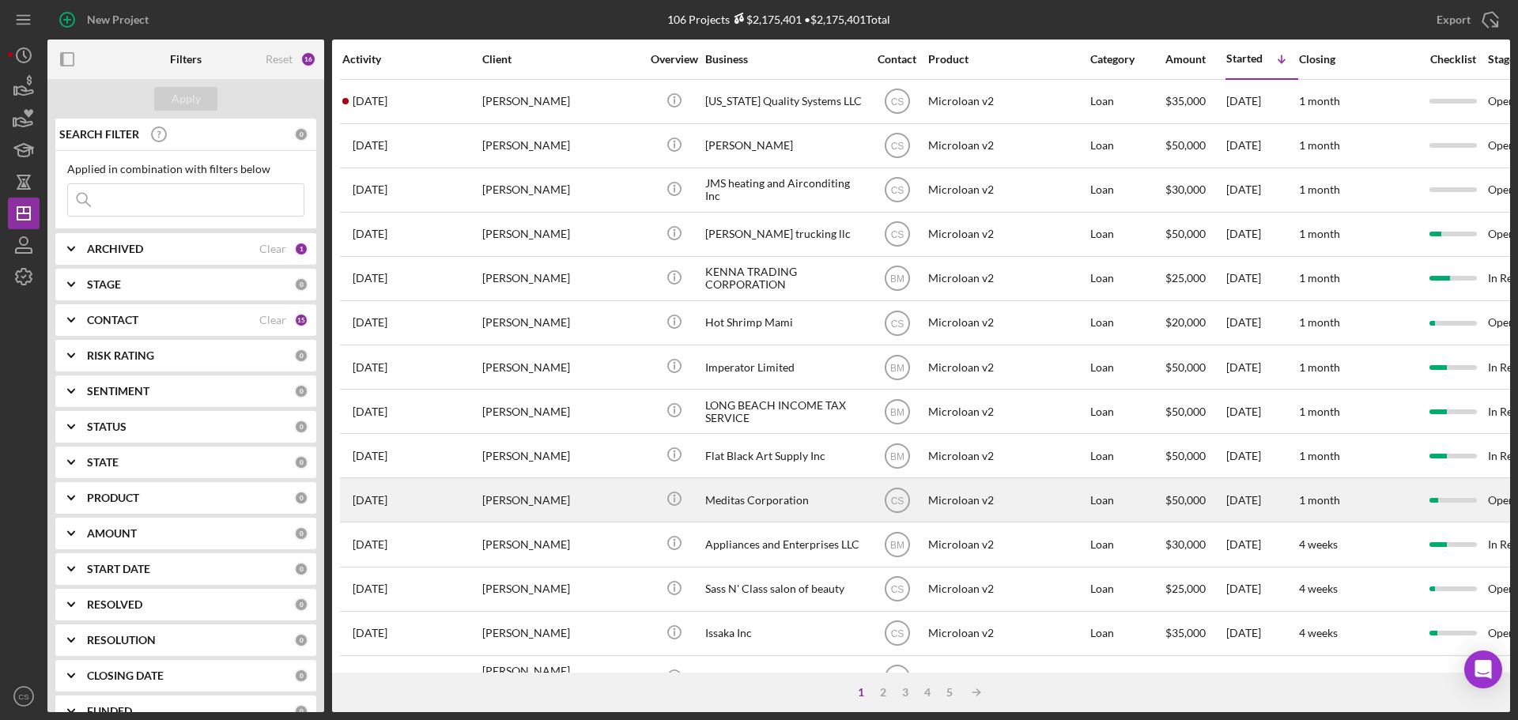
click at [633, 497] on div "[PERSON_NAME]" at bounding box center [561, 500] width 158 height 42
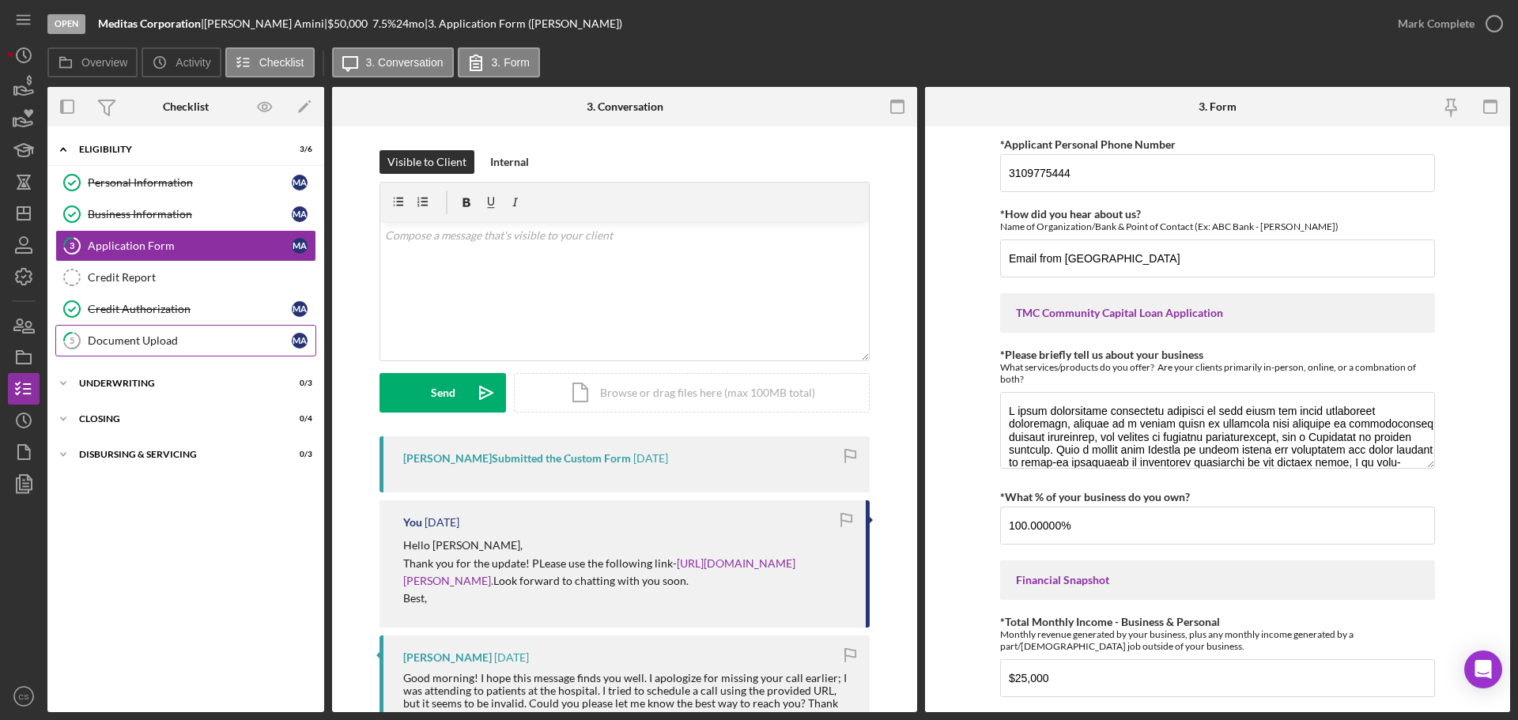
click at [179, 351] on link "5 Document Upload M A" at bounding box center [185, 341] width 261 height 32
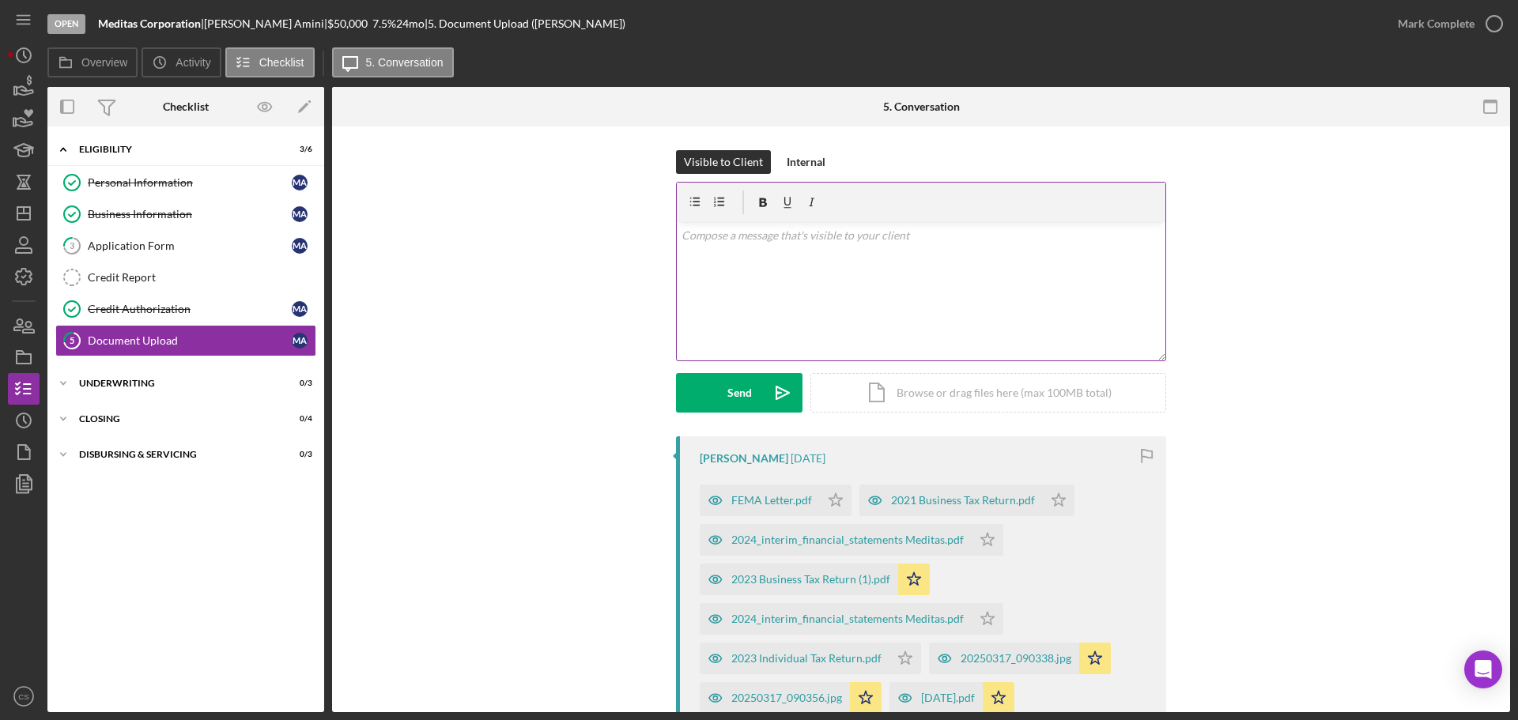
click at [766, 285] on div "v Color teal Color pink Remove color Add row above Add row below Add column bef…" at bounding box center [921, 291] width 489 height 138
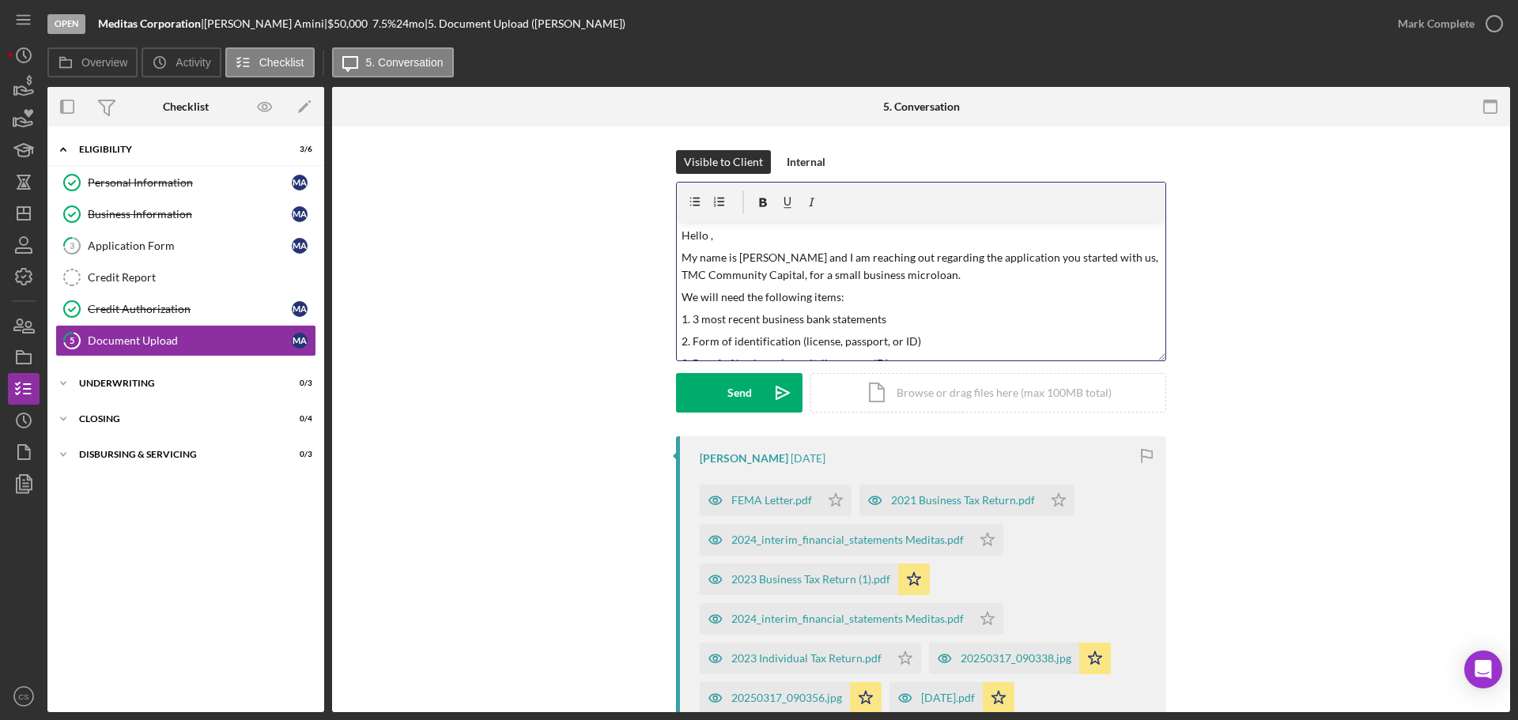
scroll to position [58, 0]
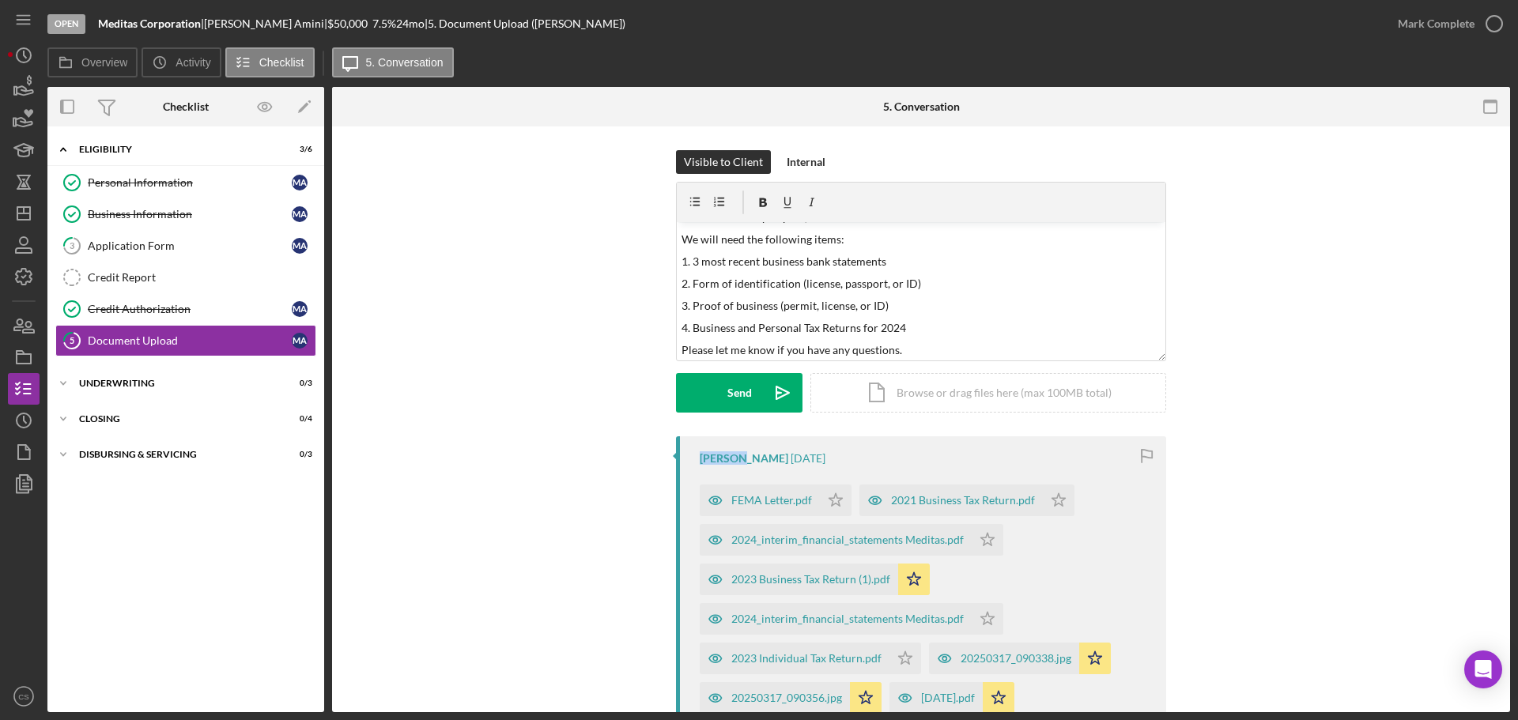
drag, startPoint x: 739, startPoint y: 462, endPoint x: 698, endPoint y: 460, distance: 41.2
click at [700, 460] on div "[PERSON_NAME]" at bounding box center [744, 458] width 89 height 13
copy div "[PERSON_NAME]"
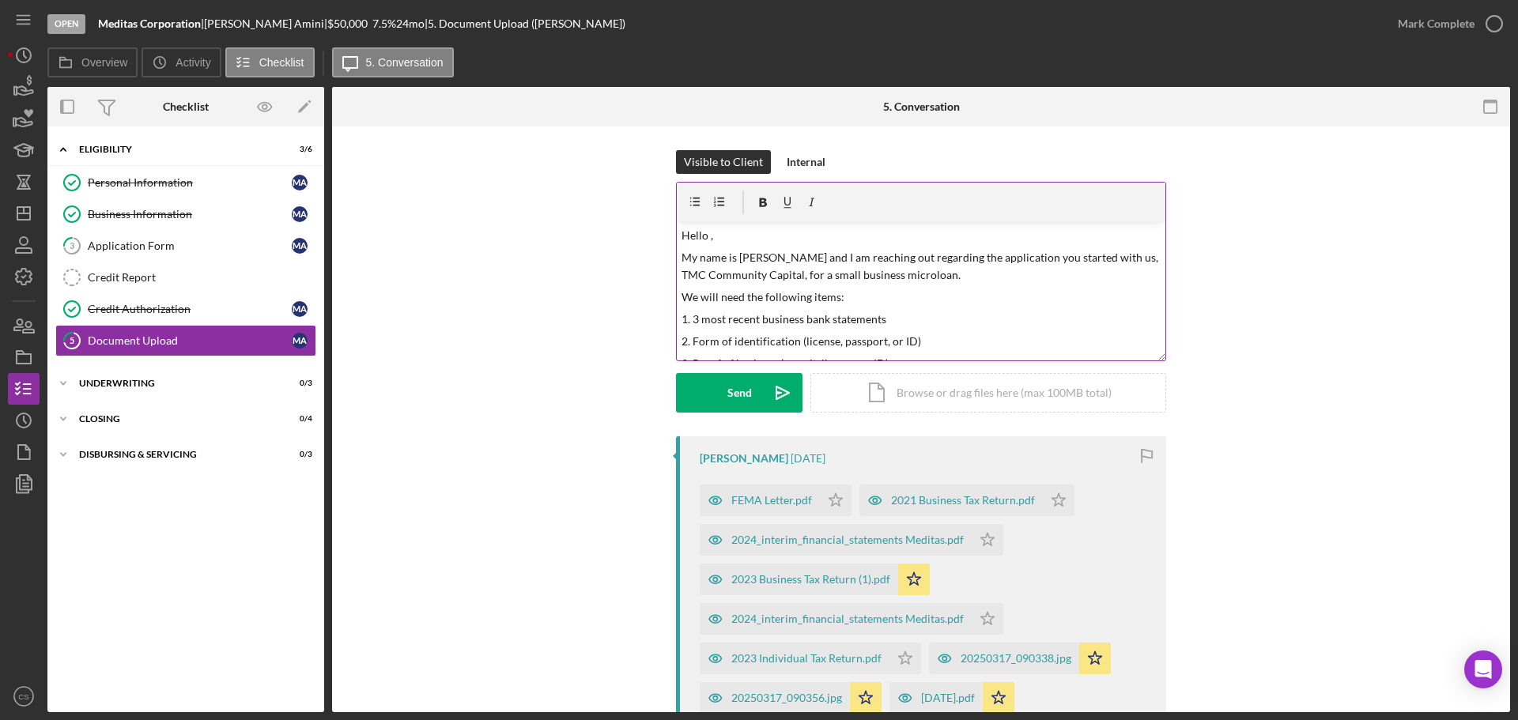
click at [705, 240] on p "Hello ," at bounding box center [922, 235] width 480 height 17
click at [706, 236] on p "Hello ," at bounding box center [922, 235] width 480 height 17
paste div
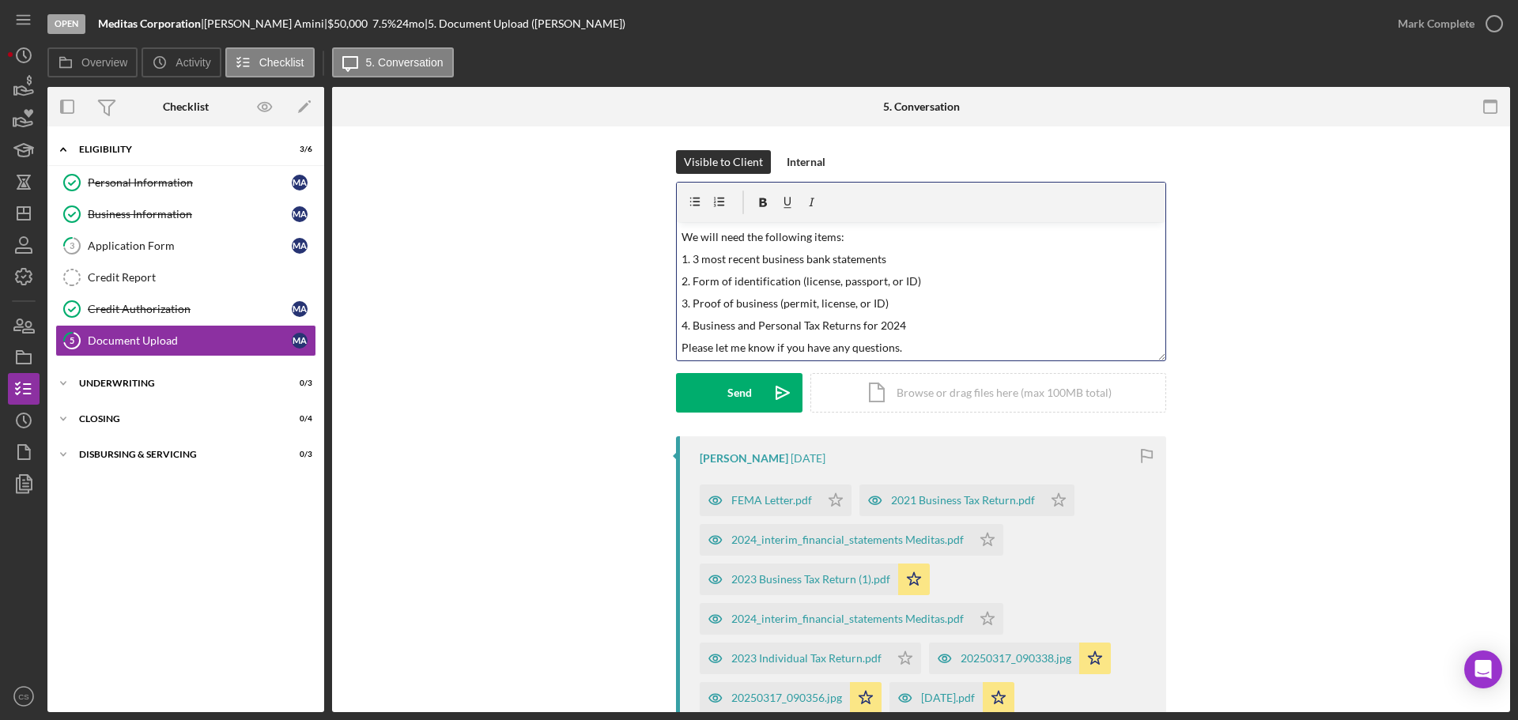
scroll to position [61, 0]
drag, startPoint x: 925, startPoint y: 281, endPoint x: 676, endPoint y: 280, distance: 249.1
click at [677, 280] on div "v Color teal Color pink Remove color Add row above Add row below Add column bef…" at bounding box center [921, 291] width 489 height 138
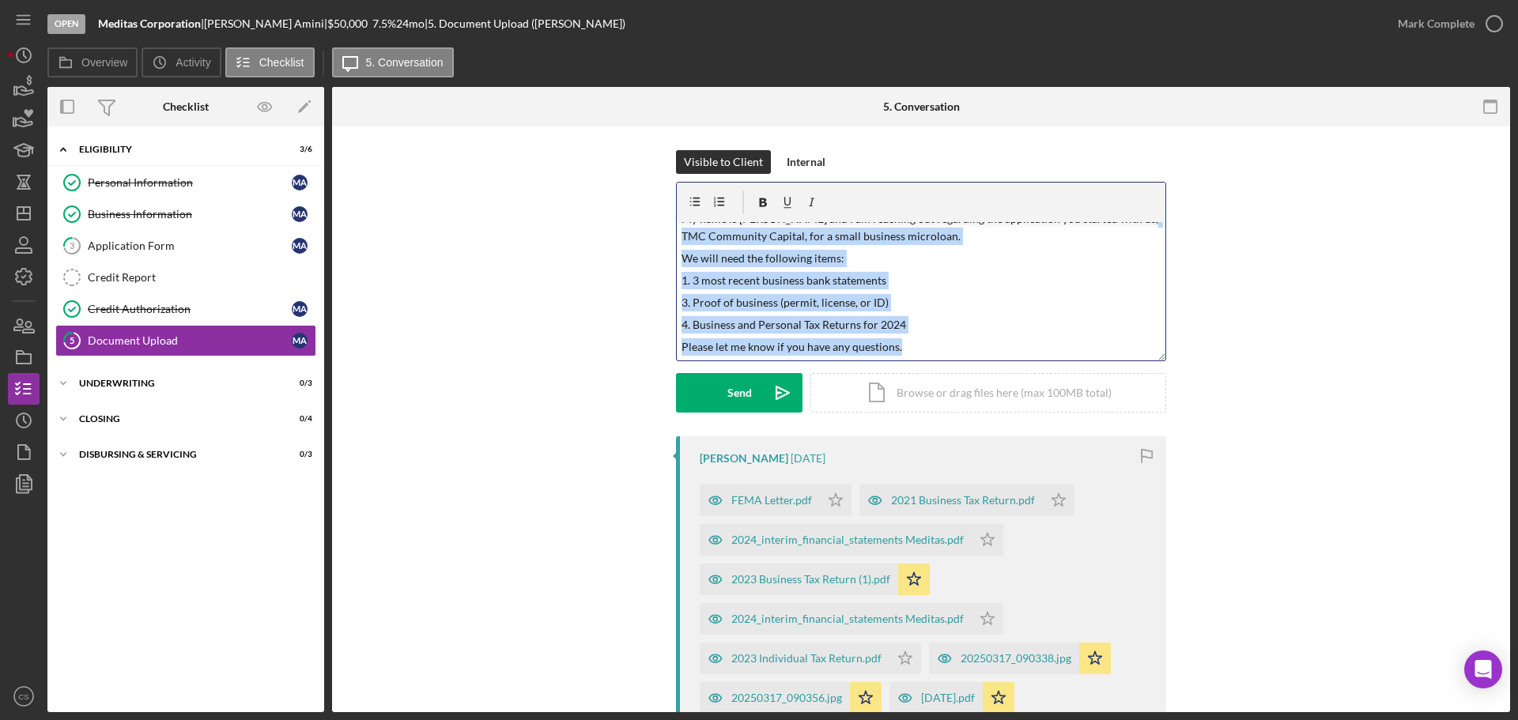
scroll to position [0, 0]
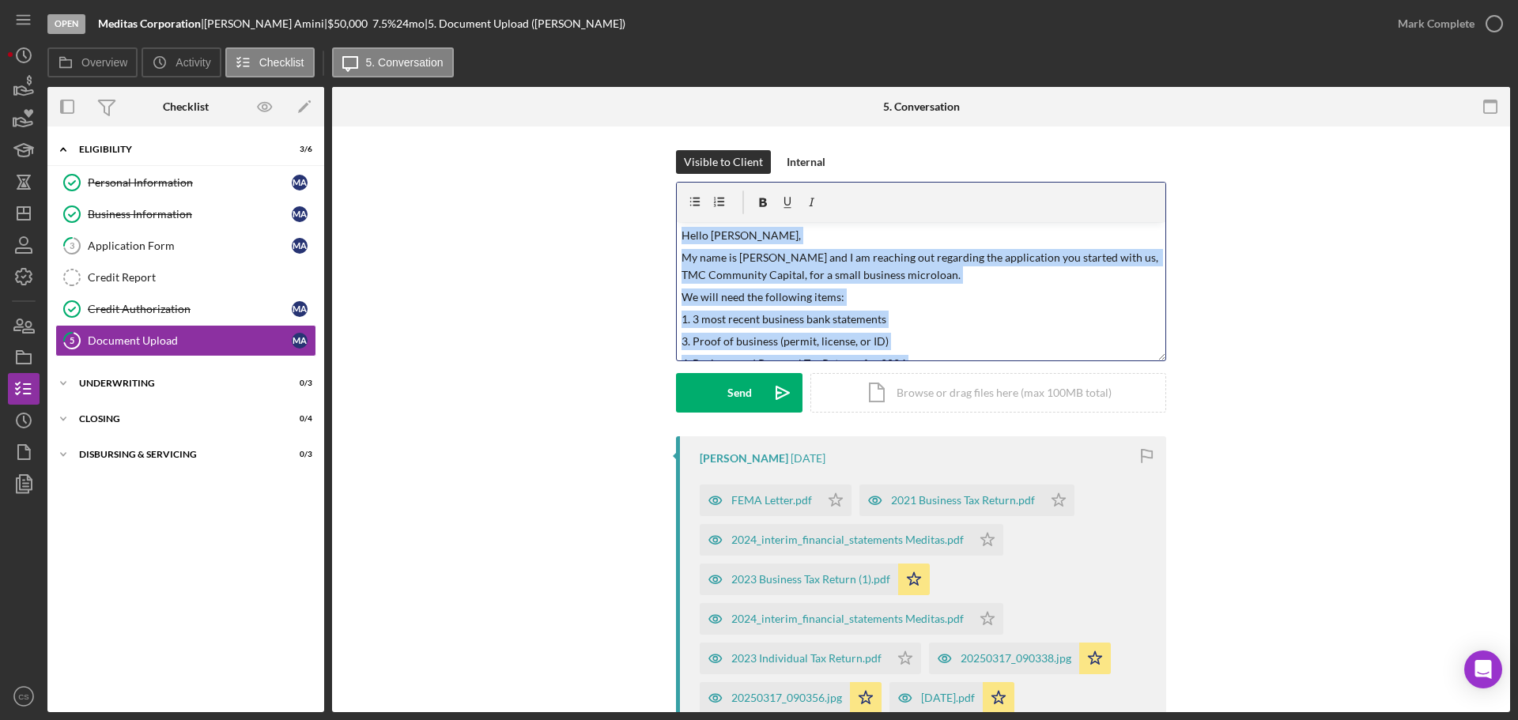
drag, startPoint x: 900, startPoint y: 347, endPoint x: 599, endPoint y: 191, distance: 339.2
click at [599, 192] on div "Visible to Client Internal v Color teal Color pink Remove color Add row above A…" at bounding box center [921, 293] width 1131 height 286
copy div "Hello [PERSON_NAME], My name is [PERSON_NAME] and I am reaching out regarding t…"
click at [734, 385] on div "Send" at bounding box center [740, 393] width 25 height 40
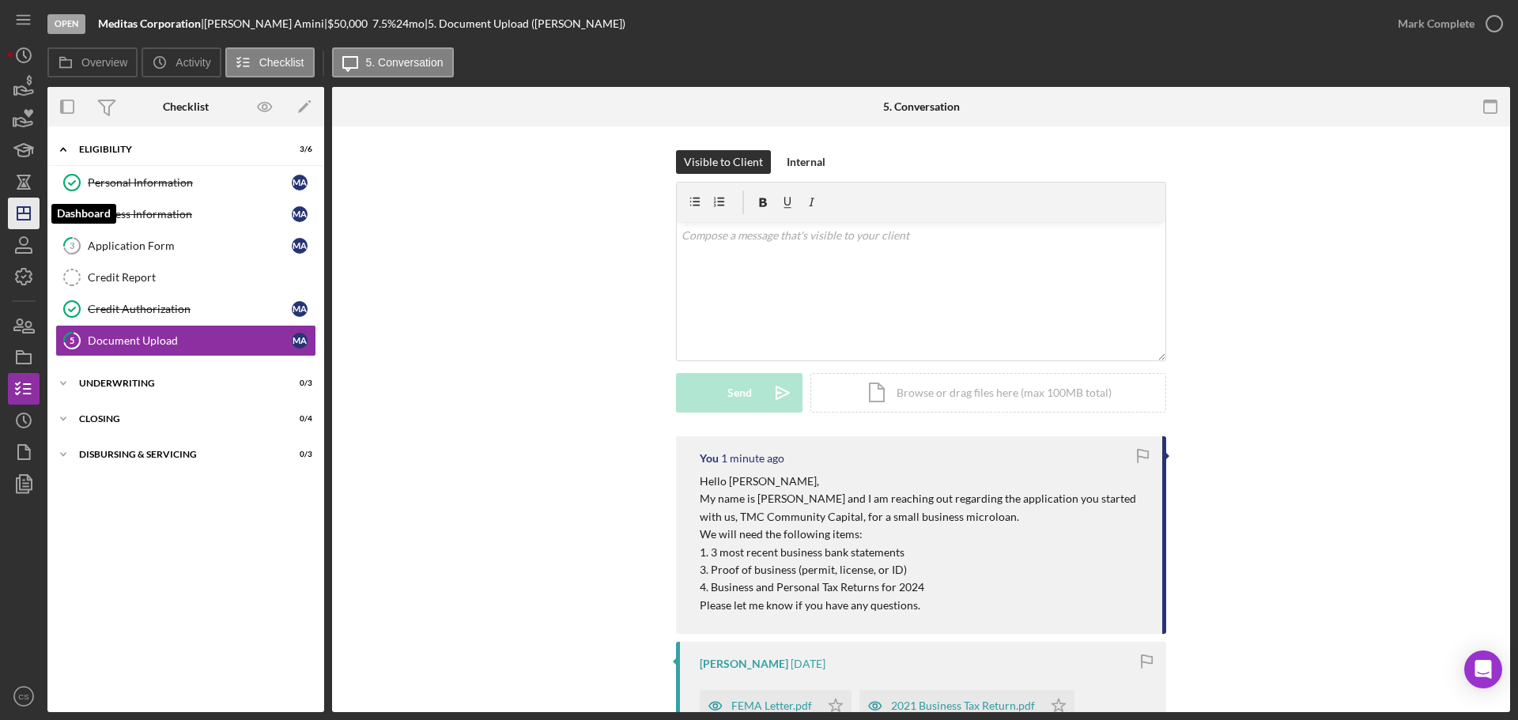
click at [26, 214] on line "button" at bounding box center [23, 214] width 13 height 0
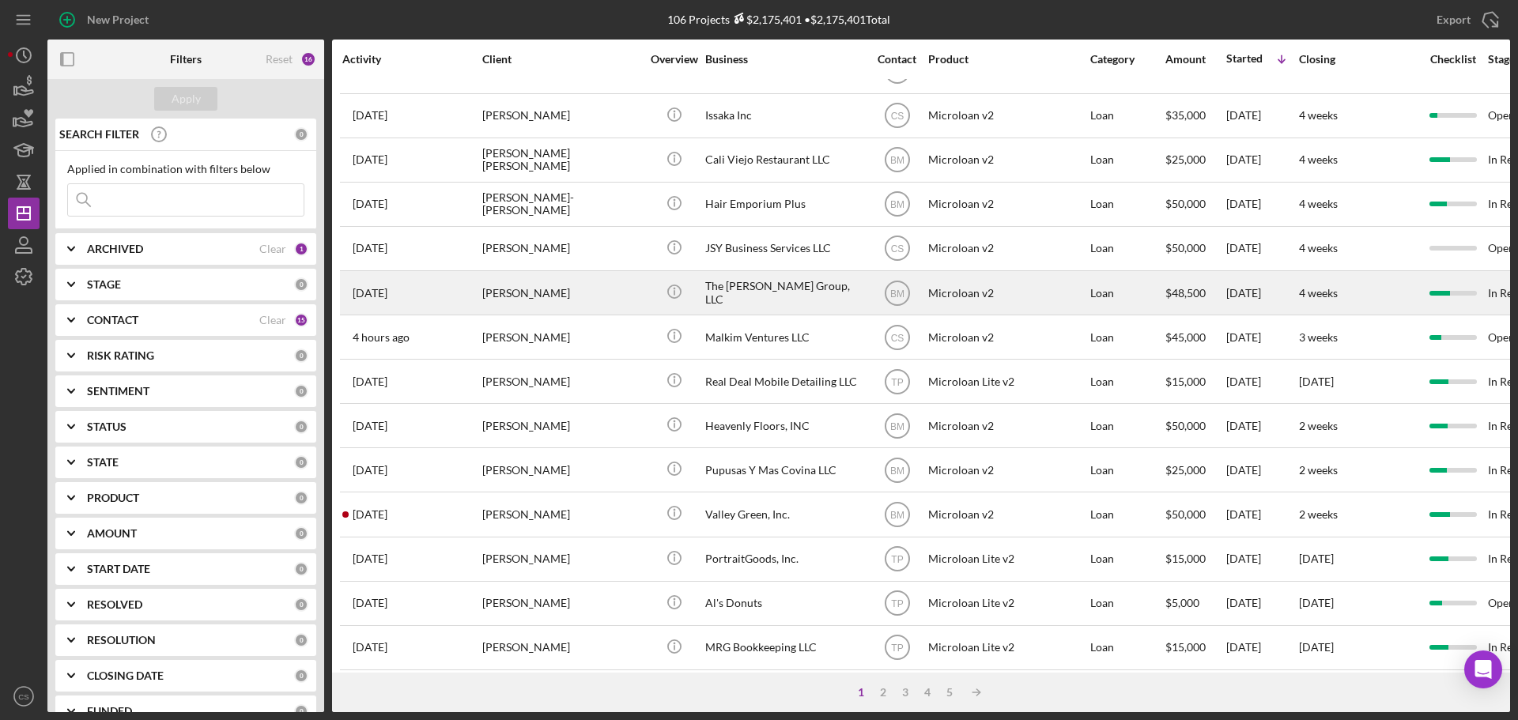
scroll to position [535, 0]
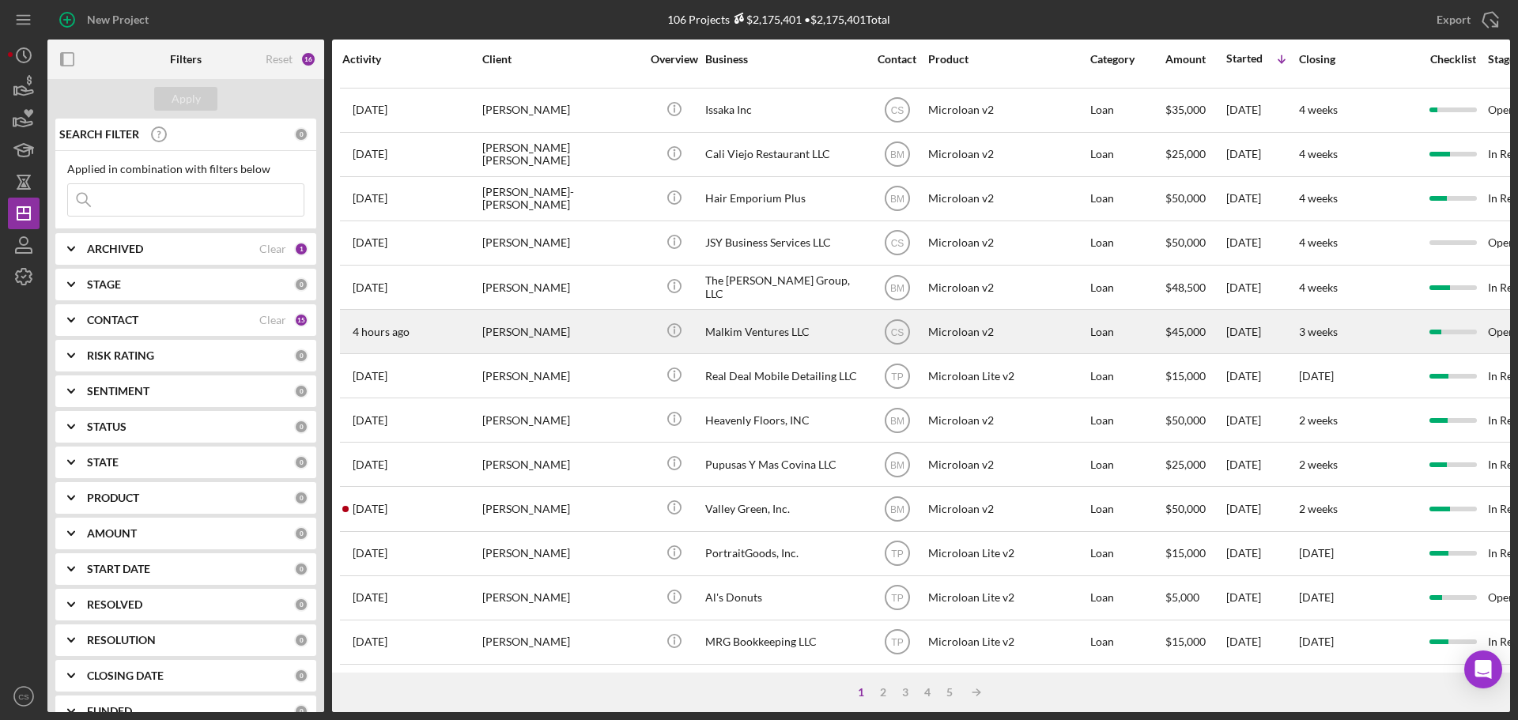
click at [633, 316] on div "[PERSON_NAME]" at bounding box center [561, 332] width 158 height 42
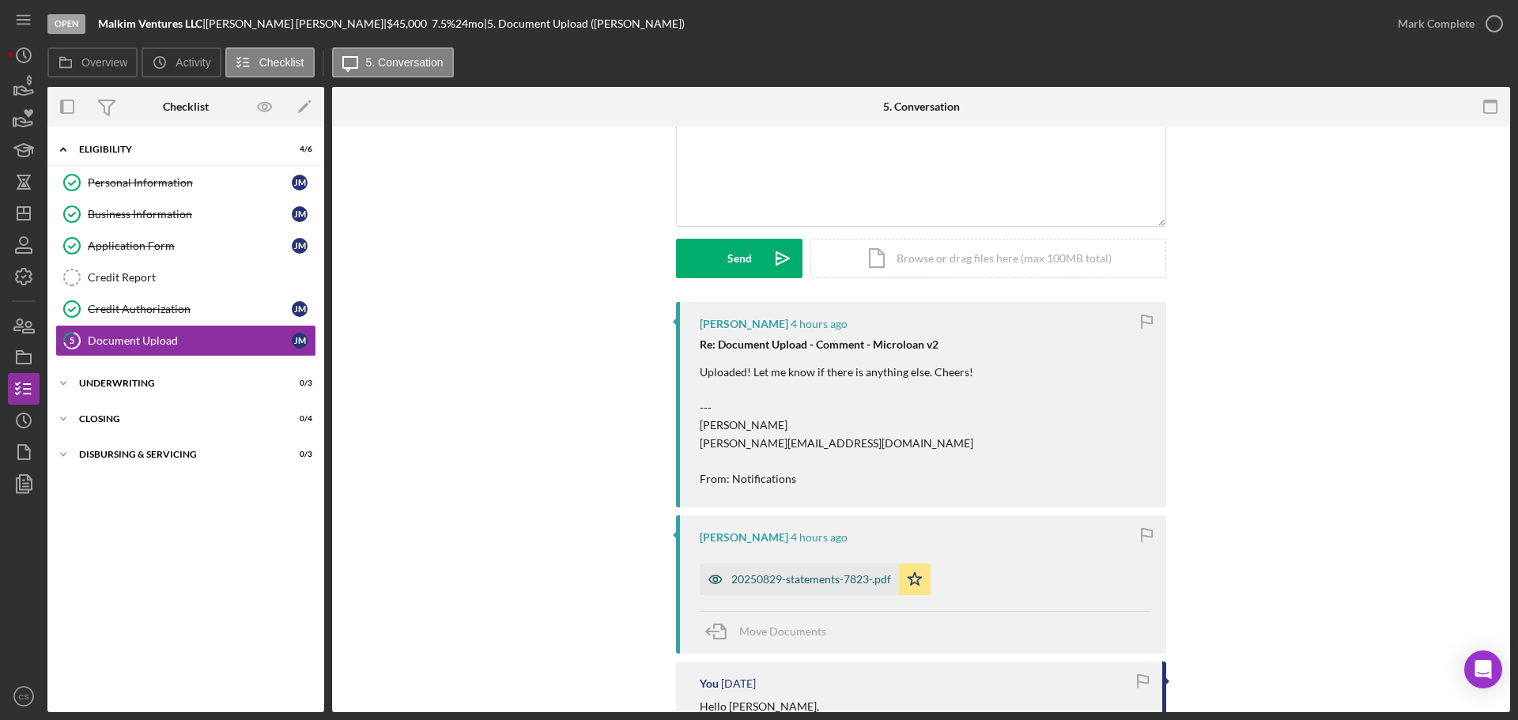
scroll to position [158, 0]
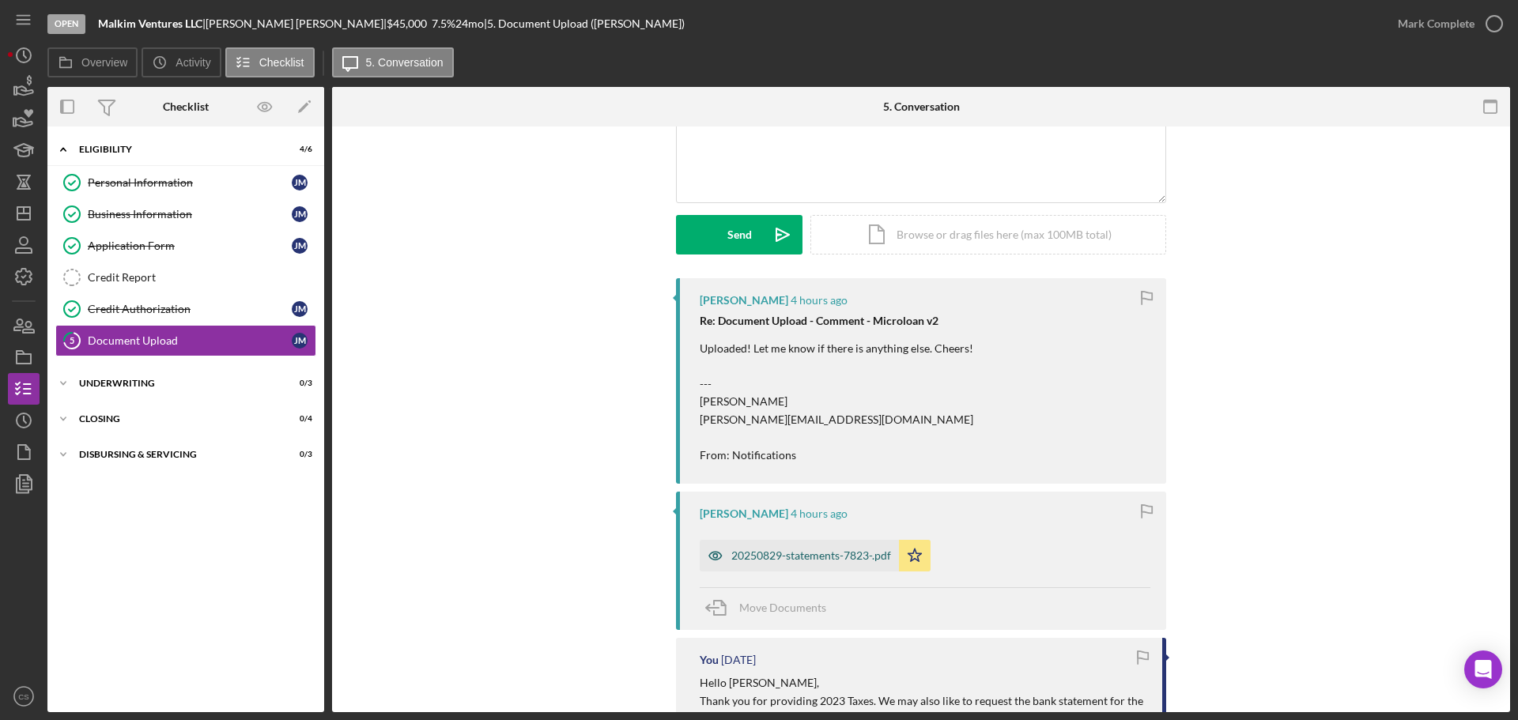
click at [772, 560] on div "20250829-statements-7823-.pdf" at bounding box center [811, 556] width 160 height 13
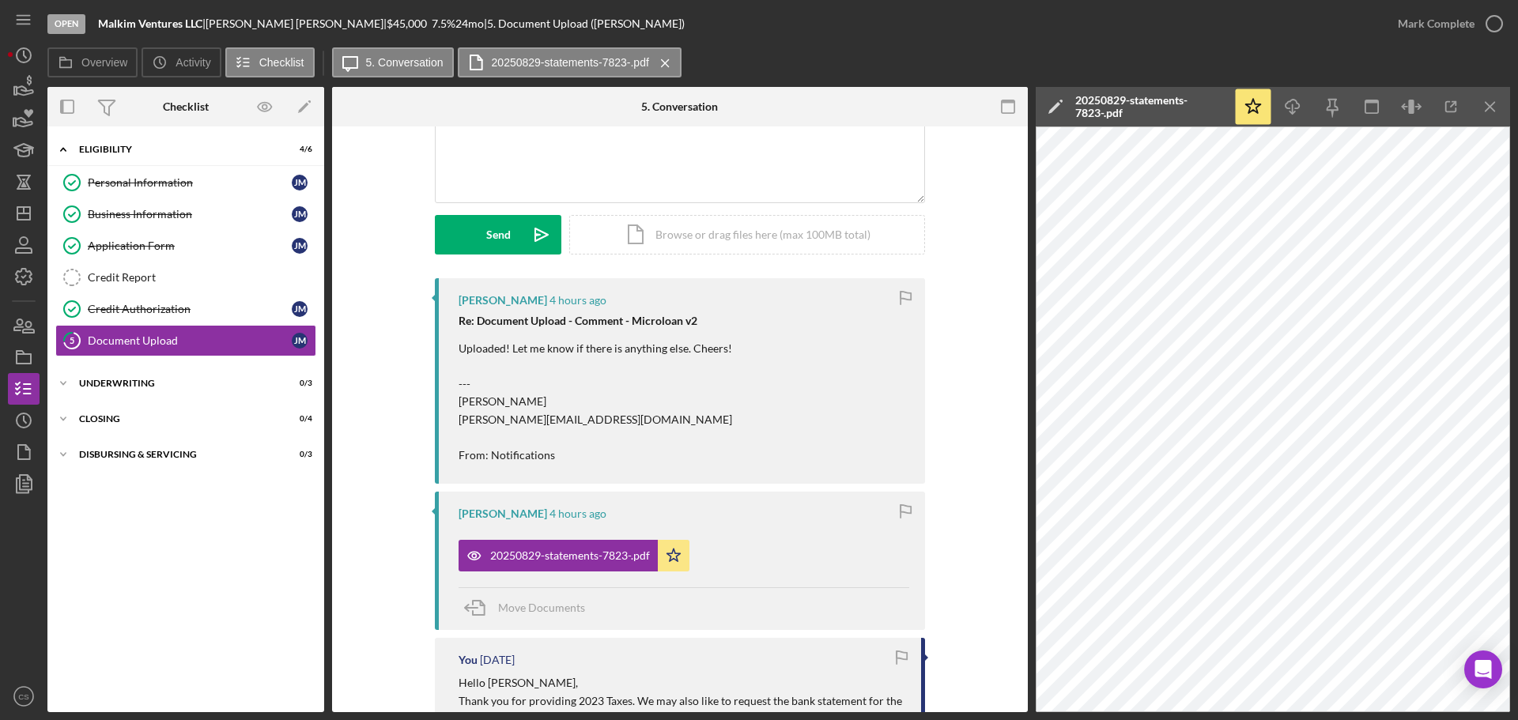
click at [1490, 106] on line "button" at bounding box center [1490, 106] width 9 height 9
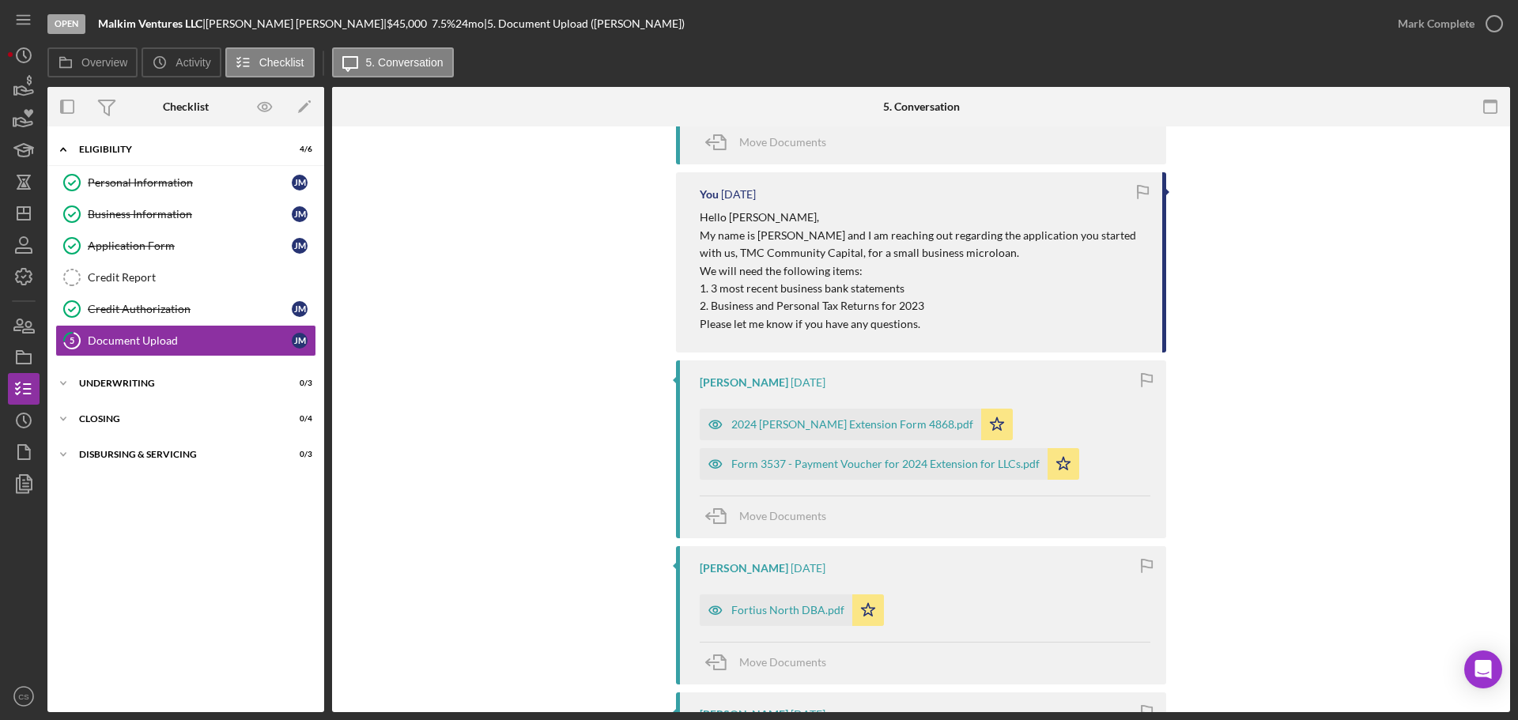
scroll to position [949, 0]
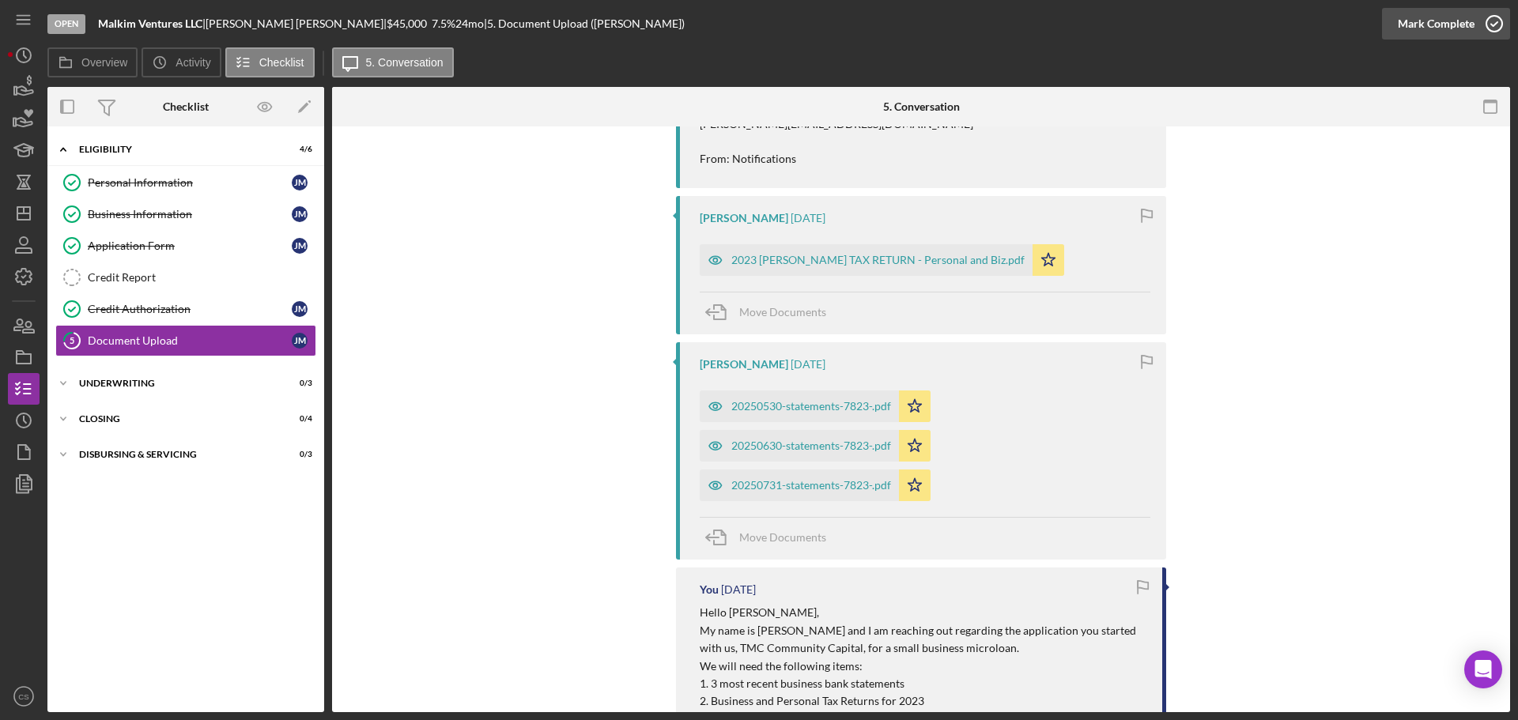
click at [1491, 26] on icon "button" at bounding box center [1495, 24] width 40 height 40
click at [225, 283] on div "Credit Report" at bounding box center [202, 277] width 228 height 13
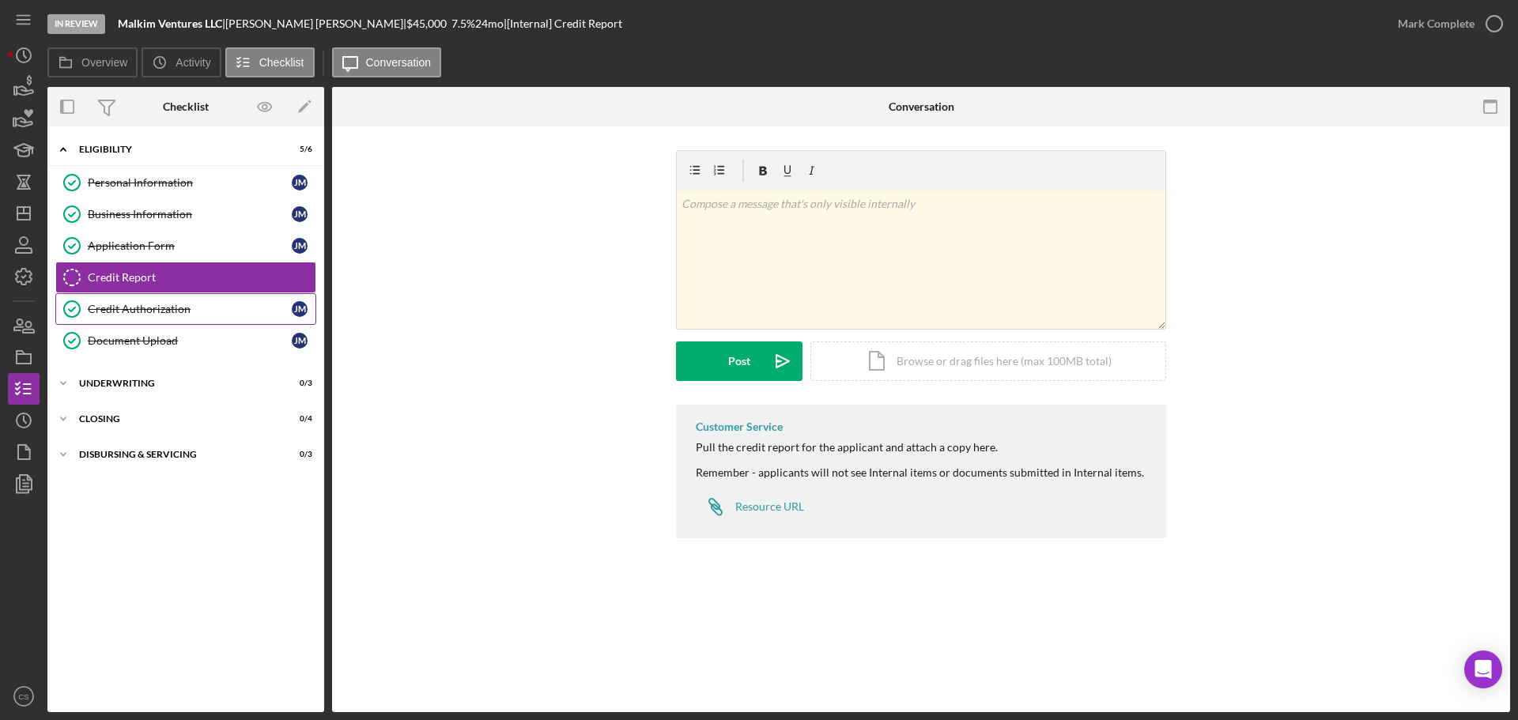
click at [237, 309] on div "Credit Authorization" at bounding box center [190, 309] width 204 height 13
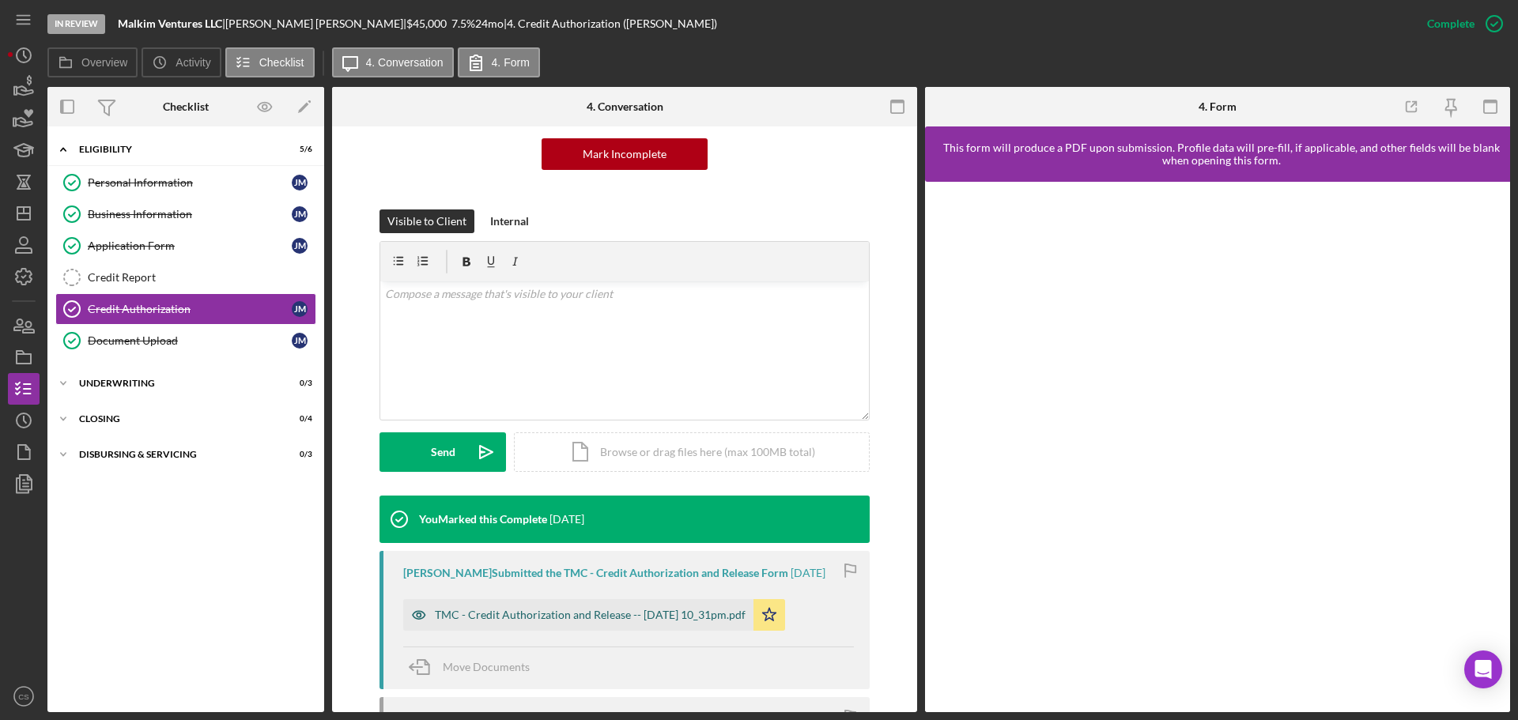
click at [592, 619] on div "TMC - Credit Authorization and Release -- [DATE] 10_31pm.pdf" at bounding box center [590, 615] width 311 height 13
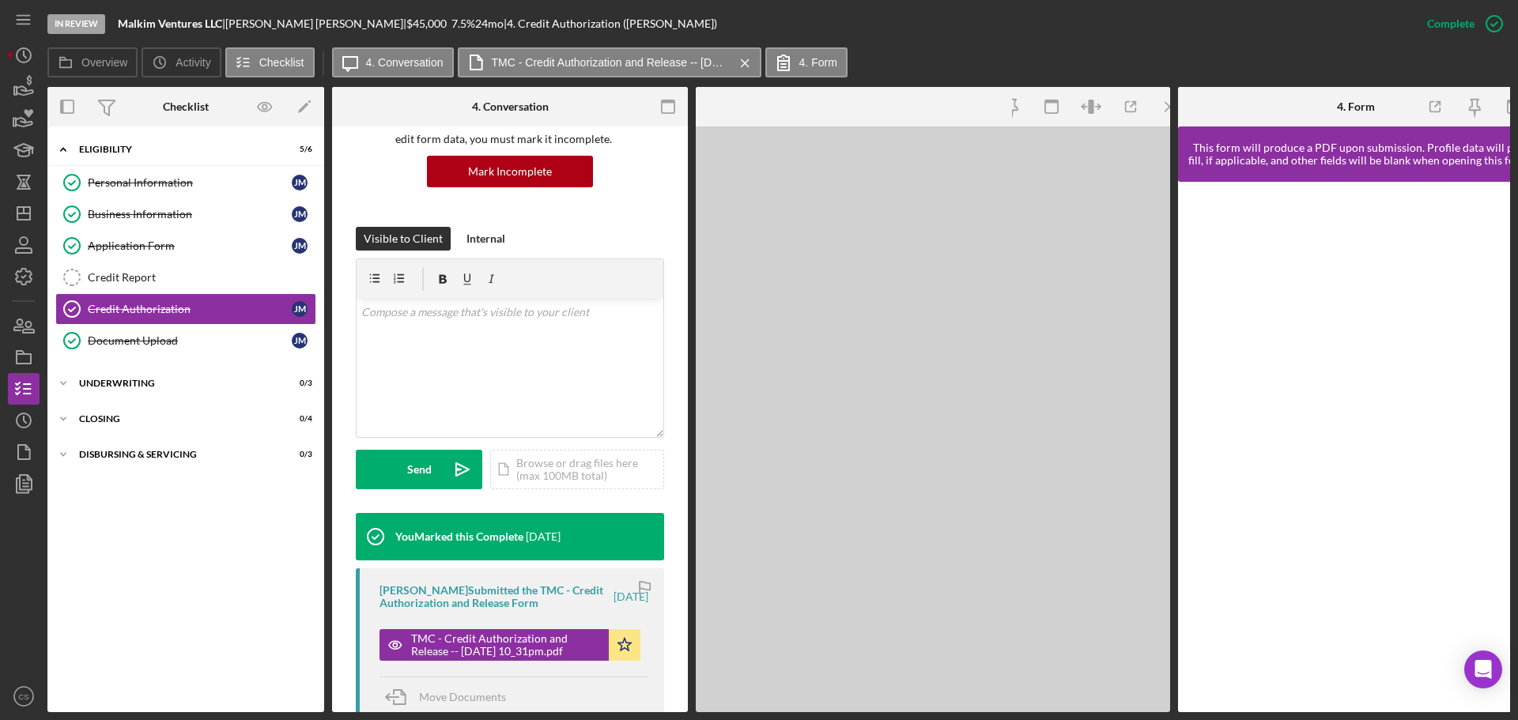
scroll to position [176, 0]
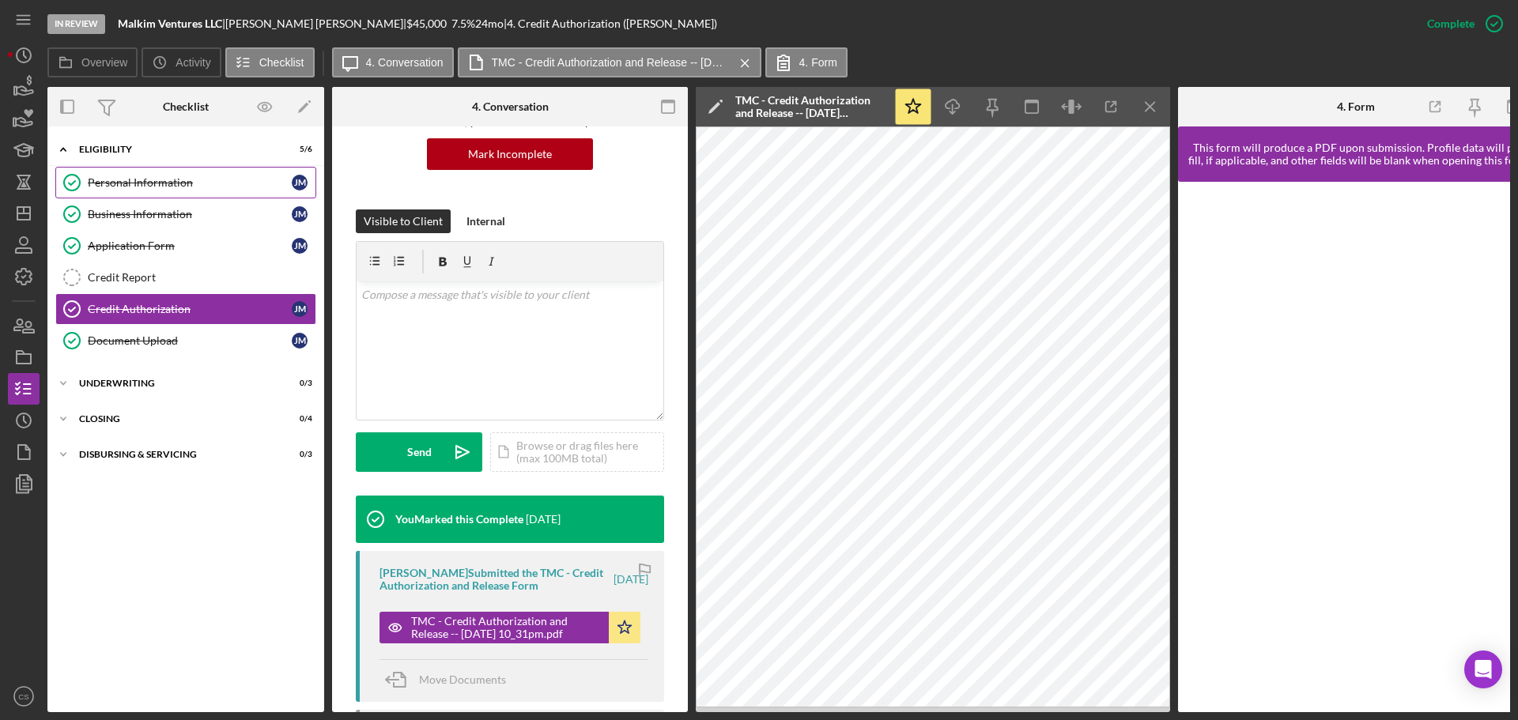
click at [168, 177] on div "Personal Information" at bounding box center [190, 182] width 204 height 13
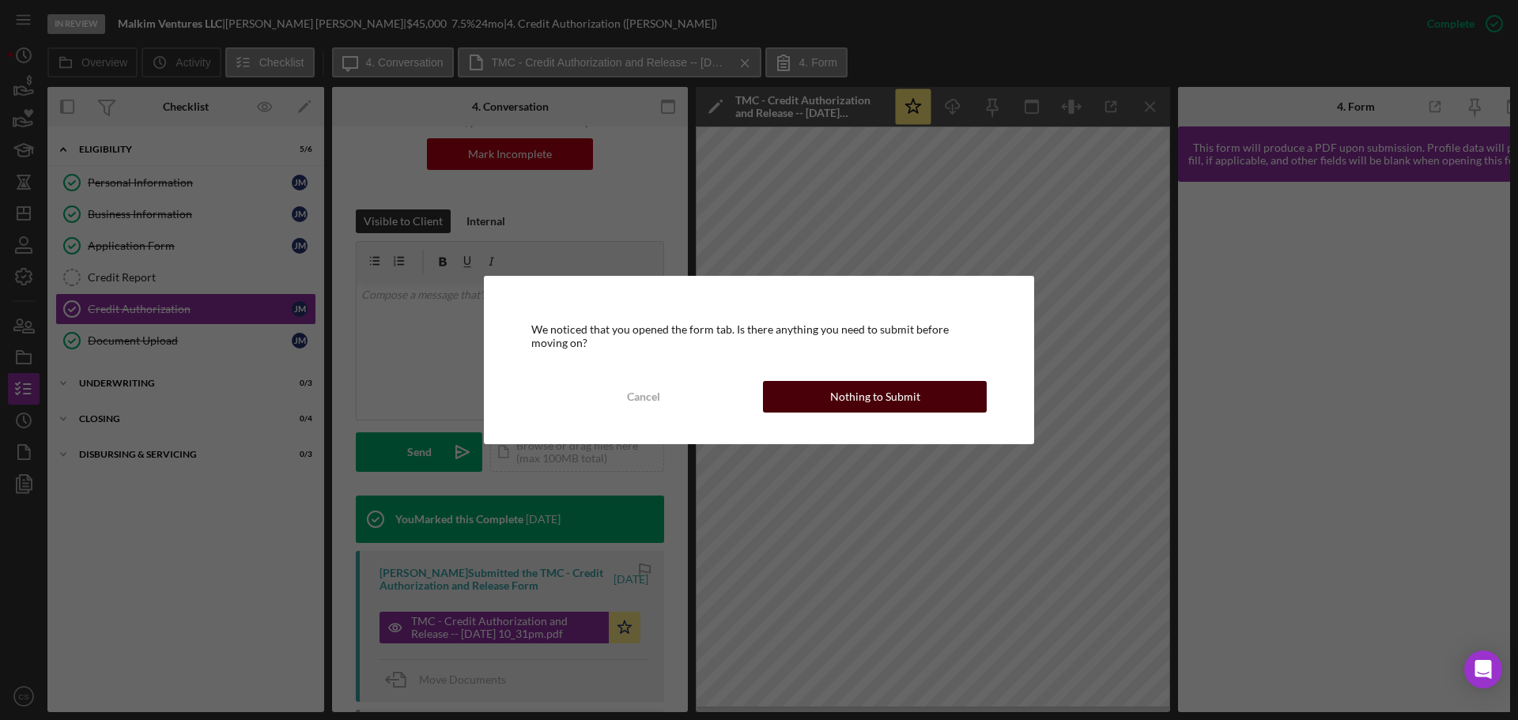
click at [788, 407] on button "Nothing to Submit" at bounding box center [875, 397] width 224 height 32
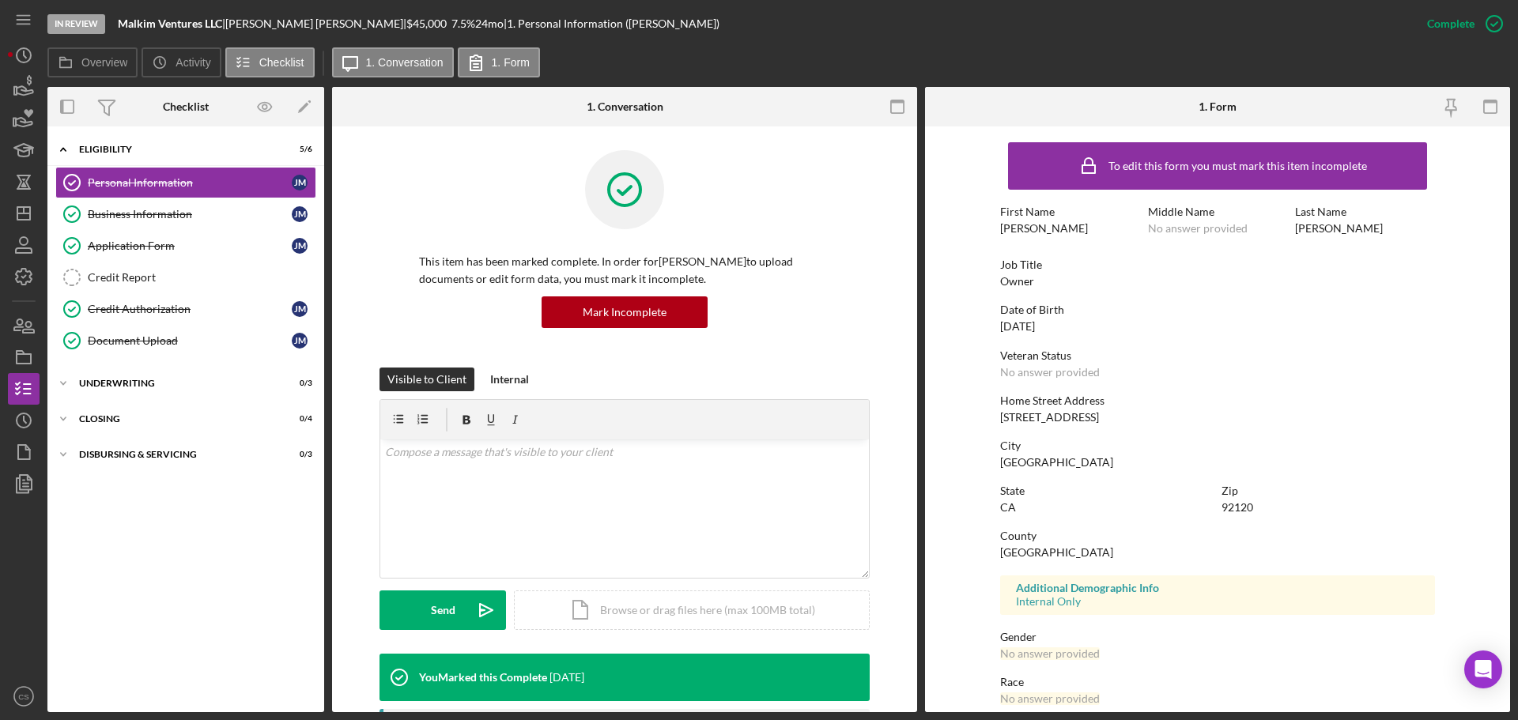
click at [1012, 222] on div "[PERSON_NAME]" at bounding box center [1044, 228] width 88 height 13
copy div "[PERSON_NAME]"
click at [1317, 229] on div "[PERSON_NAME]" at bounding box center [1339, 228] width 88 height 13
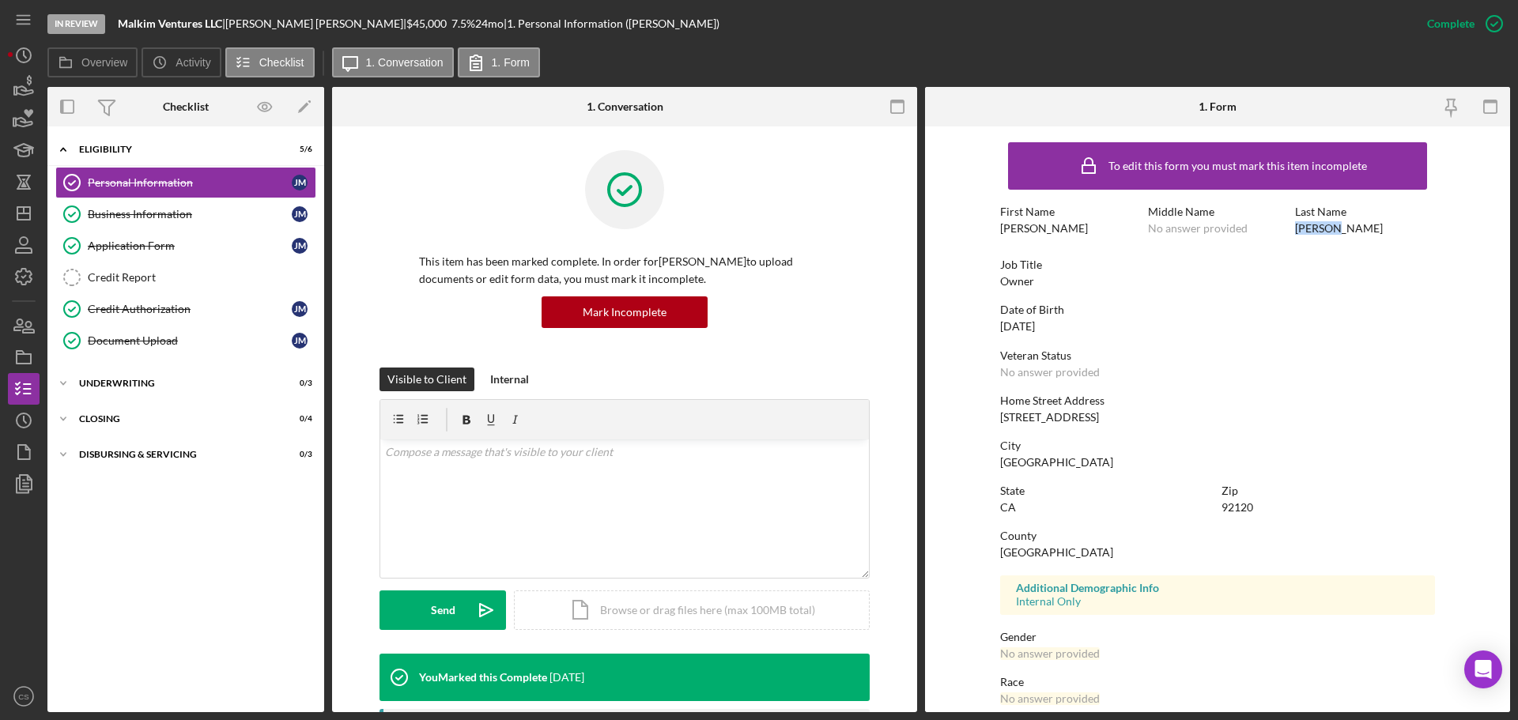
copy div "[PERSON_NAME]"
drag, startPoint x: 1083, startPoint y: 415, endPoint x: 969, endPoint y: 415, distance: 113.9
click at [969, 415] on form "To edit this form you must mark this item incomplete First Name [PERSON_NAME] M…" at bounding box center [1217, 420] width 585 height 586
copy div "[STREET_ADDRESS]"
drag, startPoint x: 1045, startPoint y: 461, endPoint x: 998, endPoint y: 463, distance: 46.7
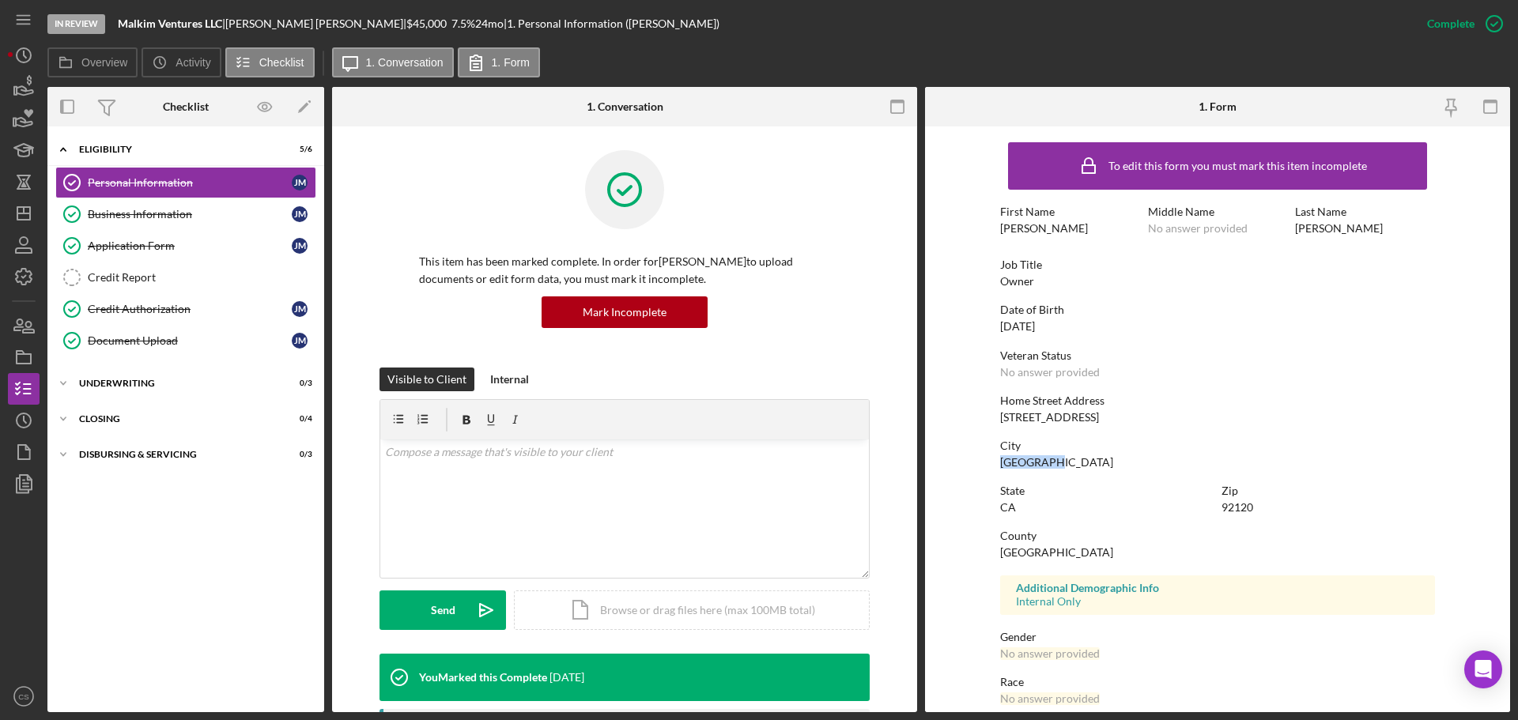
click at [1000, 463] on div "[GEOGRAPHIC_DATA]" at bounding box center [1056, 462] width 113 height 13
copy div "[GEOGRAPHIC_DATA]"
click at [1244, 507] on div "92120" at bounding box center [1238, 507] width 32 height 13
copy div "92120"
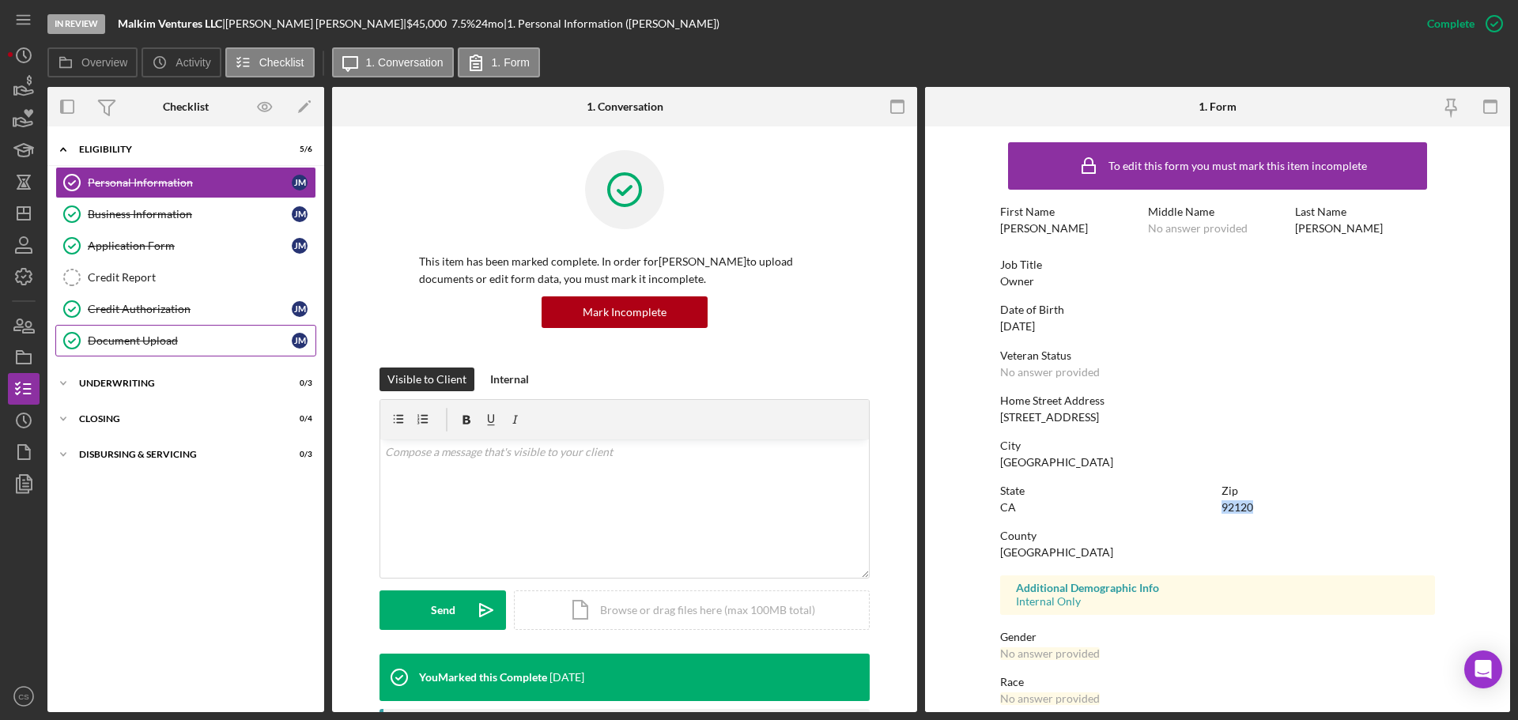
click at [134, 341] on div "Document Upload" at bounding box center [190, 341] width 204 height 13
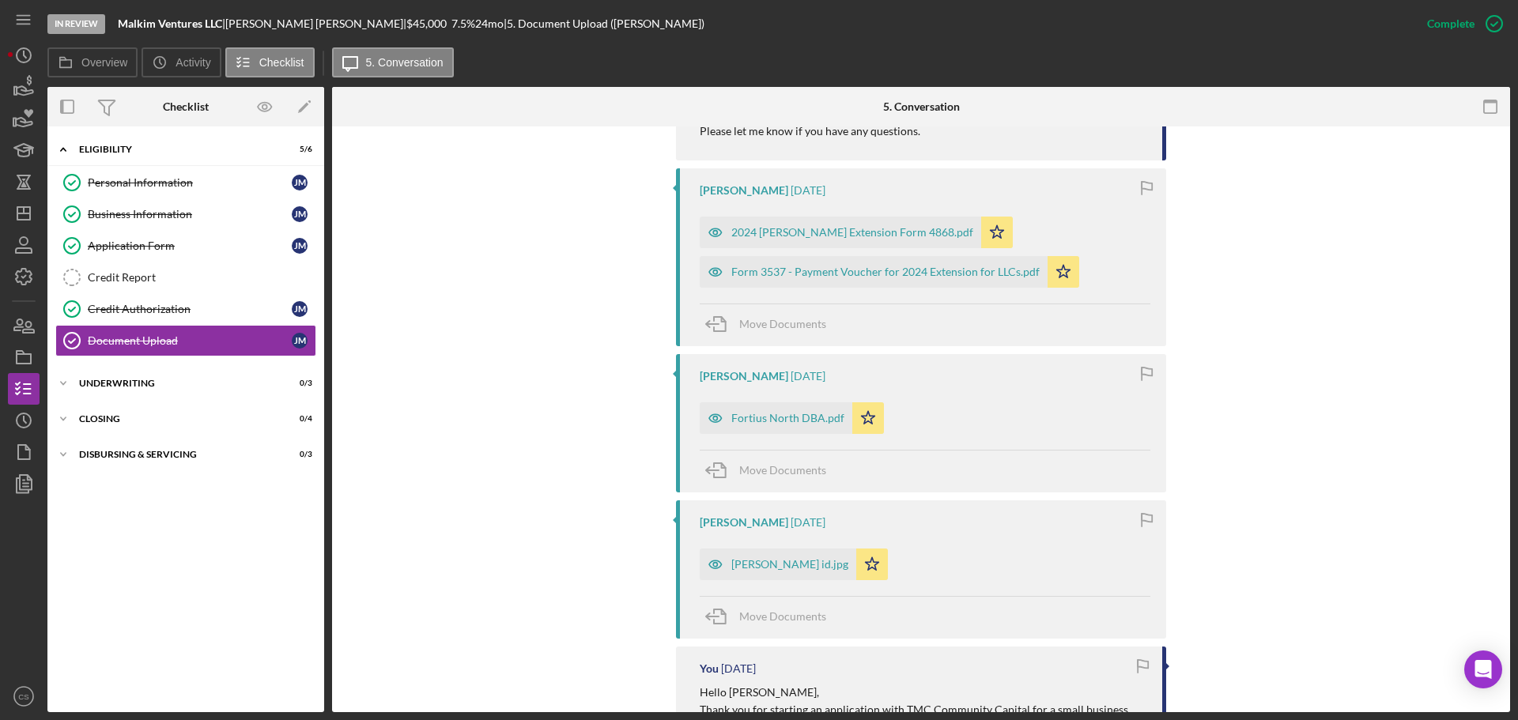
scroll to position [1819, 0]
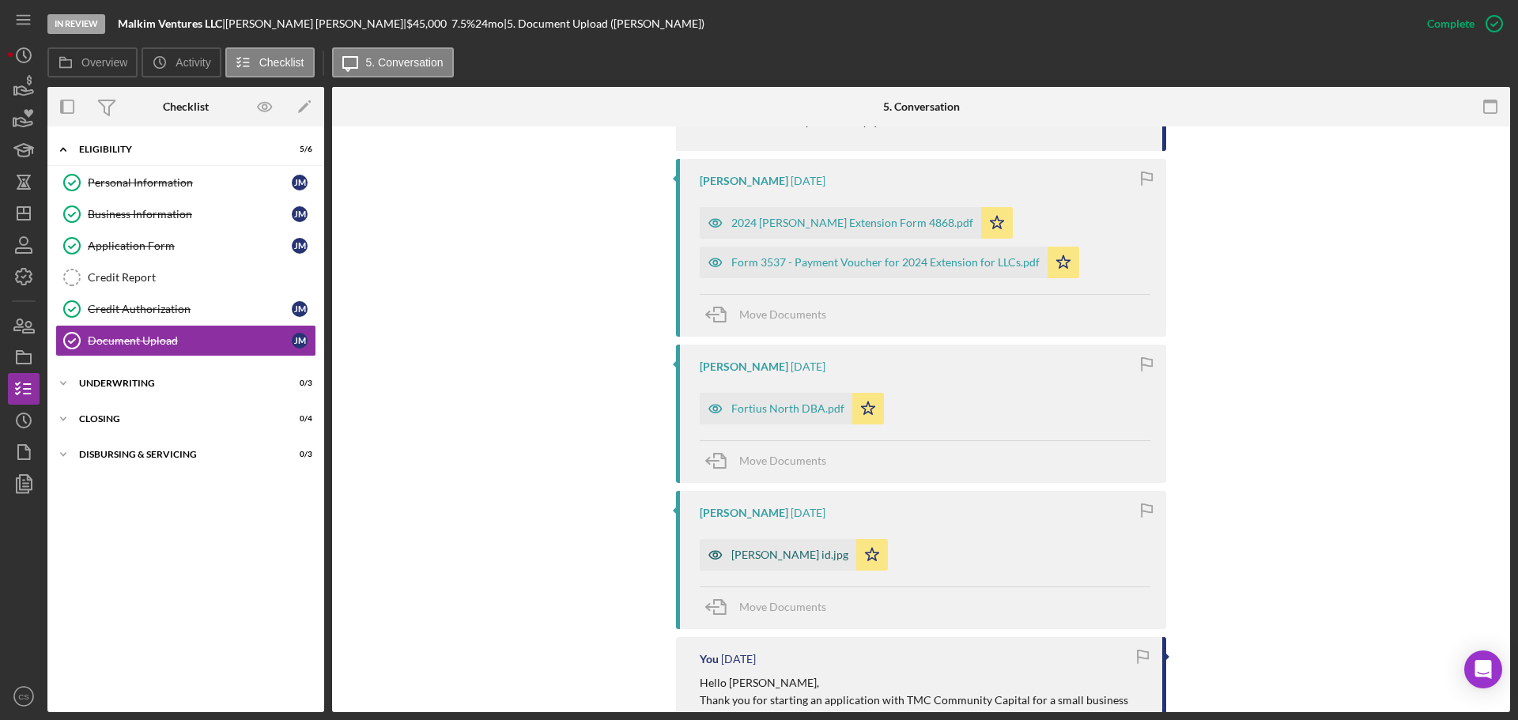
click at [744, 554] on div "[PERSON_NAME] id.jpg" at bounding box center [789, 555] width 117 height 13
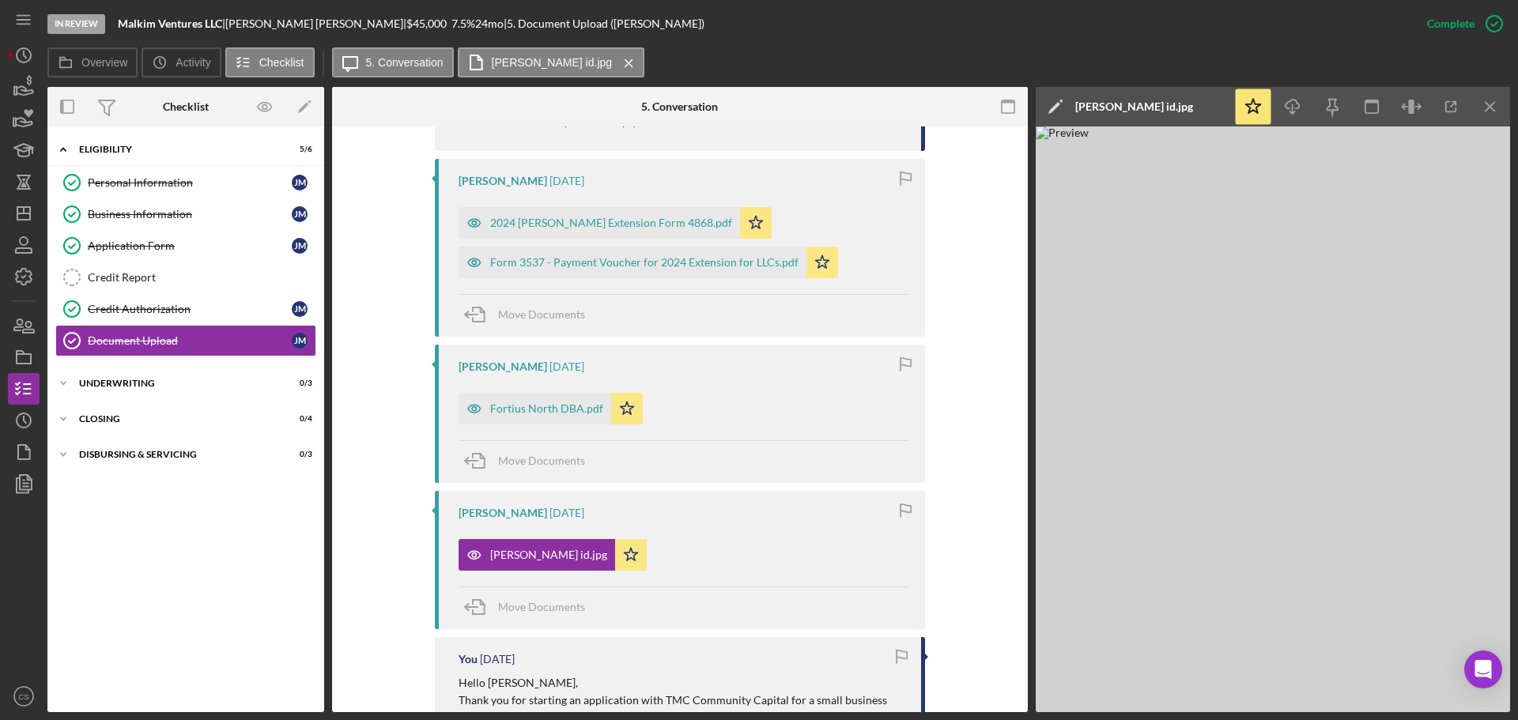
drag, startPoint x: 307, startPoint y: 25, endPoint x: 235, endPoint y: 23, distance: 72.0
click at [235, 23] on div "Malkim Ventures LLC | [PERSON_NAME] | $45,000 $45,000 7.5 % 24 mo | 5. Document…" at bounding box center [411, 23] width 587 height 13
copy div "[PERSON_NAME]"
click at [122, 271] on div "Credit Report" at bounding box center [202, 277] width 228 height 13
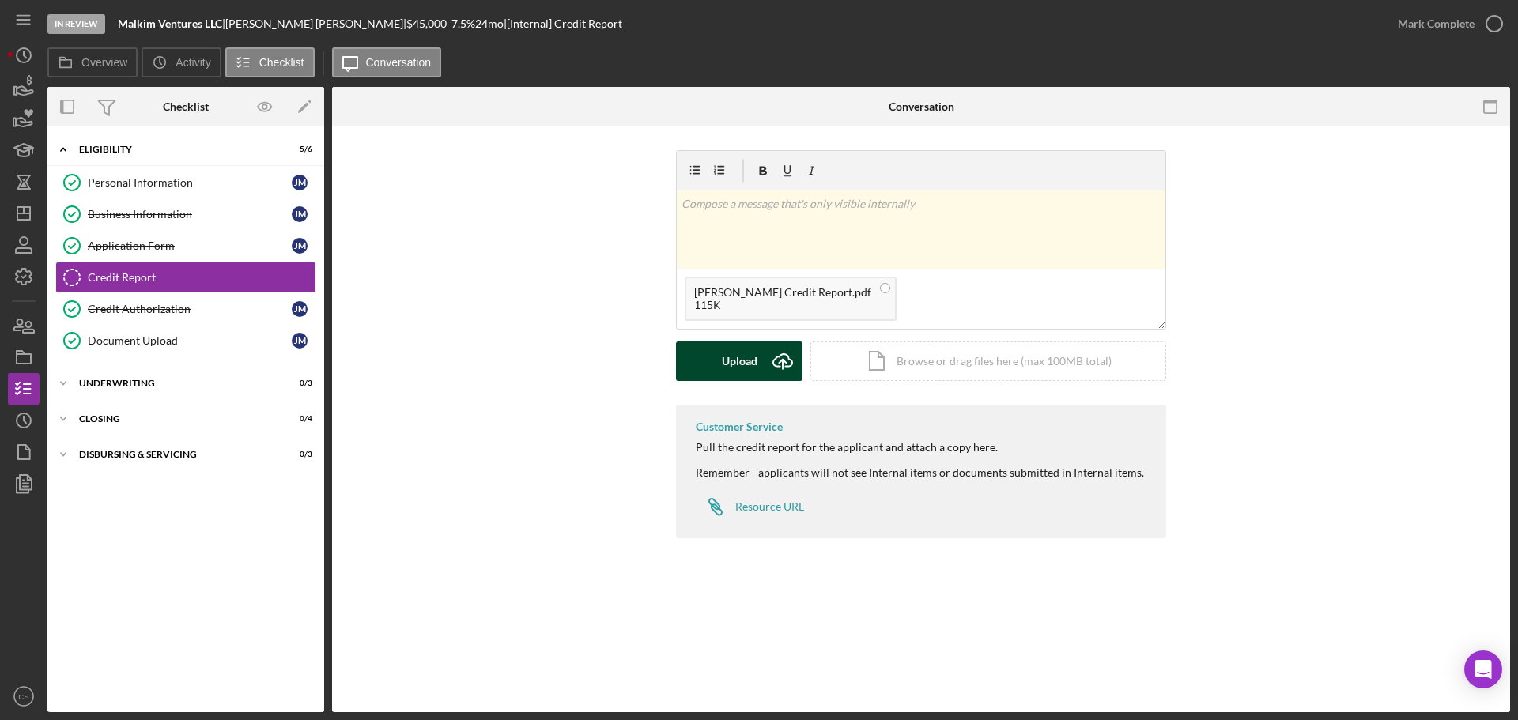
click at [767, 369] on icon "Icon/Upload" at bounding box center [783, 362] width 40 height 40
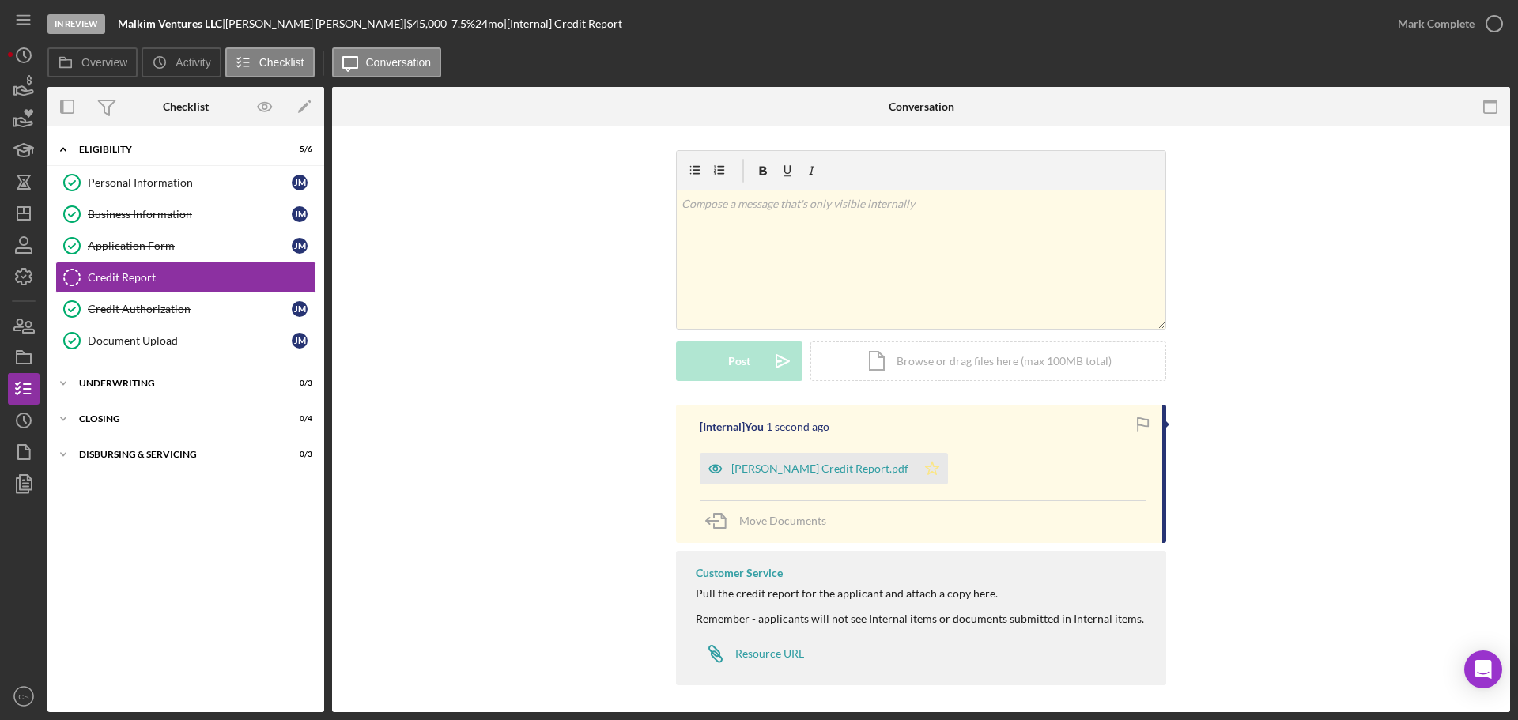
click at [917, 474] on icon "Icon/Star" at bounding box center [933, 469] width 32 height 32
click at [1495, 20] on icon "button" at bounding box center [1495, 24] width 40 height 40
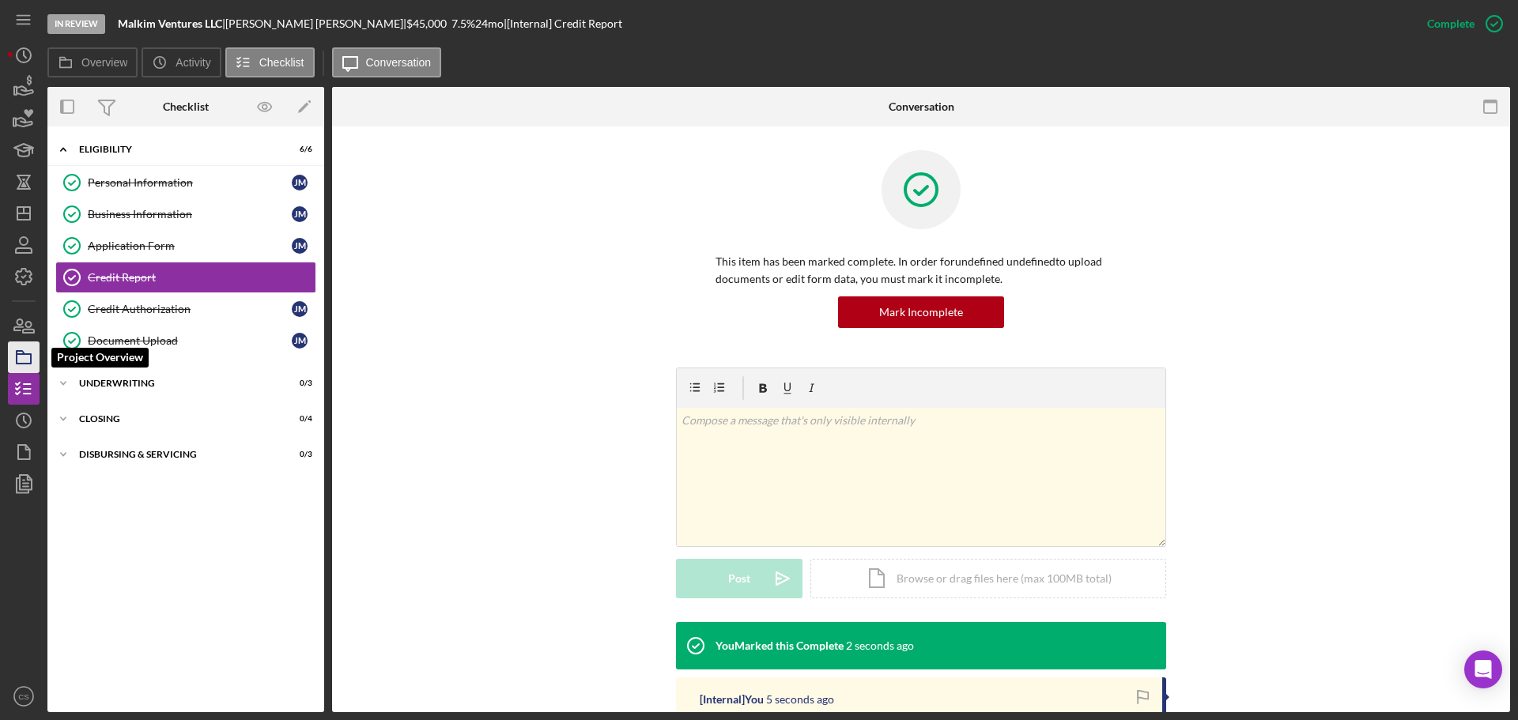
click at [26, 366] on icon "button" at bounding box center [24, 358] width 40 height 40
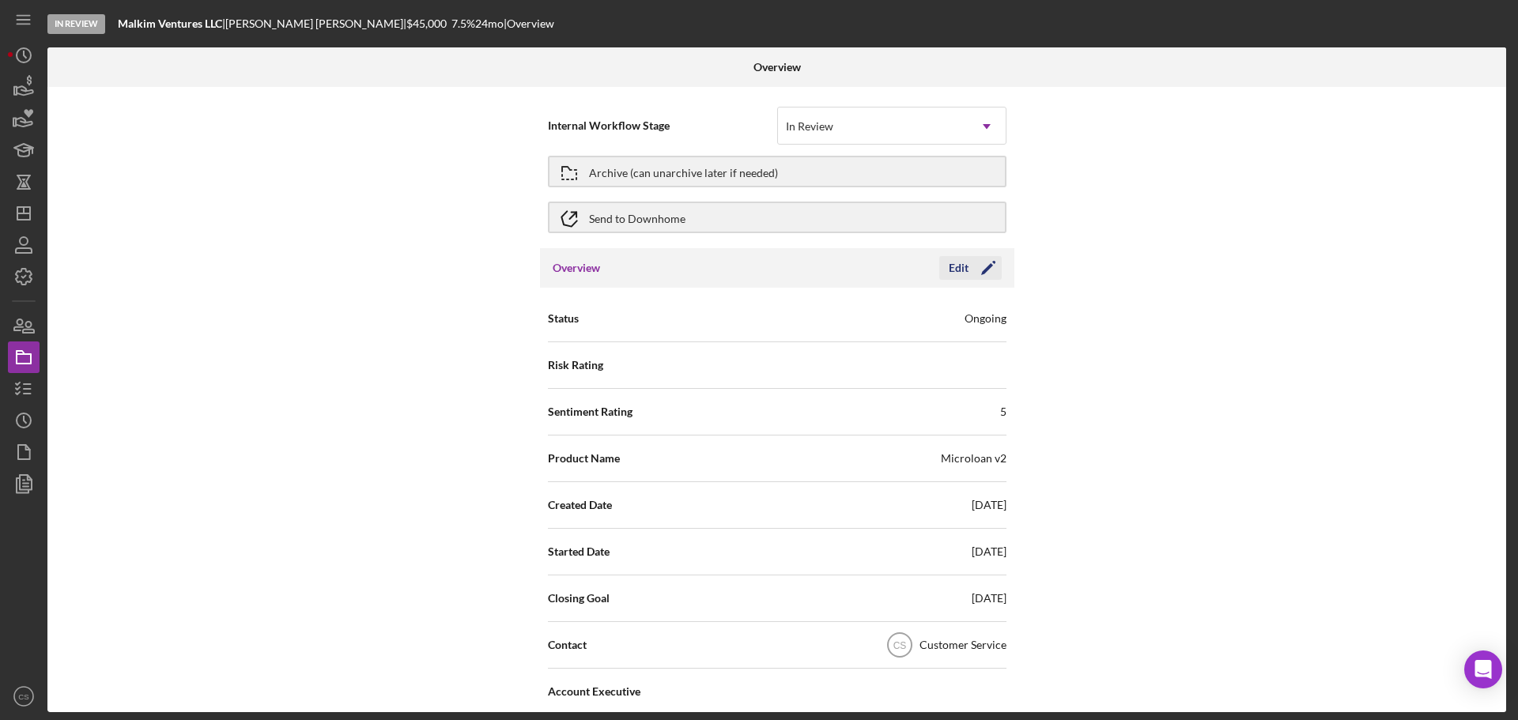
click at [984, 278] on icon "Icon/Edit" at bounding box center [989, 268] width 40 height 40
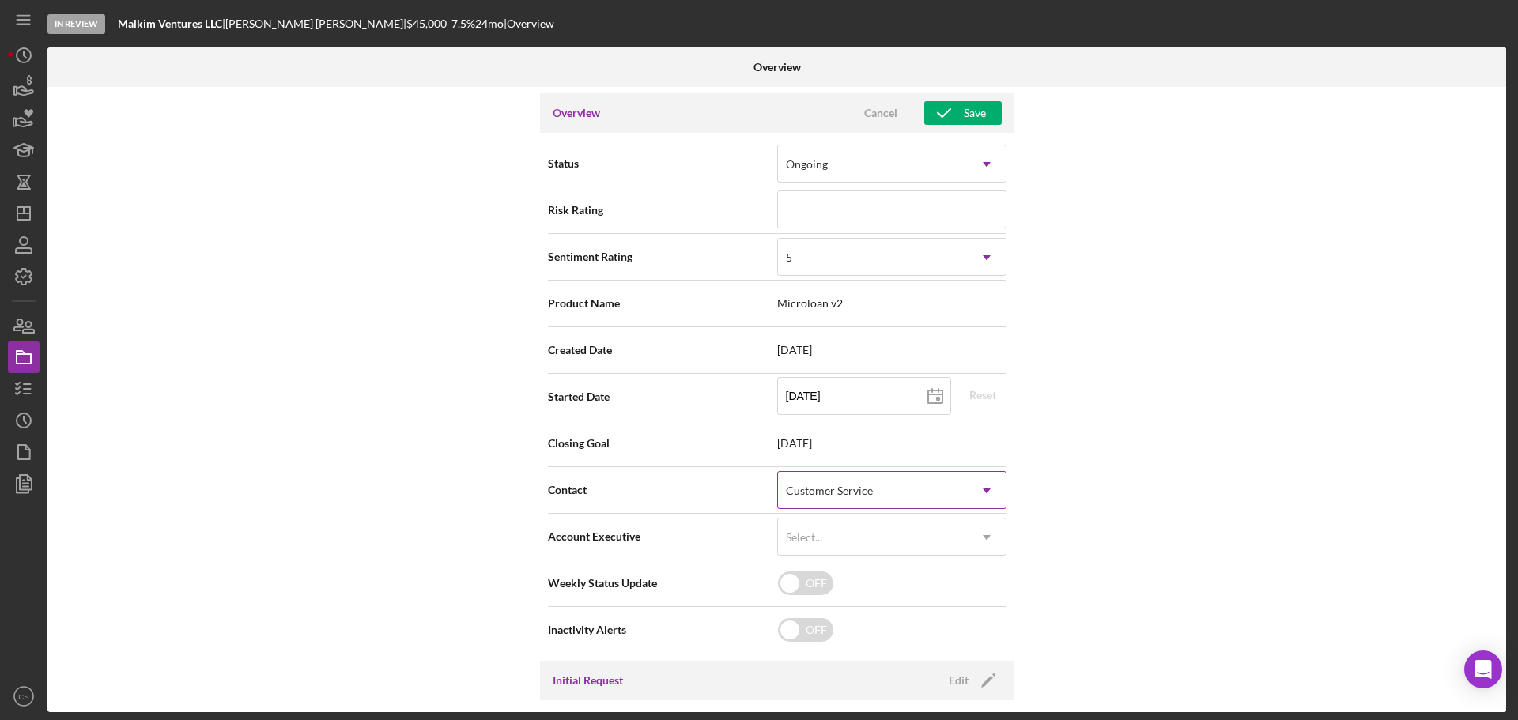
scroll to position [158, 0]
click at [869, 487] on div "Customer Service" at bounding box center [829, 488] width 87 height 13
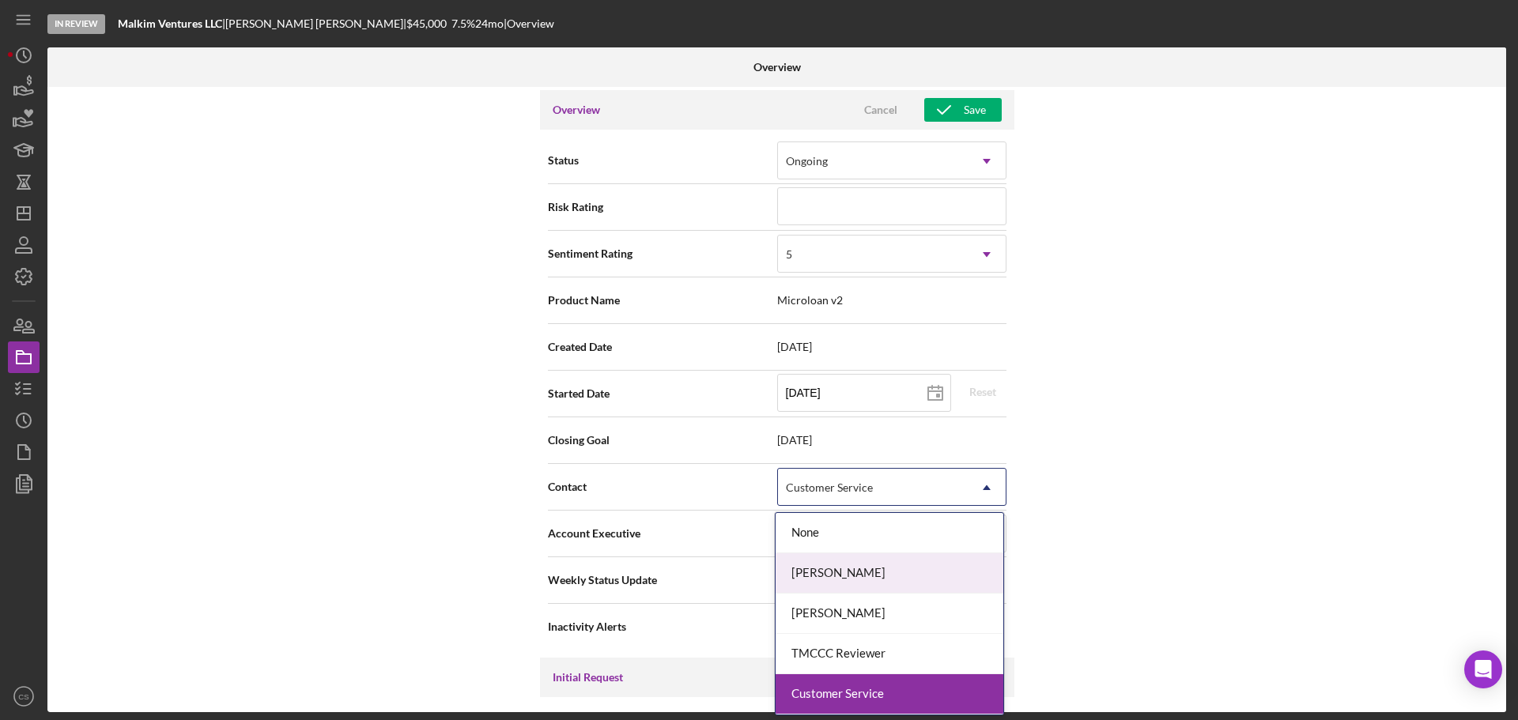
click at [849, 580] on div "[PERSON_NAME]" at bounding box center [890, 574] width 228 height 40
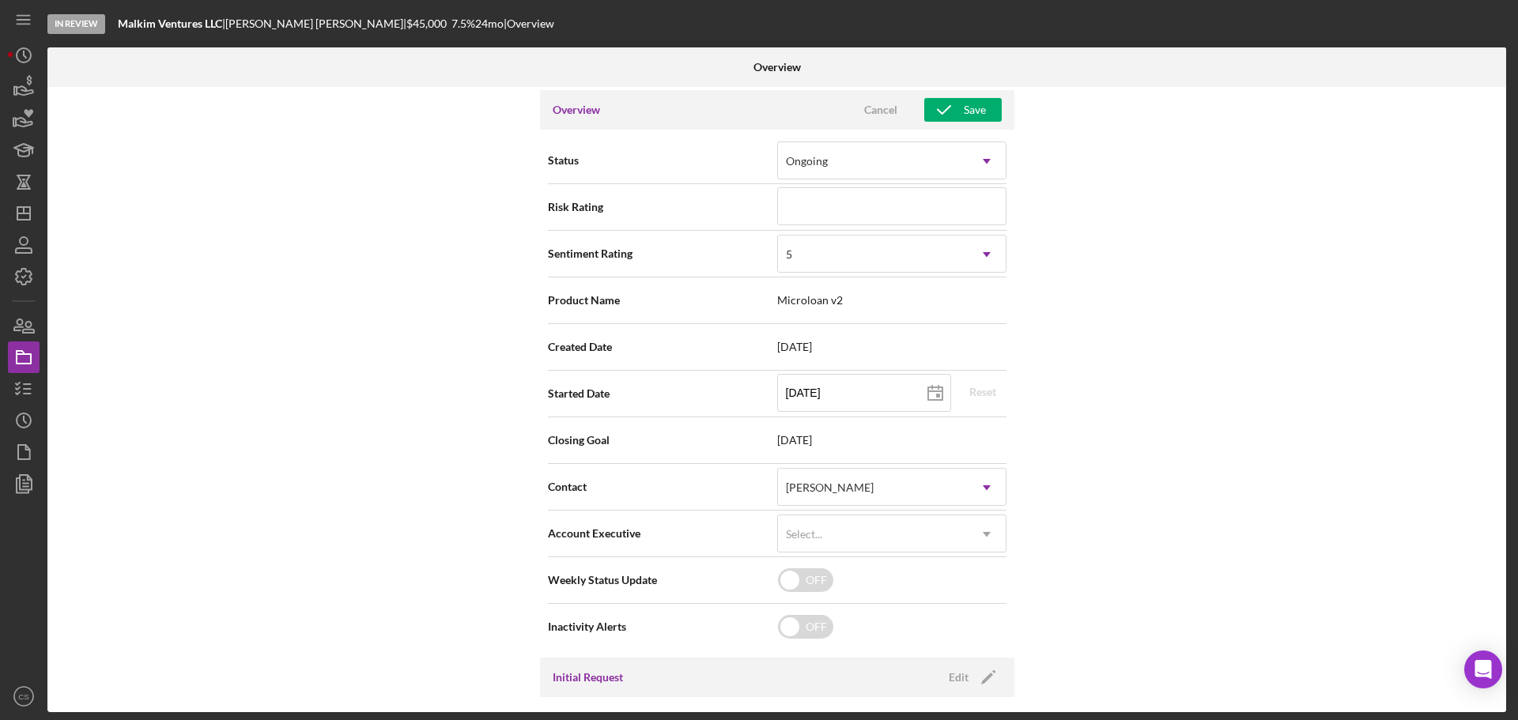
click at [372, 492] on div "Internal Workflow Stage In Review Icon/Dropdown Arrow Archive (can unarchive la…" at bounding box center [776, 400] width 1459 height 626
click at [988, 108] on button "Save" at bounding box center [962, 110] width 77 height 24
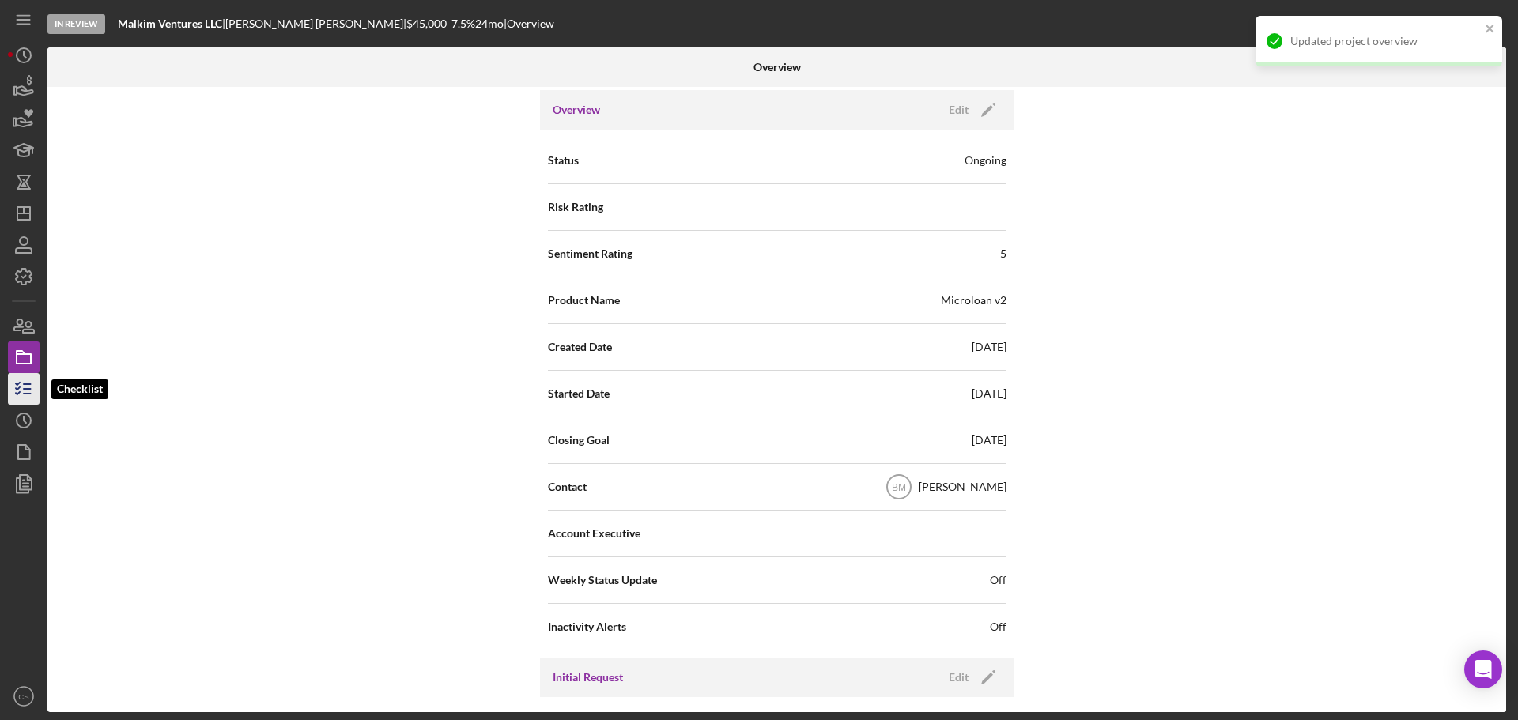
click at [30, 384] on line "button" at bounding box center [27, 384] width 7 height 0
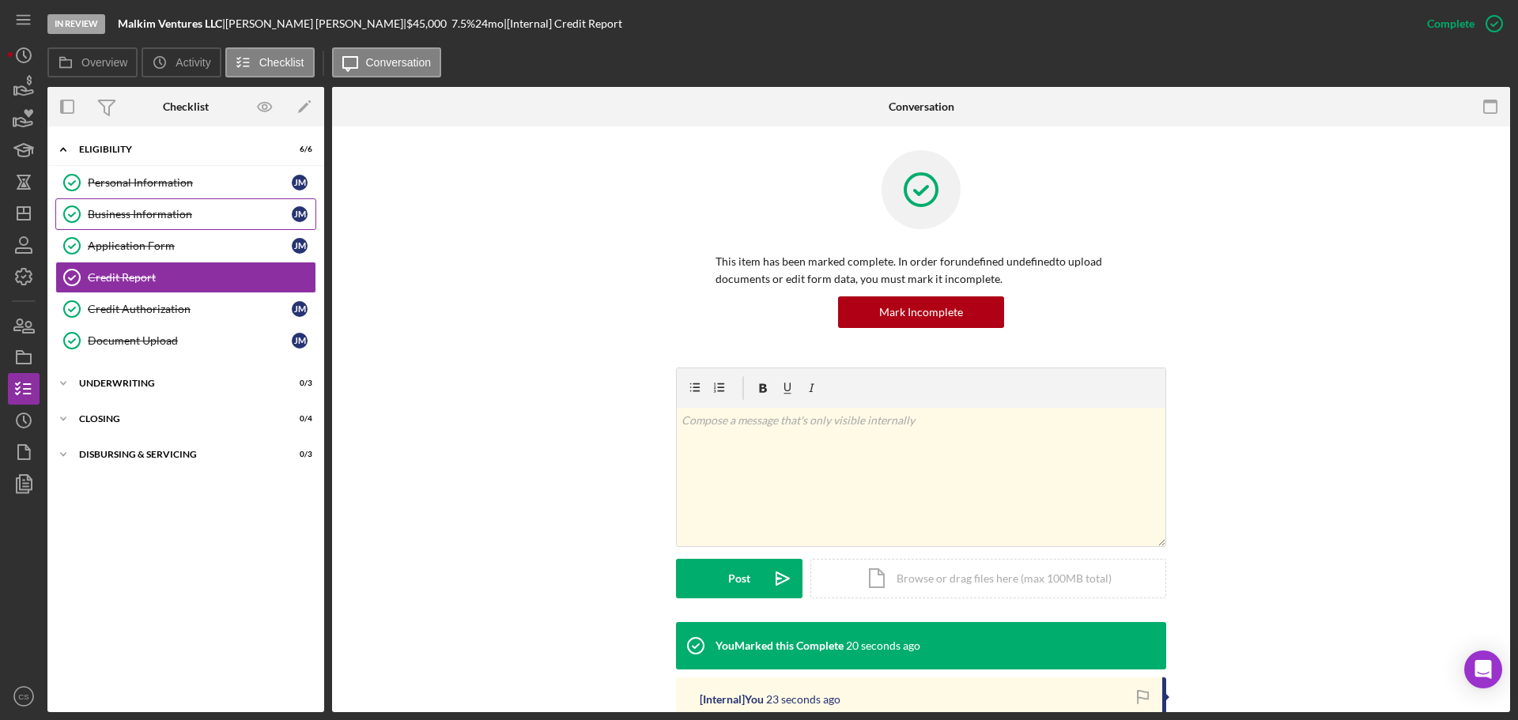
click at [153, 210] on div "Business Information" at bounding box center [190, 214] width 204 height 13
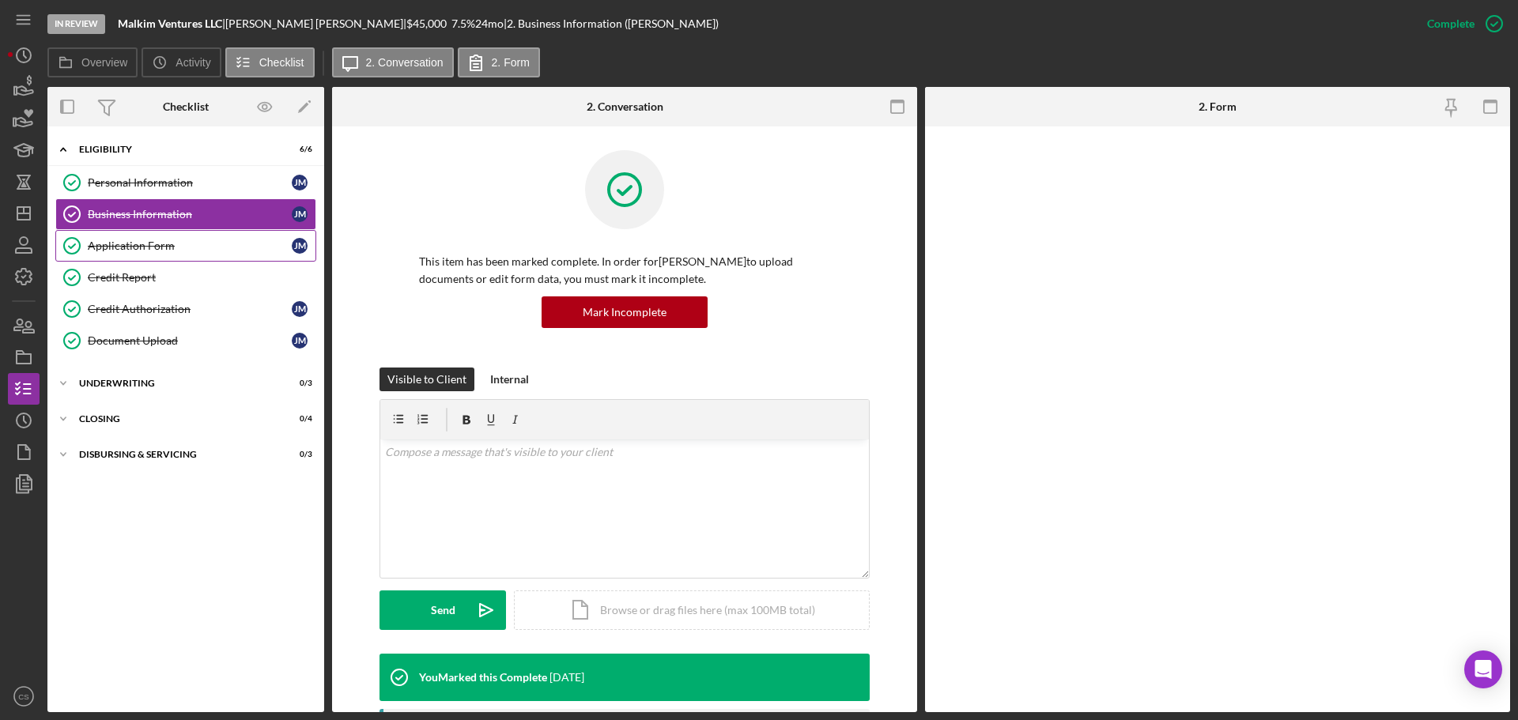
click at [155, 238] on link "Application Form Application Form [PERSON_NAME]" at bounding box center [185, 246] width 261 height 32
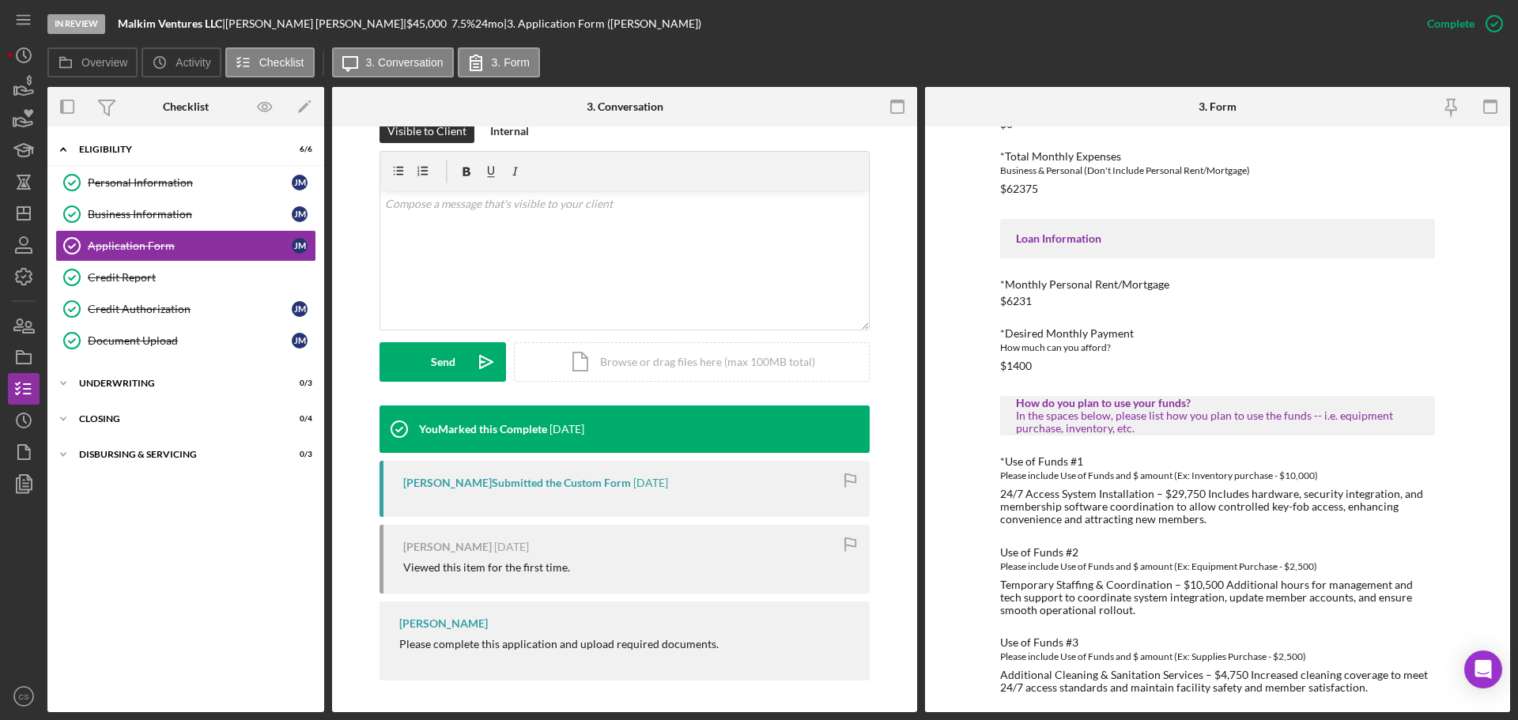
scroll to position [657, 0]
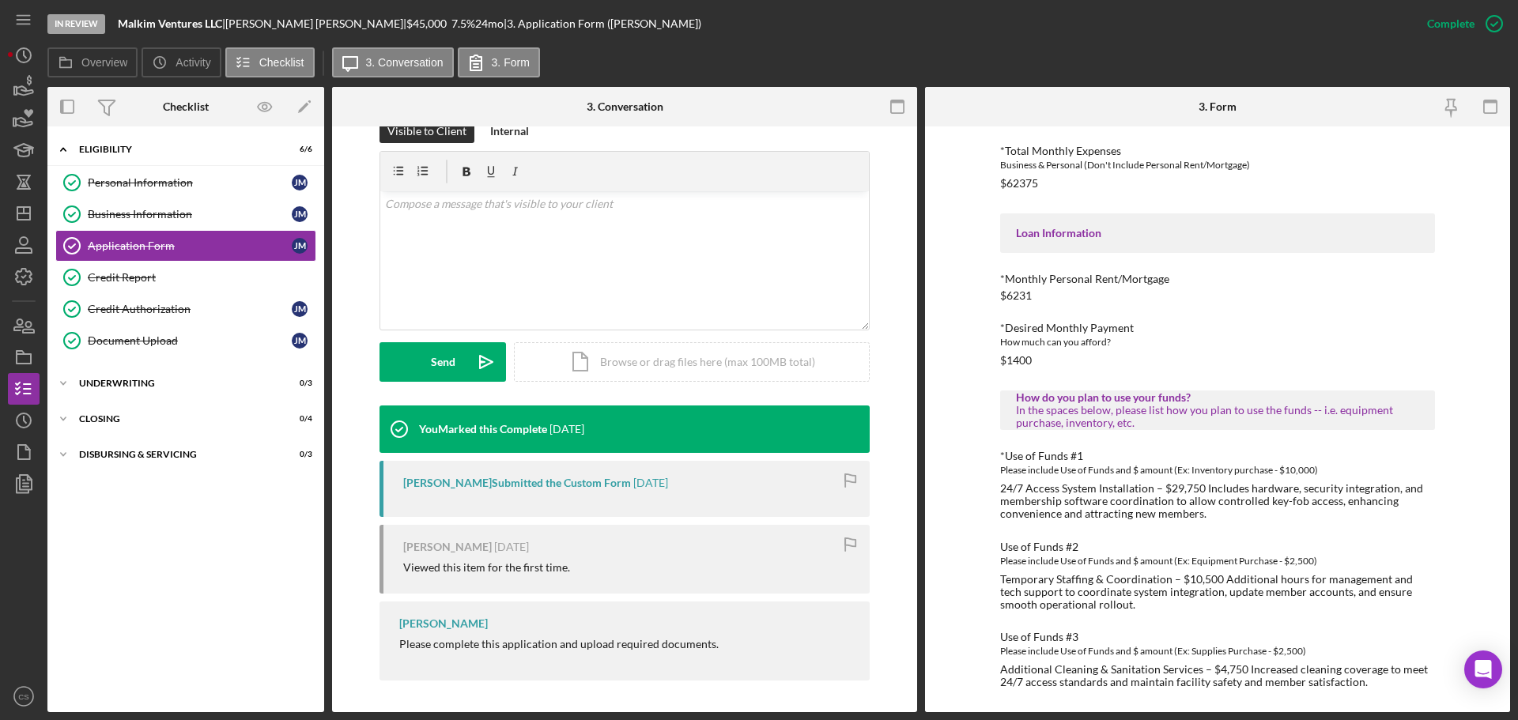
click at [652, 41] on div "In Review Malkim Ventures LLC | [PERSON_NAME] | $45,000 $45,000 7.5 % 24 mo | 3…" at bounding box center [729, 23] width 1364 height 47
click at [158, 346] on div "Document Upload" at bounding box center [190, 341] width 204 height 13
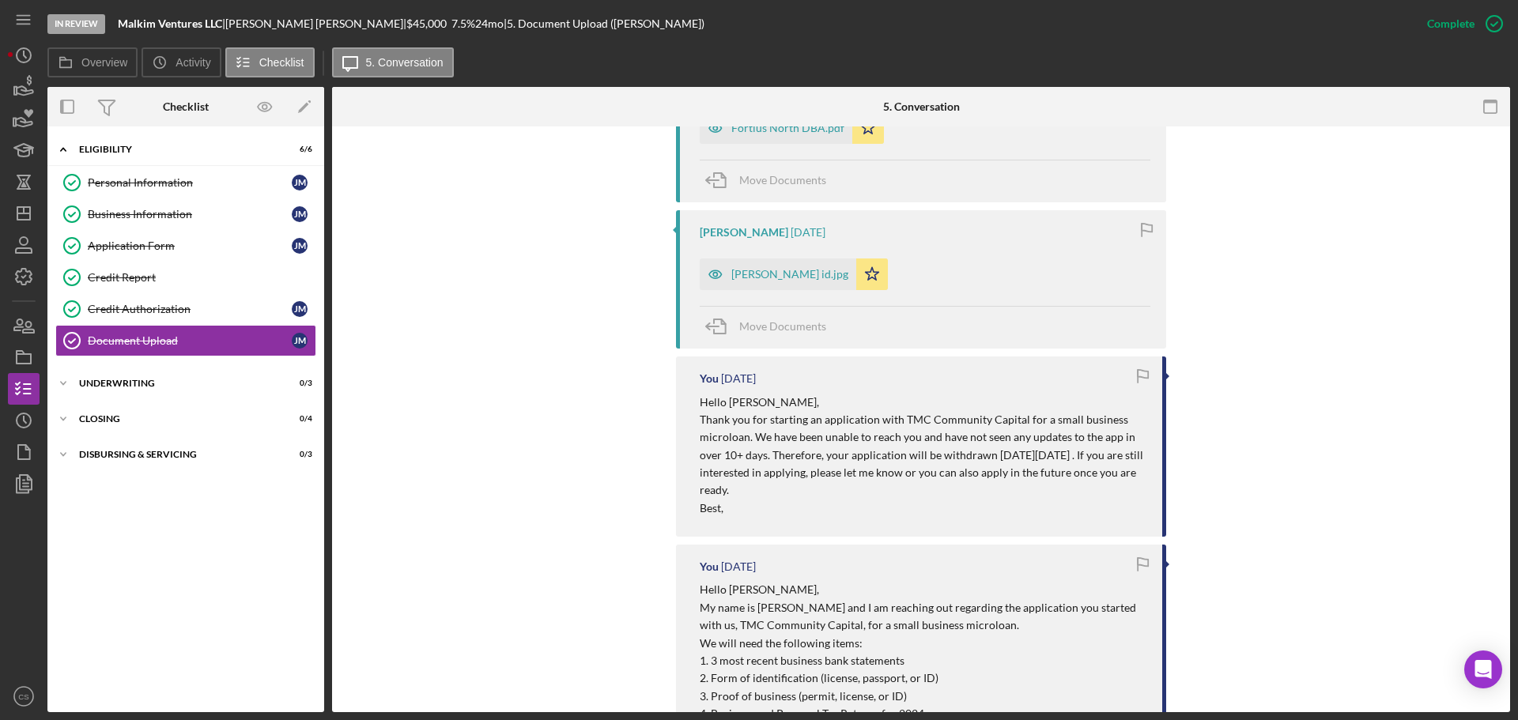
scroll to position [1888, 0]
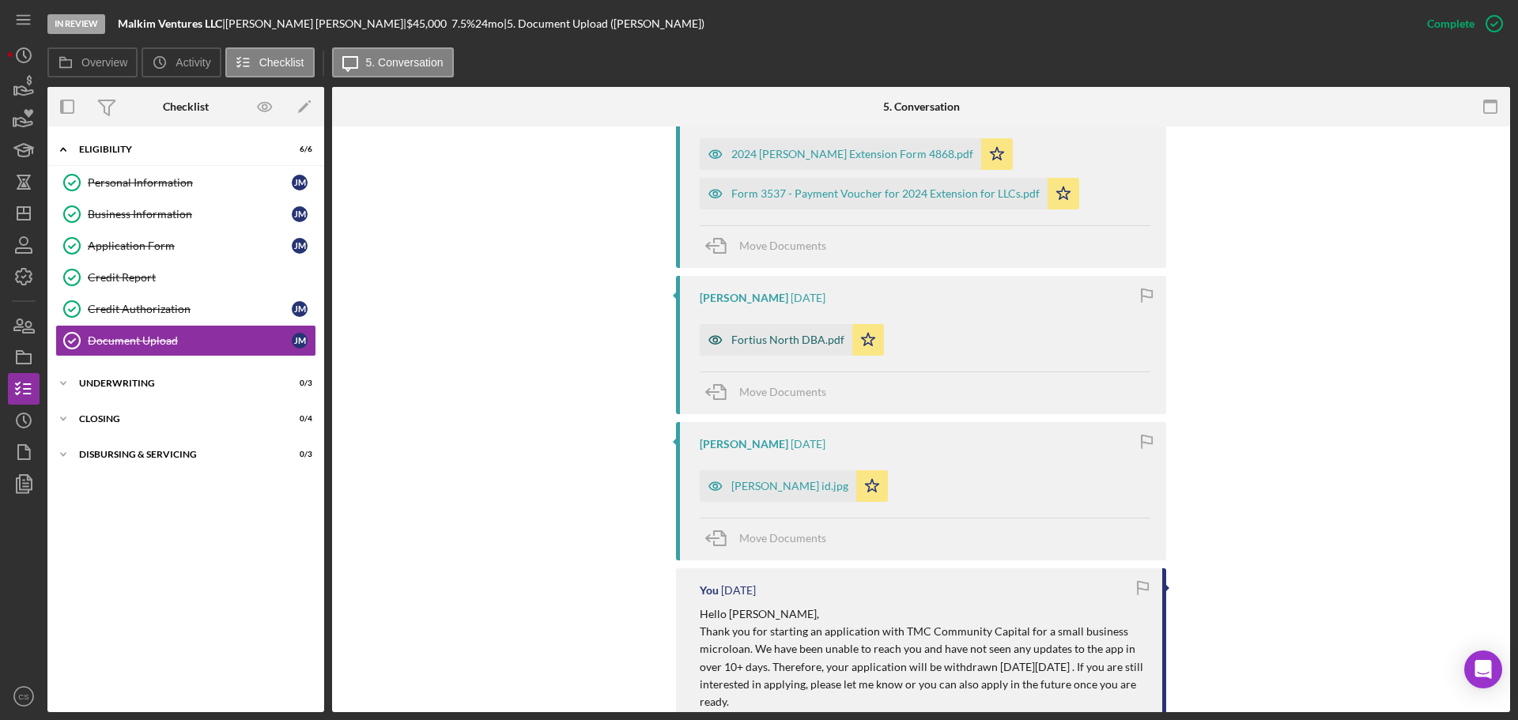
click at [792, 349] on div "Fortius North DBA.pdf" at bounding box center [776, 340] width 153 height 32
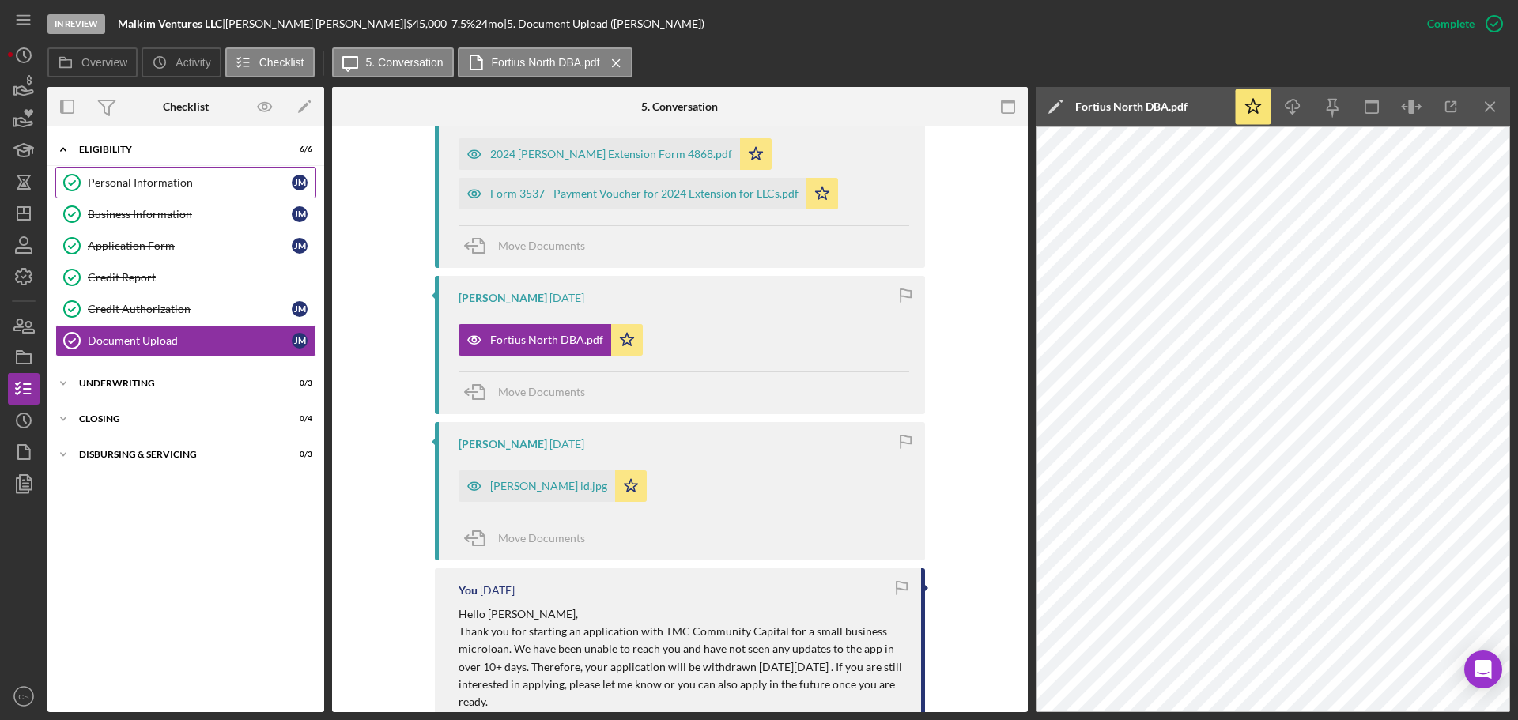
click at [162, 195] on link "Personal Information Personal Information [PERSON_NAME]" at bounding box center [185, 183] width 261 height 32
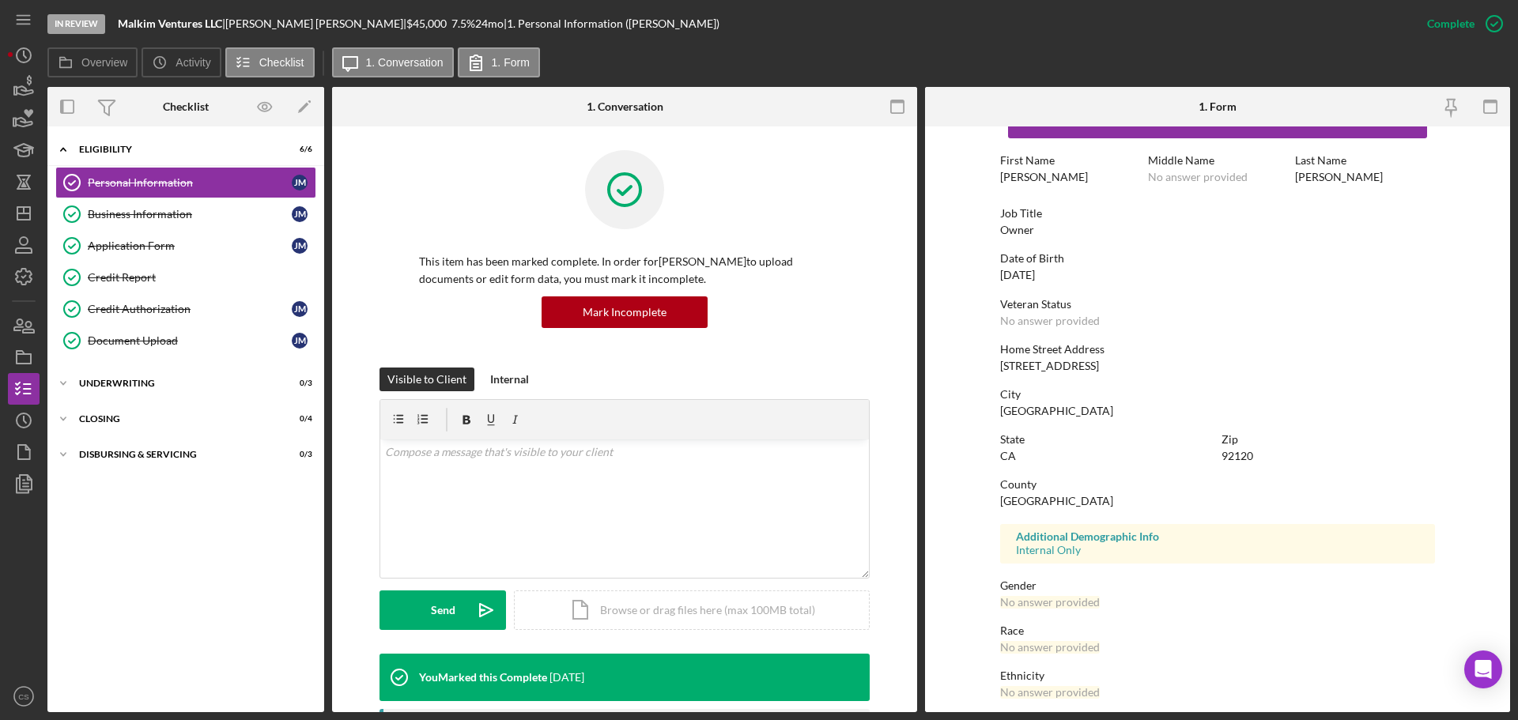
scroll to position [152, 0]
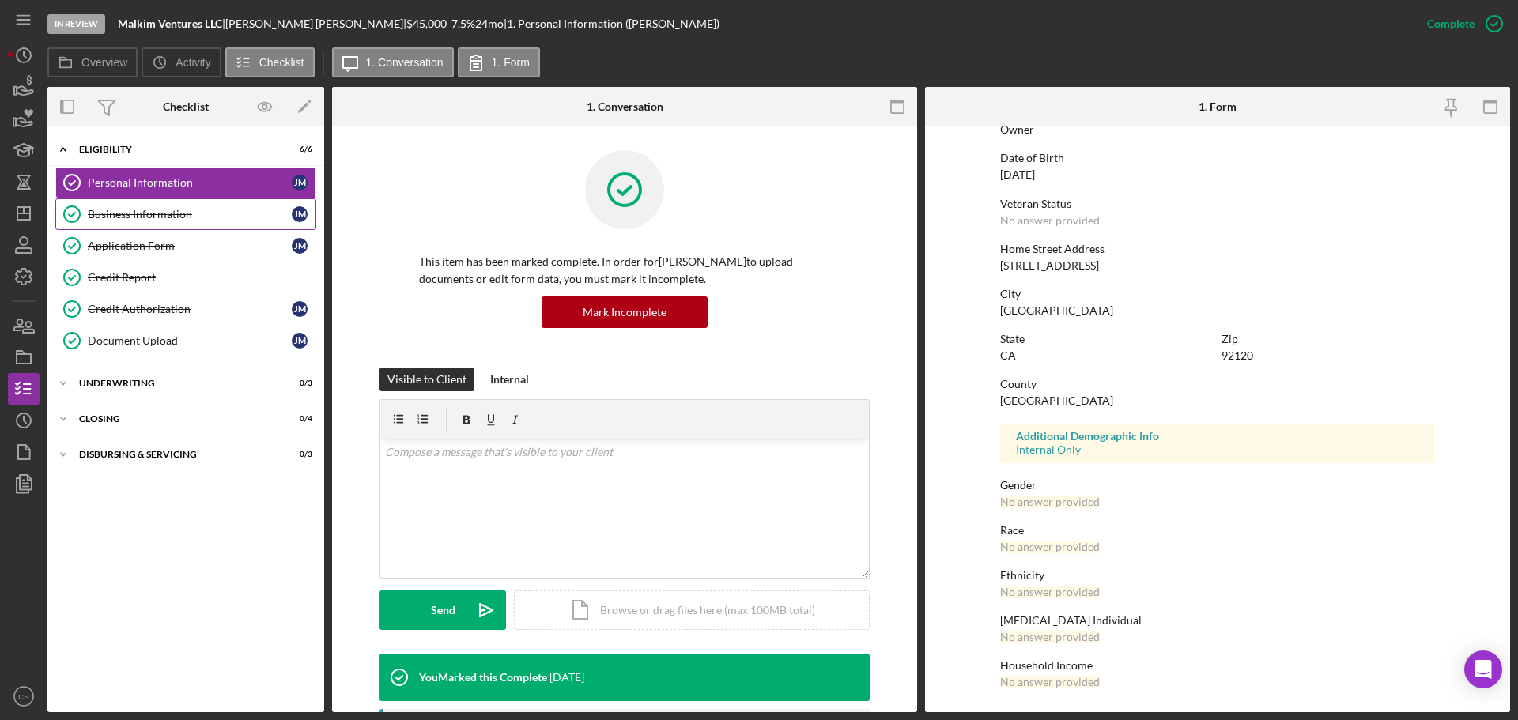
click at [207, 214] on div "Business Information" at bounding box center [190, 214] width 204 height 13
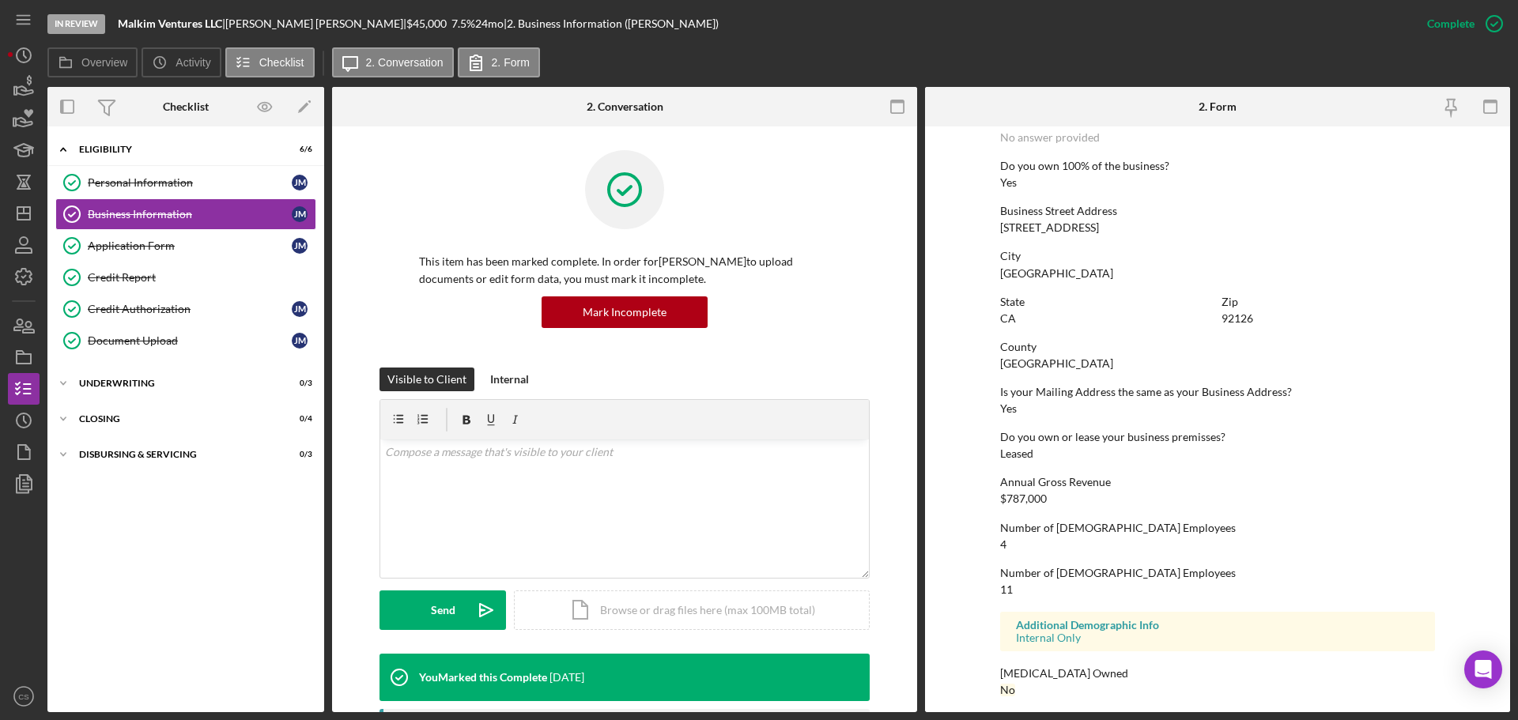
scroll to position [607, 0]
